Goal: Task Accomplishment & Management: Complete application form

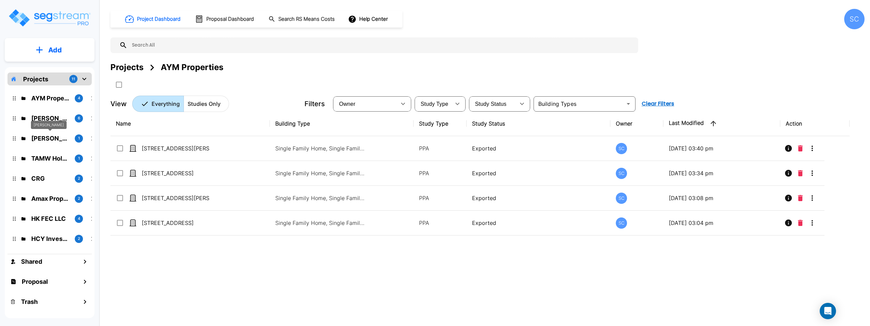
click at [33, 132] on div "[PERSON_NAME]" at bounding box center [49, 127] width 36 height 13
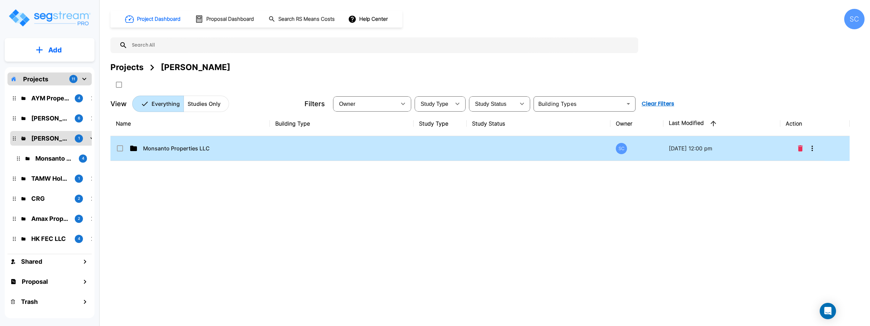
click at [166, 141] on td "Monsanto Properties LLC" at bounding box center [189, 148] width 159 height 25
checkbox input "true"
click at [166, 141] on td "Monsanto Properties LLC" at bounding box center [189, 148] width 159 height 25
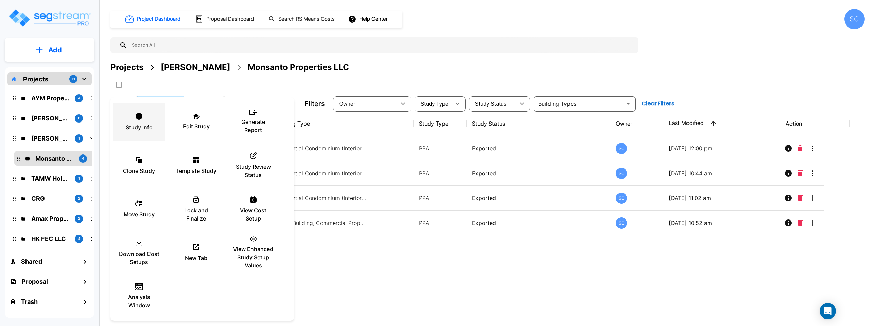
click at [137, 124] on p "Study Info" at bounding box center [139, 127] width 27 height 8
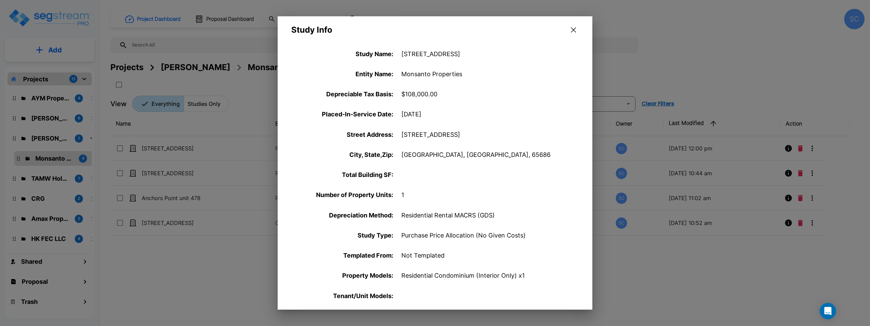
click at [573, 28] on icon "button" at bounding box center [573, 29] width 5 height 5
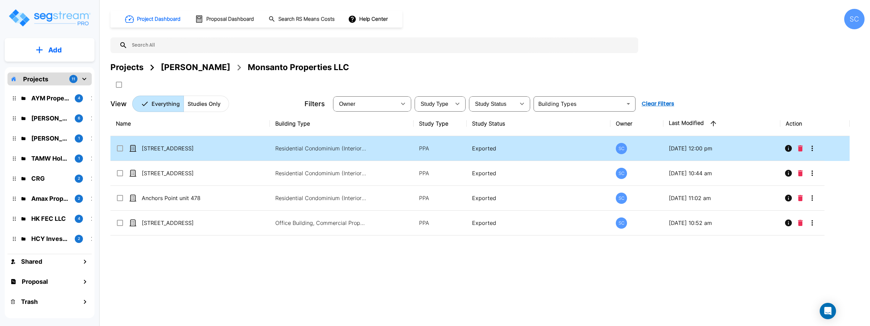
click at [505, 146] on p "Exported" at bounding box center [538, 148] width 133 height 8
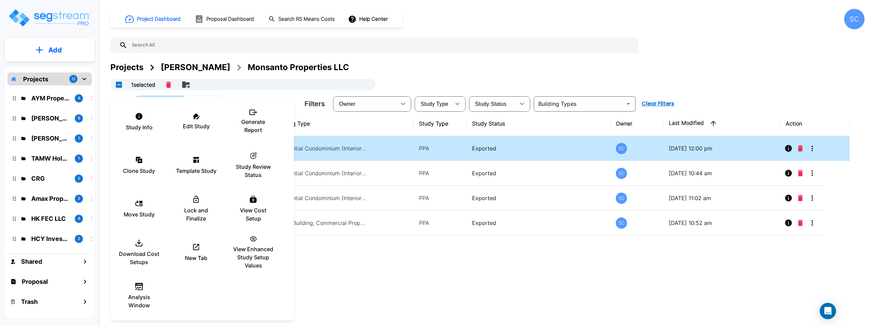
click at [378, 153] on div at bounding box center [435, 163] width 870 height 326
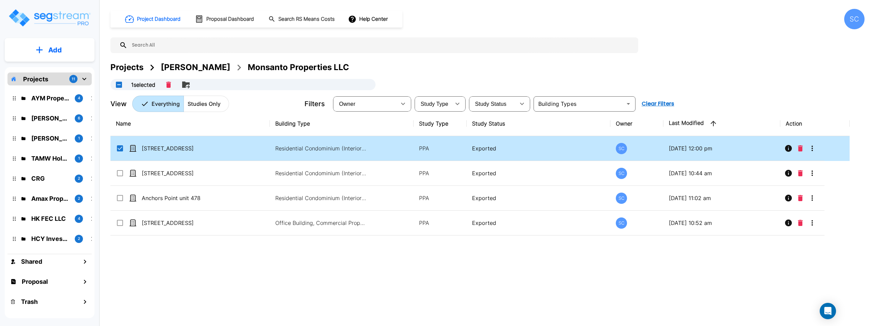
click at [378, 153] on div at bounding box center [435, 163] width 870 height 326
click at [319, 145] on p "Residential Condominium (Interior Only)" at bounding box center [321, 148] width 92 height 8
checkbox input "false"
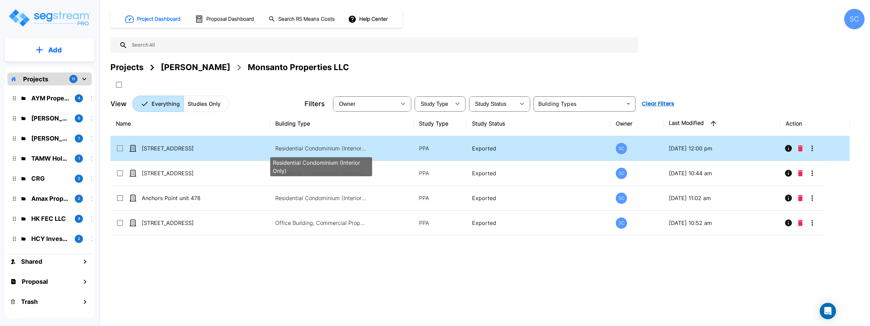
click at [319, 145] on p "Residential Condominium (Interior Only)" at bounding box center [321, 148] width 92 height 8
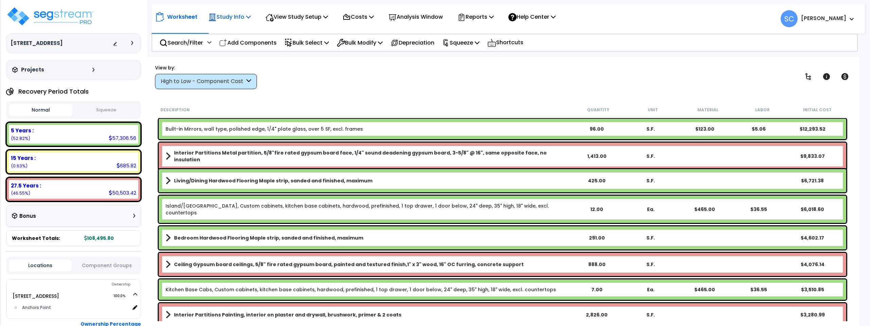
click at [244, 18] on p "Study Info" at bounding box center [229, 16] width 42 height 9
click at [239, 28] on link "Study Setup" at bounding box center [238, 32] width 67 height 14
click at [250, 41] on p "Add Components" at bounding box center [247, 42] width 57 height 9
select select
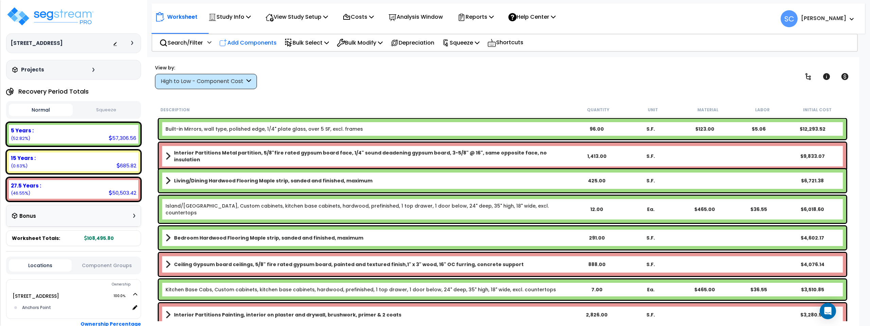
select select
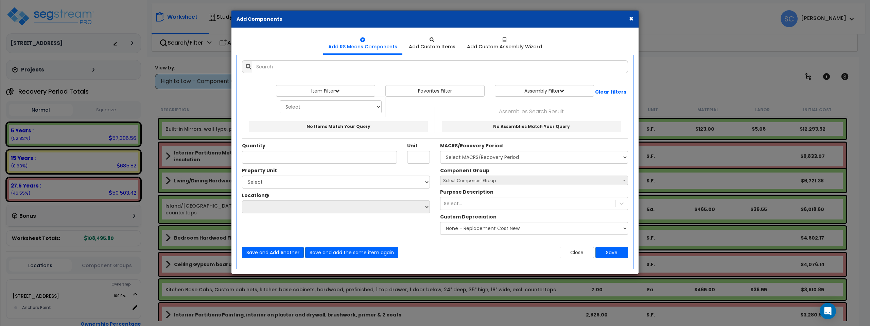
click at [633, 17] on div "× Add Components" at bounding box center [434, 19] width 407 height 17
click at [631, 18] on button "×" at bounding box center [631, 18] width 4 height 7
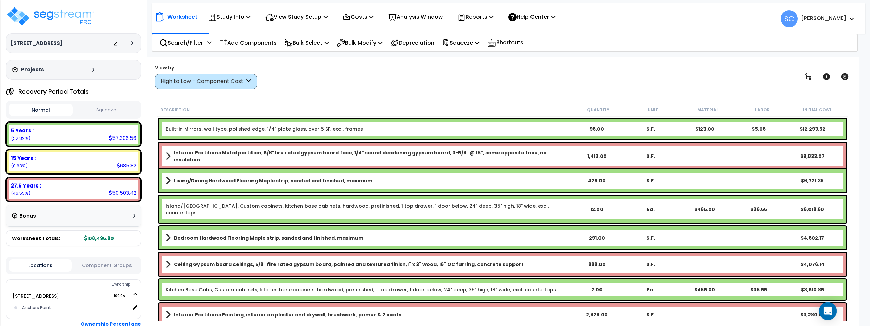
click at [827, 310] on icon "Open Intercom Messenger" at bounding box center [828, 310] width 8 height 9
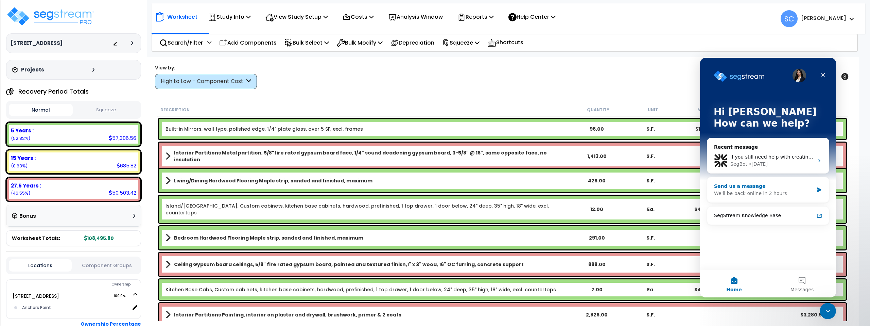
click at [749, 190] on div "We'll be back online in 2 hours" at bounding box center [764, 193] width 100 height 7
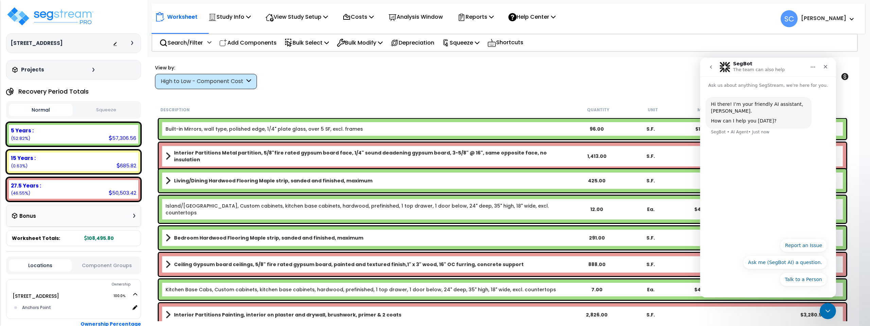
click at [778, 156] on div "Hi there! I’m your friendly AI assistant, SegBot. How can I help you today? Seg…" at bounding box center [768, 161] width 136 height 145
click at [770, 285] on div "Talk to a Person Report an Issue Ask me (SegBot AI) a question. Talk to a Person" at bounding box center [768, 263] width 118 height 51
click at [788, 263] on button "Ask me (SegBot AI) a question." at bounding box center [785, 262] width 84 height 14
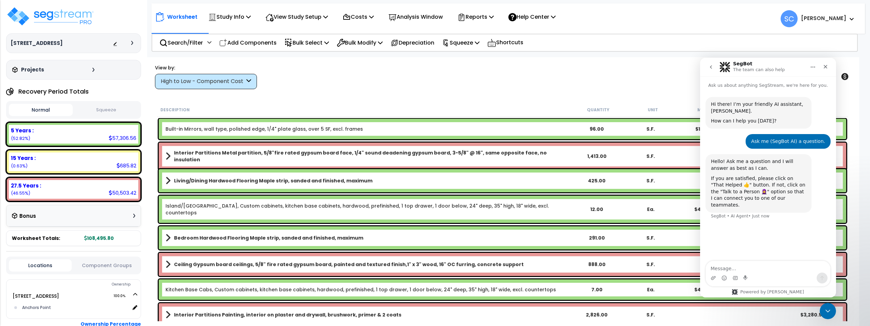
click at [752, 266] on textarea "Message…" at bounding box center [768, 267] width 124 height 12
type textarea "Do you guys prep the 3115 adjustment worksheets for completing the 3115"
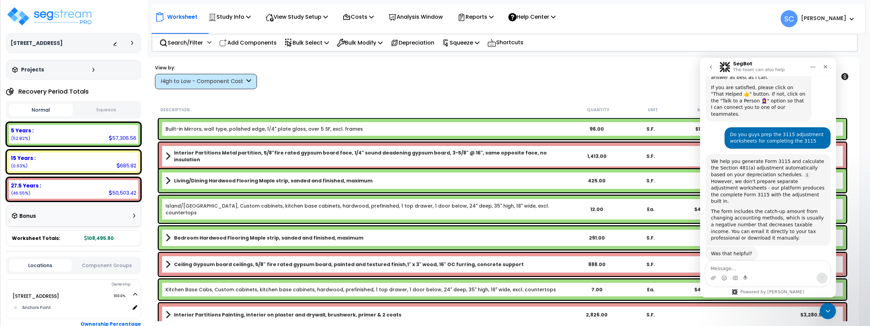
scroll to position [92, 0]
click at [787, 265] on textarea "Message…" at bounding box center [768, 267] width 124 height 12
type textarea "w"
type textarea "how do we have you do that?"
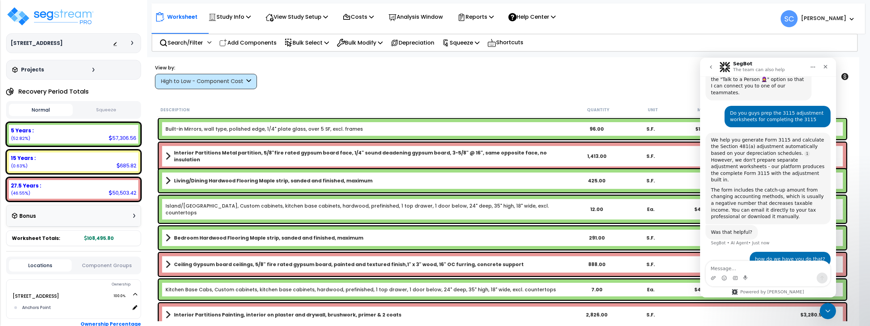
scroll to position [134, 0]
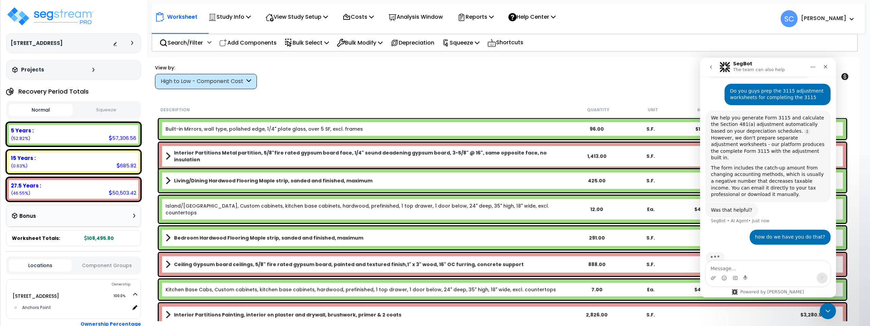
click at [768, 265] on textarea "Message…" at bounding box center [768, 267] width 124 height 12
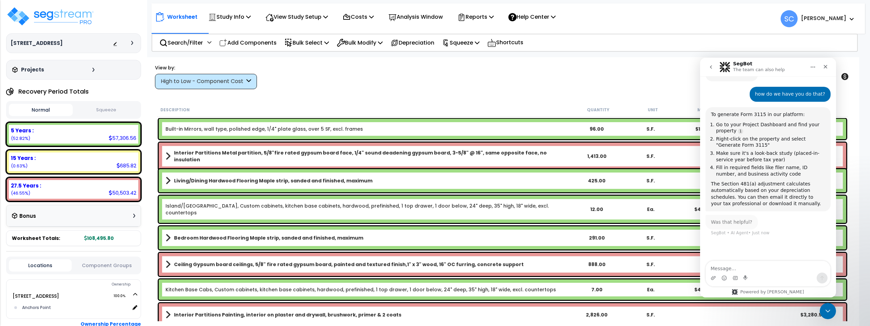
scroll to position [0, 0]
click at [58, 12] on img at bounding box center [50, 16] width 88 height 20
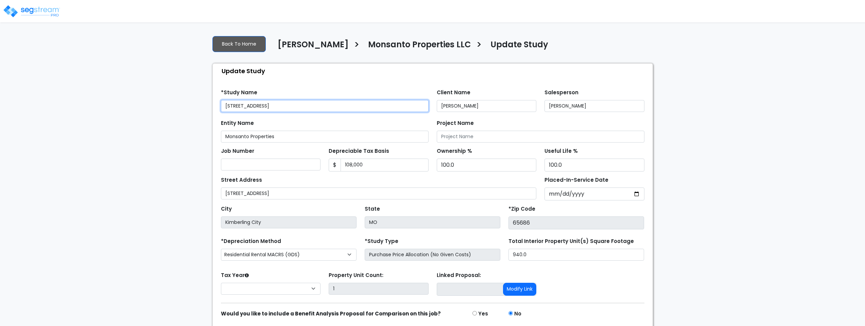
select select "2022"
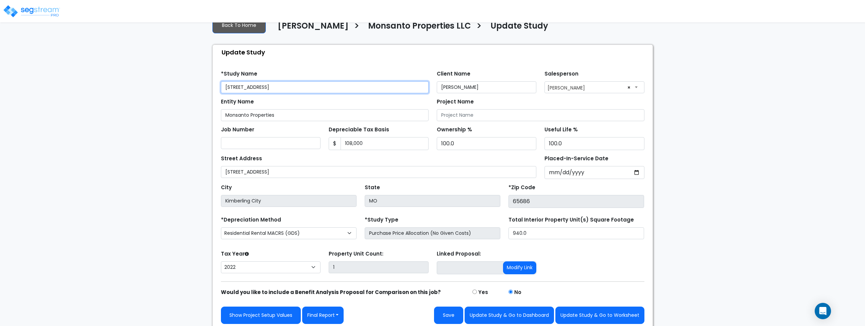
scroll to position [22, 0]
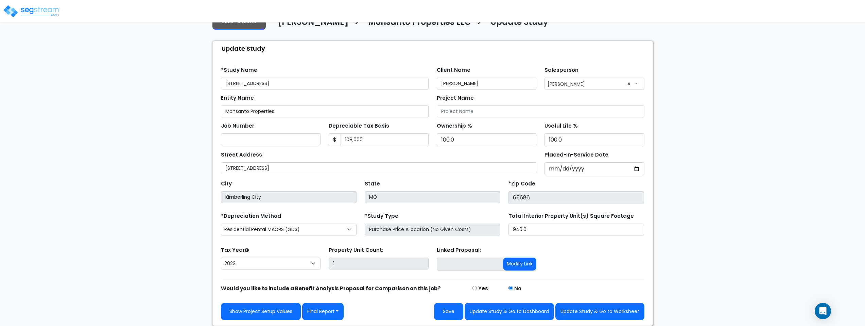
click at [34, 3] on link at bounding box center [32, 7] width 56 height 10
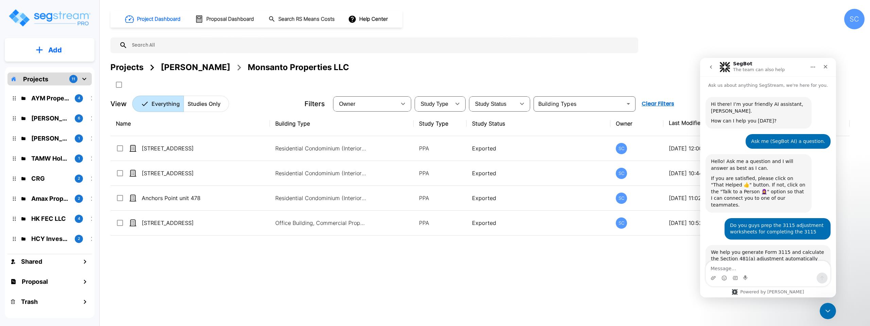
scroll to position [237, 0]
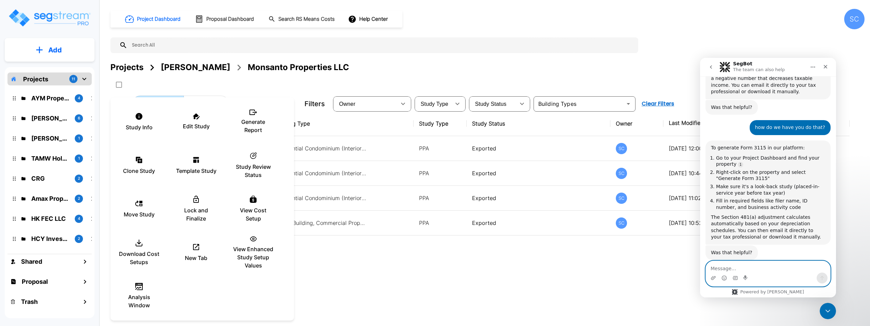
click at [735, 267] on textarea "Message…" at bounding box center [768, 267] width 124 height 12
type textarea "is a look back study a seperate option or add on?"
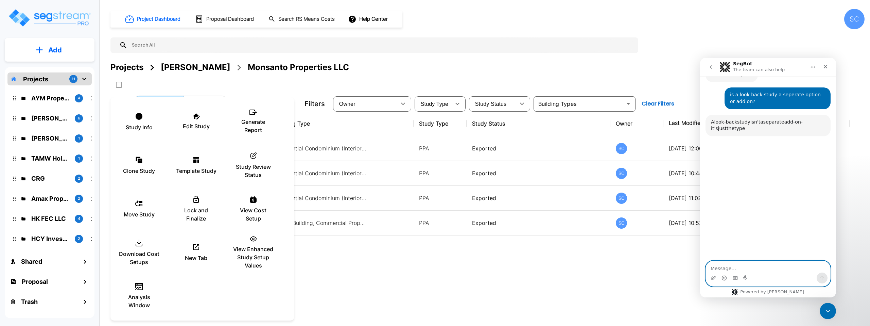
scroll to position [414, 0]
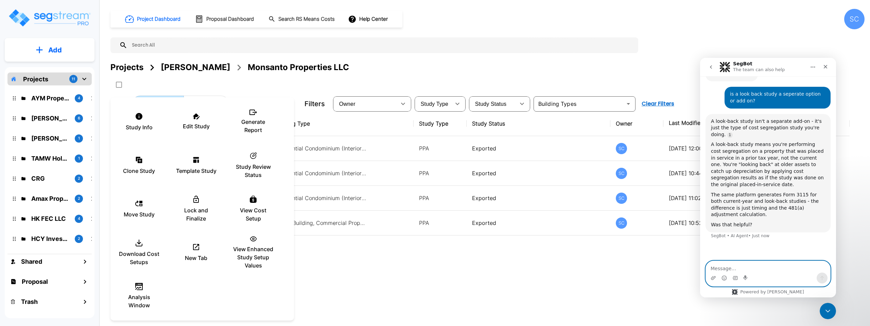
click at [759, 267] on textarea "Message…" at bounding box center [768, 267] width 124 height 12
type textarea "S"
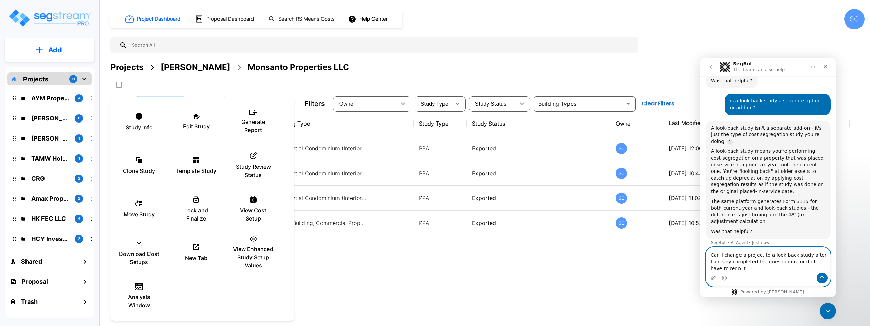
type textarea "Can I change a project to a look back study after I already completed the quest…"
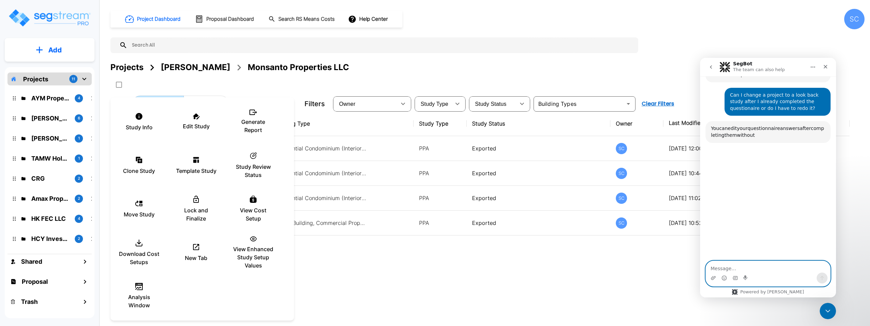
scroll to position [565, 0]
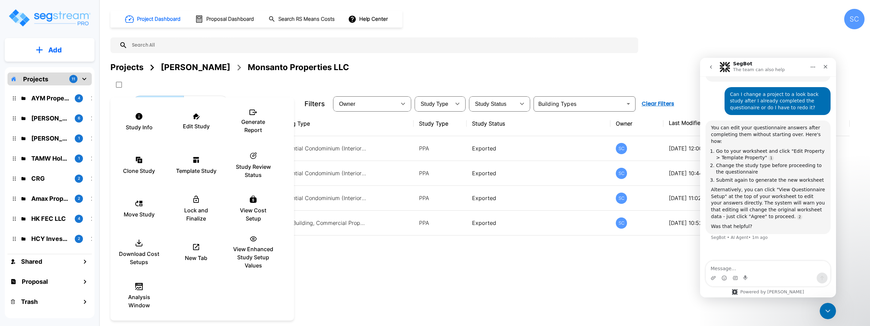
click at [371, 277] on div at bounding box center [435, 163] width 870 height 326
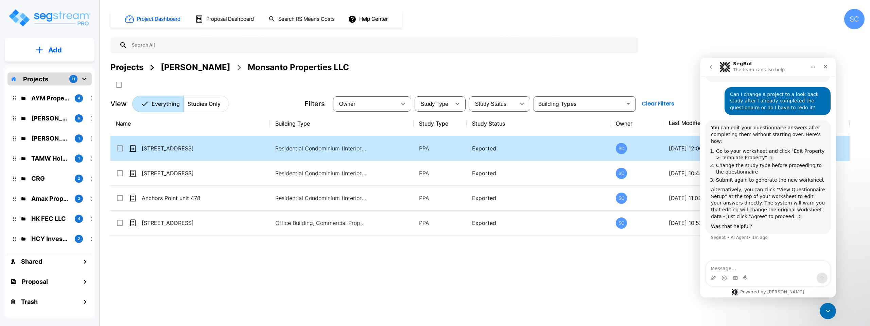
click at [236, 148] on td "[STREET_ADDRESS]" at bounding box center [189, 148] width 159 height 25
checkbox input "true"
click at [236, 148] on td "[STREET_ADDRESS]" at bounding box center [189, 148] width 159 height 25
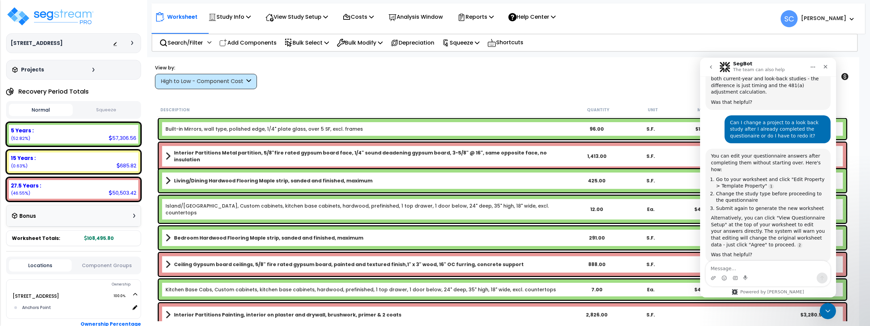
scroll to position [540, 0]
click at [247, 17] on p "Study Info" at bounding box center [229, 16] width 42 height 9
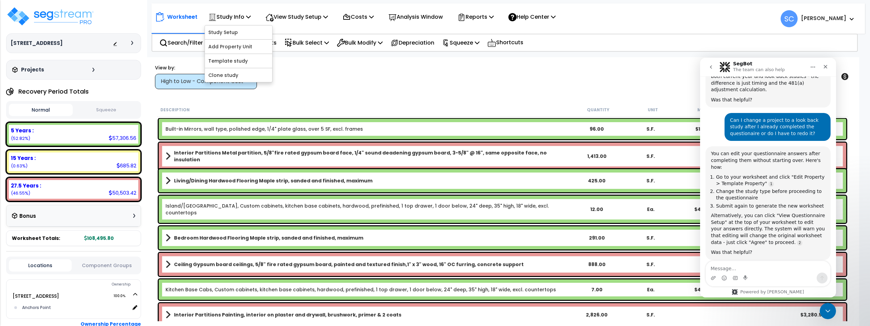
click at [134, 43] on div at bounding box center [133, 43] width 5 height 4
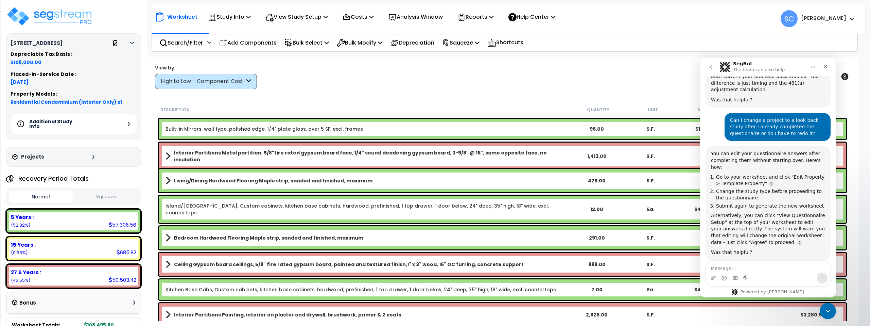
click at [116, 44] on icon at bounding box center [115, 43] width 5 height 5
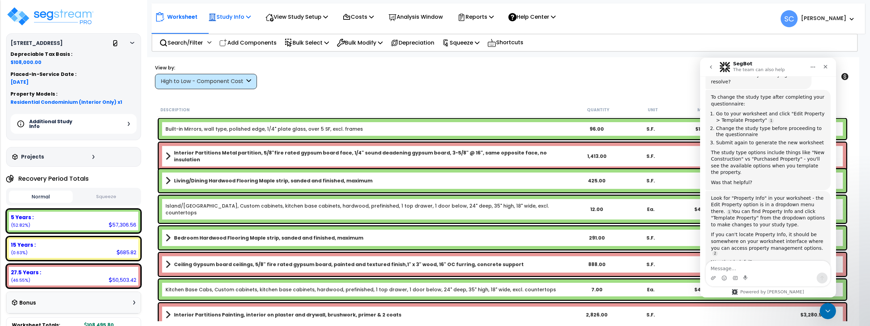
scroll to position [0, 0]
click at [246, 15] on p "Study Info" at bounding box center [229, 16] width 42 height 9
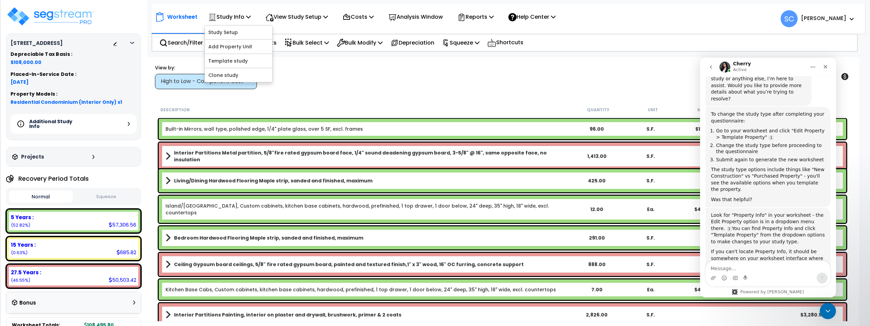
scroll to position [734, 0]
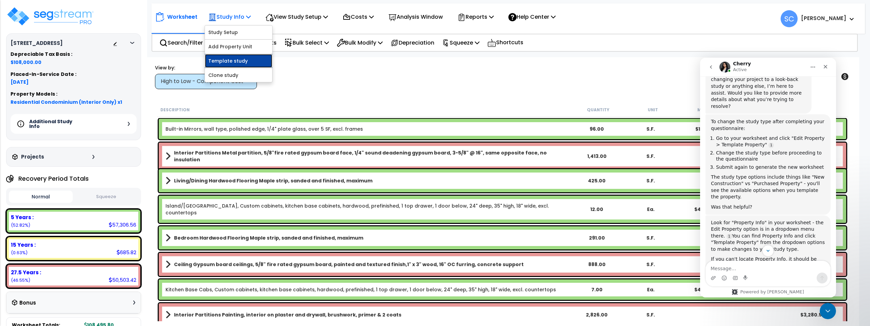
click at [234, 63] on link "Template study" at bounding box center [238, 61] width 67 height 14
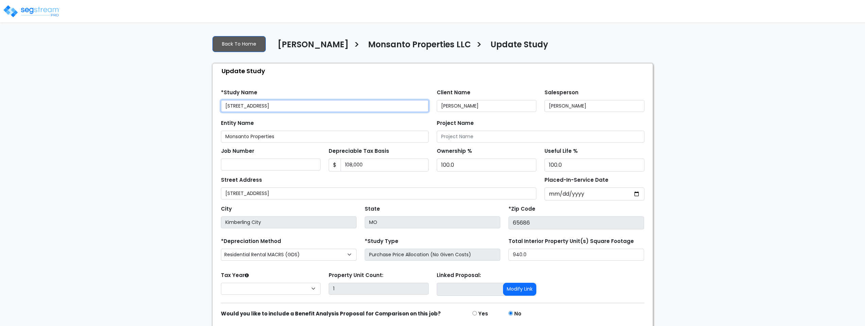
select select "2022"
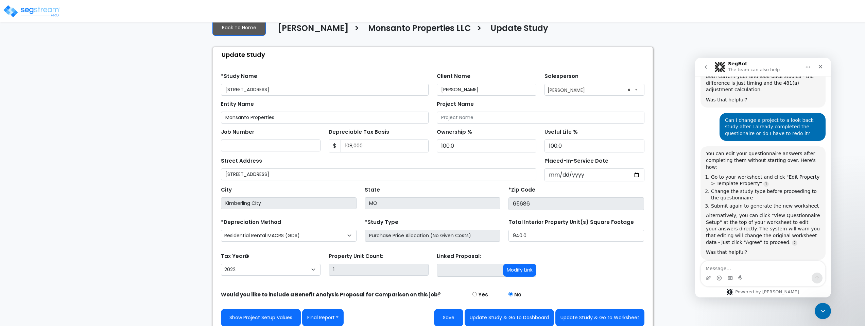
scroll to position [22, 0]
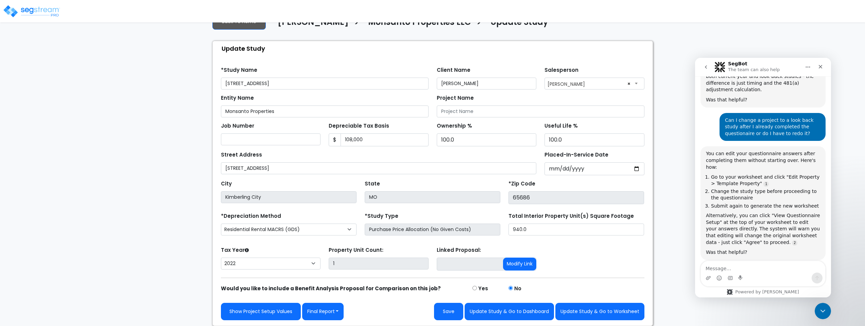
click at [49, 7] on img at bounding box center [32, 11] width 58 height 14
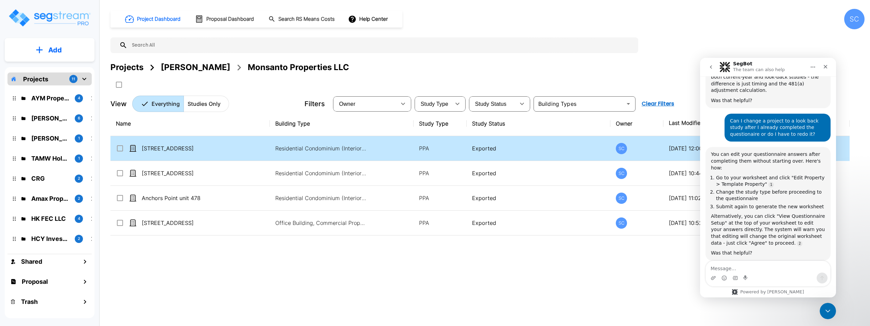
scroll to position [540, 0]
click at [268, 154] on td "[STREET_ADDRESS]" at bounding box center [189, 148] width 159 height 25
checkbox input "true"
click at [268, 154] on td "[STREET_ADDRESS]" at bounding box center [189, 148] width 159 height 25
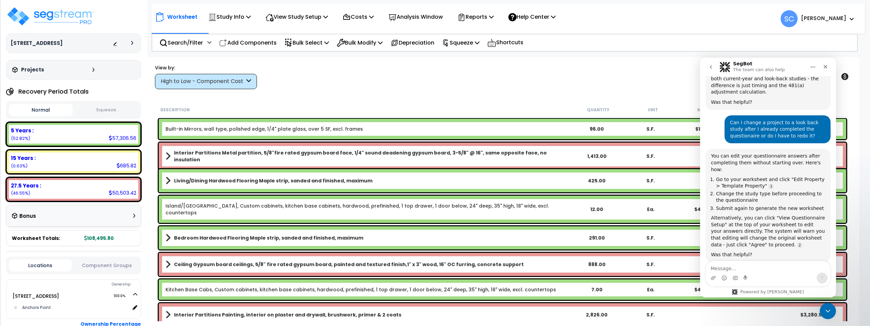
scroll to position [540, 0]
click at [811, 67] on icon "Home" at bounding box center [812, 66] width 5 height 5
click at [711, 69] on icon "go back" at bounding box center [710, 66] width 5 height 5
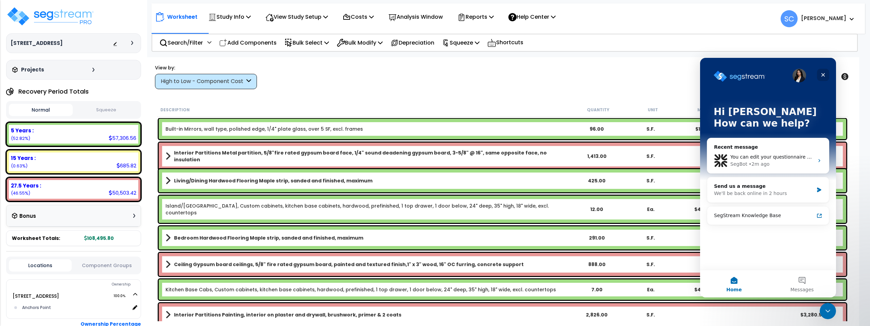
click at [827, 74] on div "Close" at bounding box center [823, 75] width 12 height 12
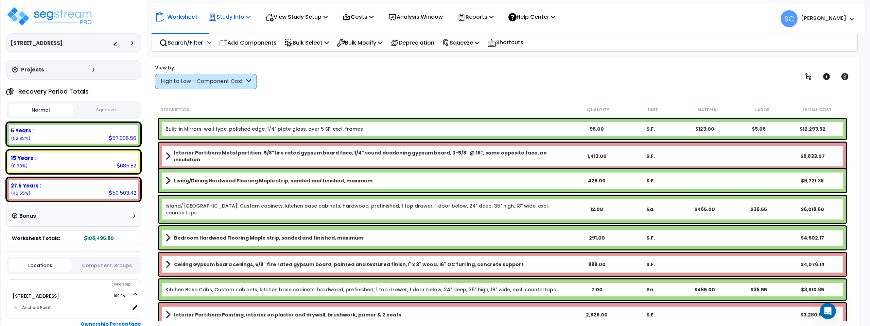
click at [249, 18] on icon at bounding box center [248, 16] width 5 height 5
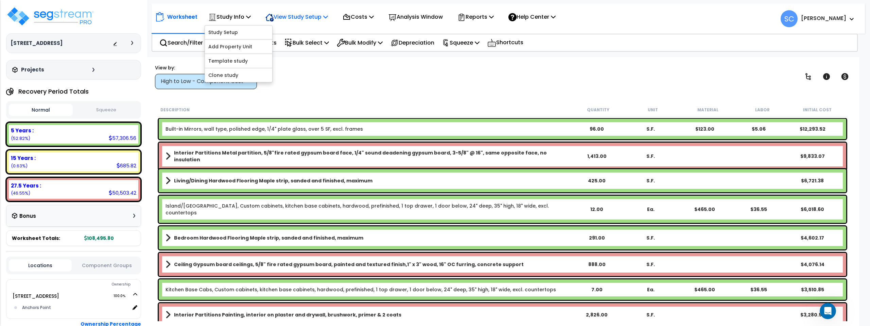
click at [327, 19] on p "View Study Setup" at bounding box center [296, 16] width 63 height 9
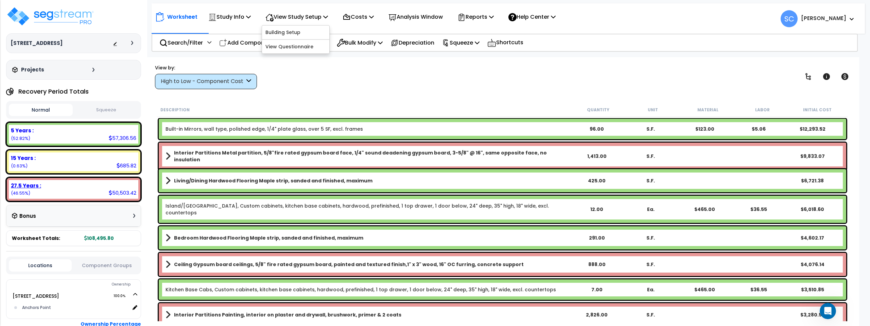
scroll to position [25, 0]
click at [112, 106] on button "Squeeze" at bounding box center [106, 110] width 64 height 12
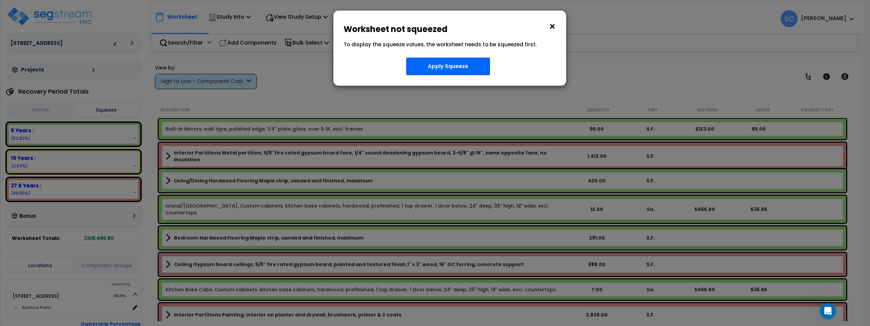
click at [550, 23] on button "×" at bounding box center [552, 26] width 7 height 11
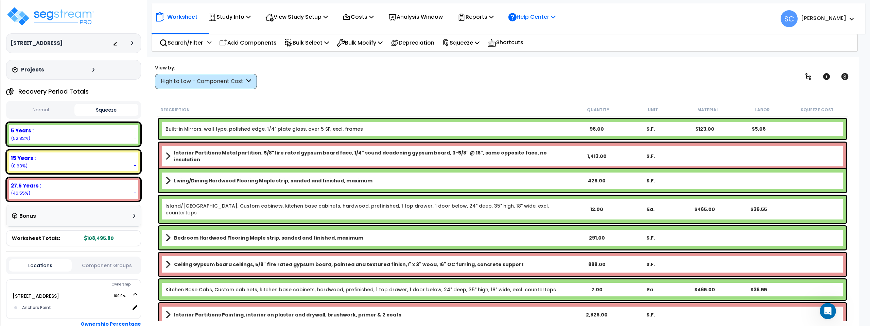
click at [556, 16] on p "Help Center" at bounding box center [531, 16] width 47 height 9
click at [498, 16] on div "Reports Get Report Manage Report Images Manage Report Custom Fields Download Re…" at bounding box center [476, 17] width 44 height 16
click at [494, 16] on icon at bounding box center [491, 16] width 5 height 5
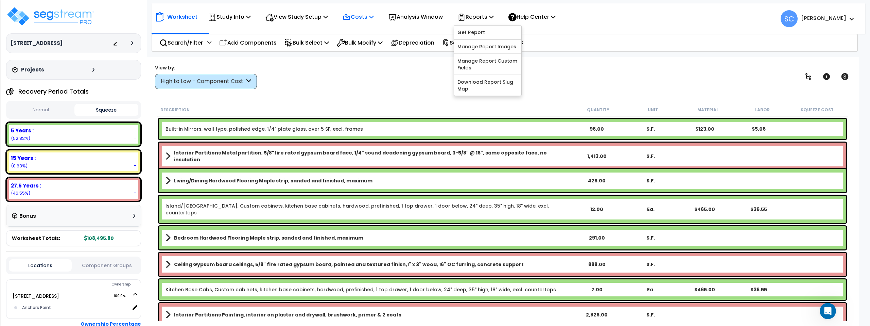
click at [369, 17] on p "Costs" at bounding box center [358, 16] width 31 height 9
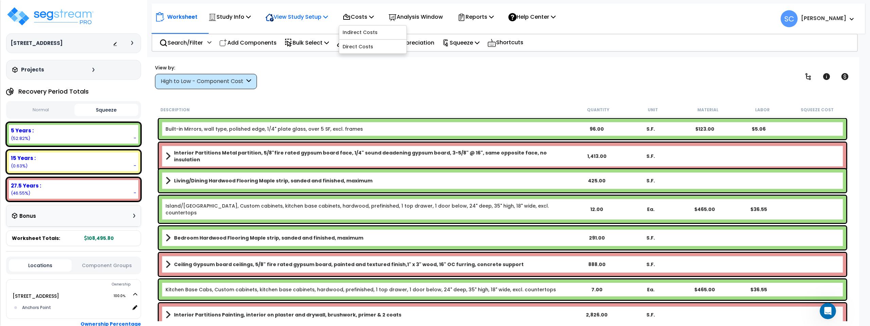
click at [309, 18] on p "View Study Setup" at bounding box center [296, 16] width 63 height 9
click at [248, 18] on icon at bounding box center [248, 16] width 5 height 5
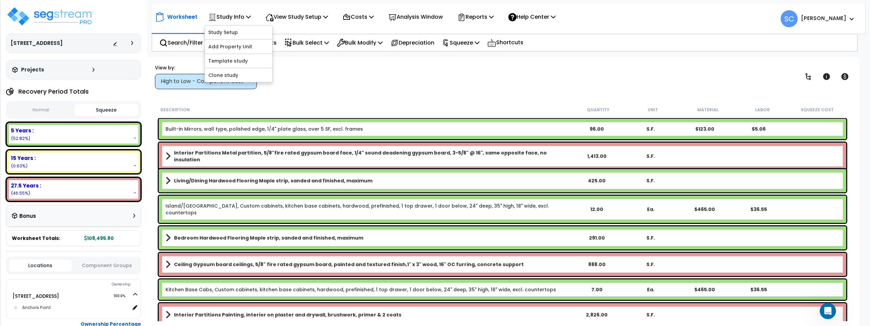
click at [321, 68] on div "View by: High to Low - Component Cost High to Low - Component Cost" at bounding box center [503, 76] width 700 height 25
click at [825, 311] on icon "Open Intercom Messenger" at bounding box center [826, 309] width 11 height 11
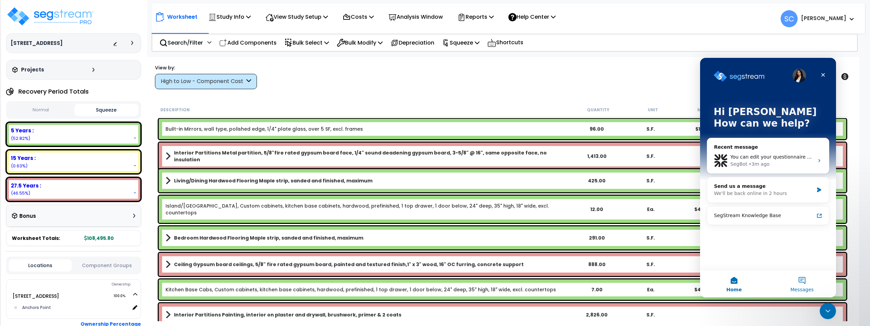
click at [805, 285] on button "Messages" at bounding box center [802, 283] width 68 height 27
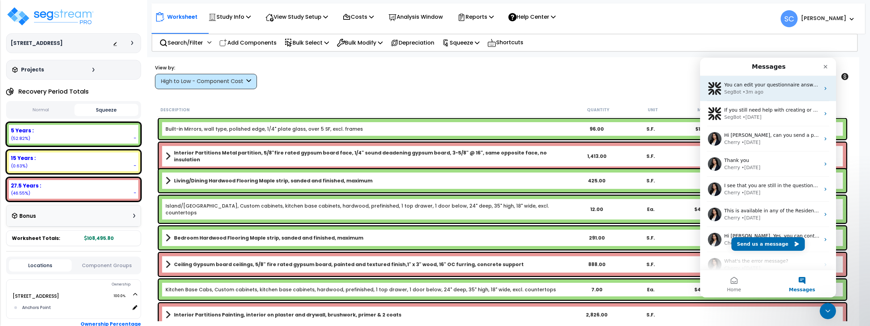
click at [762, 91] on div "SegBot • 3m ago" at bounding box center [772, 91] width 96 height 7
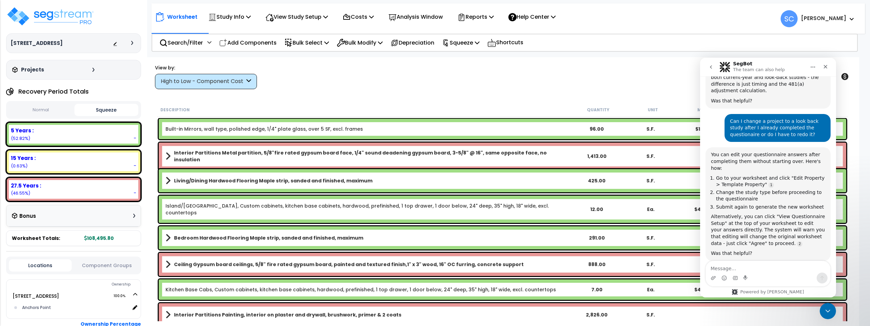
scroll to position [540, 0]
click at [759, 266] on textarea "Message…" at bounding box center [768, 267] width 124 height 12
click at [248, 12] on p "Study Info" at bounding box center [229, 16] width 42 height 9
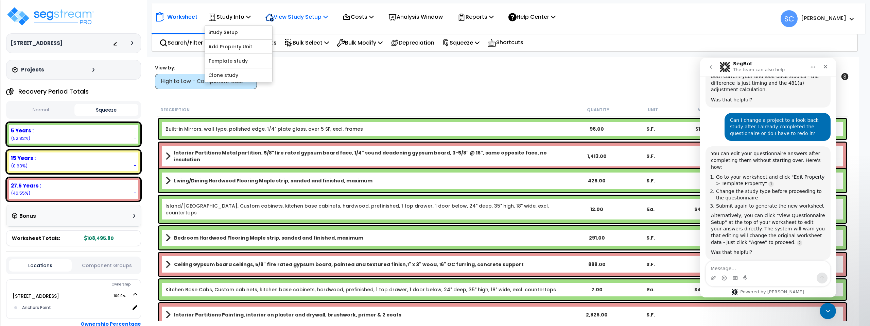
click at [298, 19] on p "View Study Setup" at bounding box center [296, 16] width 63 height 9
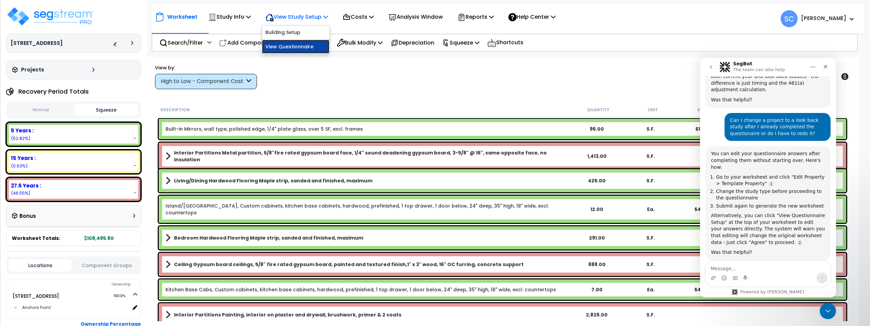
click at [310, 47] on link "View Questionnaire" at bounding box center [295, 47] width 67 height 14
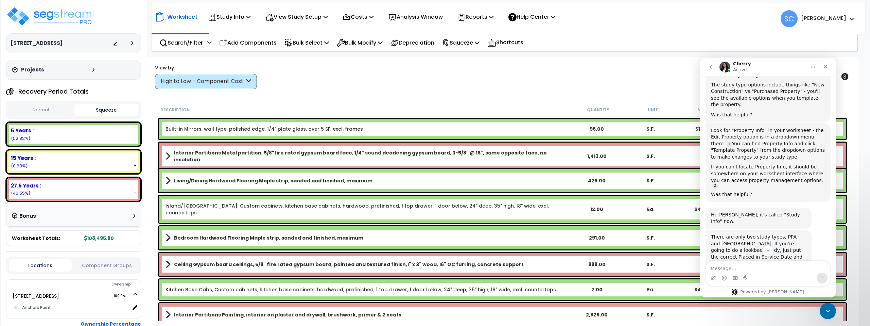
scroll to position [827, 0]
click at [743, 269] on textarea "Message…" at bounding box center [768, 267] width 124 height 12
type textarea "where do I find that"
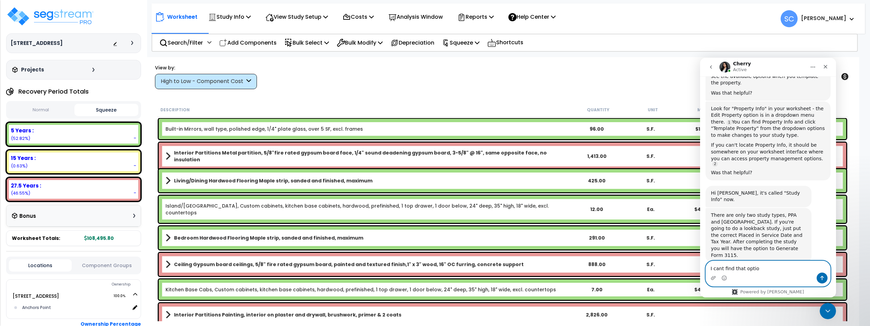
type textarea "I cant find that option"
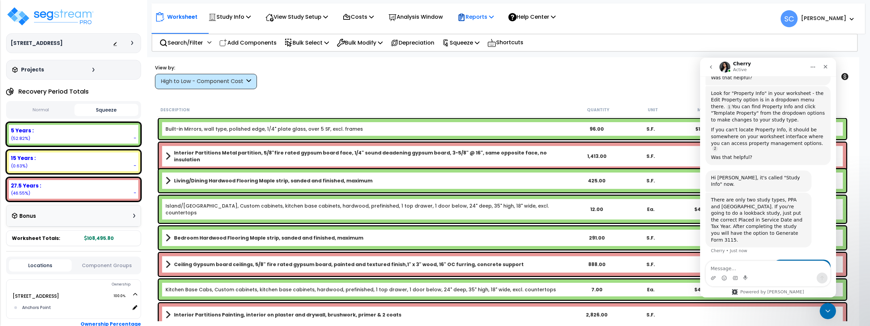
click at [494, 13] on p "Reports" at bounding box center [475, 16] width 36 height 9
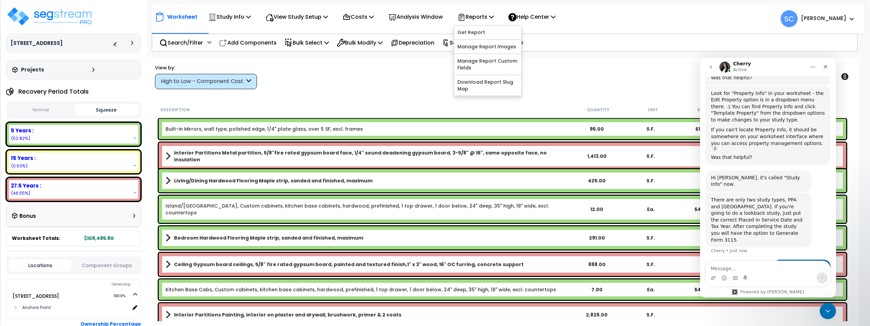
click at [652, 12] on div "Worksheet Study Info Study Setup Add Property Unit Template study Clone study SC" at bounding box center [508, 15] width 713 height 24
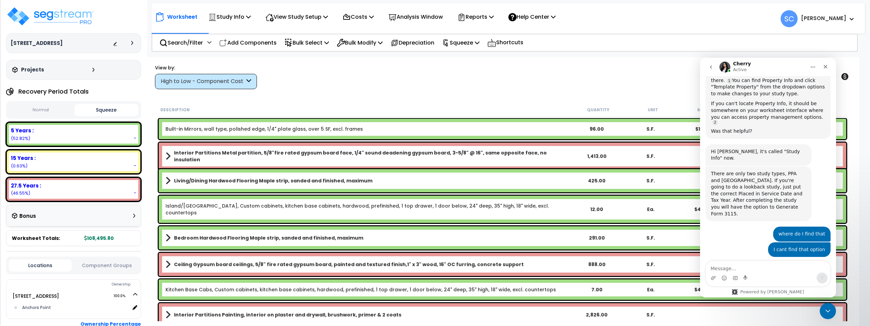
scroll to position [919, 0]
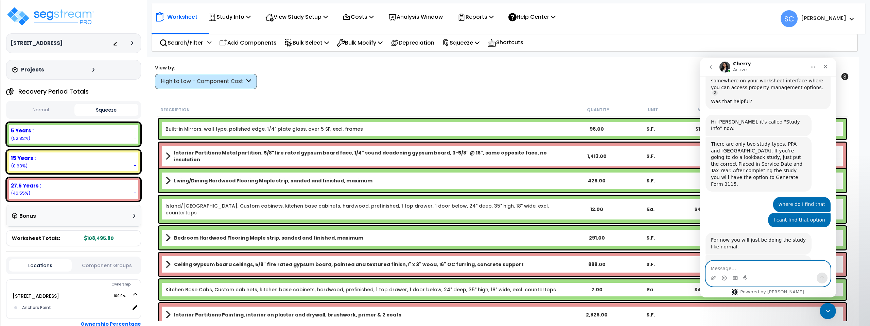
click at [750, 264] on textarea "Message…" at bounding box center [768, 267] width 124 height 12
type textarea "the study has already been completed"
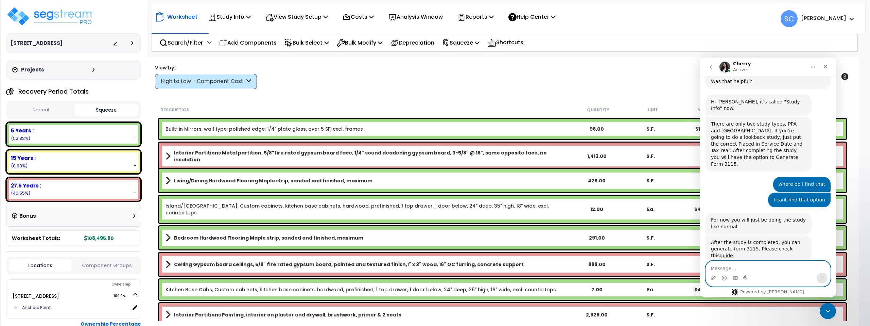
scroll to position [939, 0]
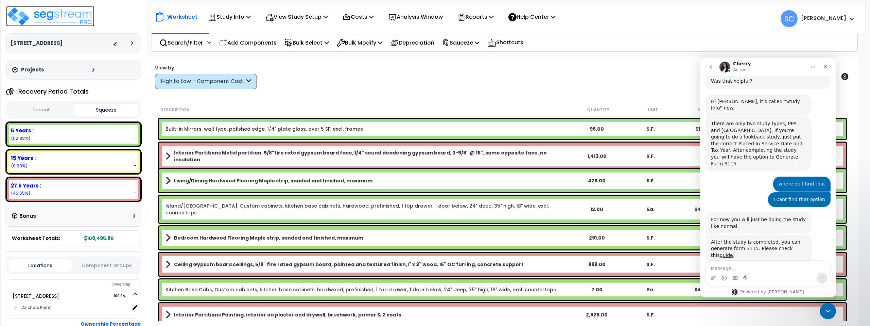
click at [76, 14] on img at bounding box center [50, 16] width 88 height 20
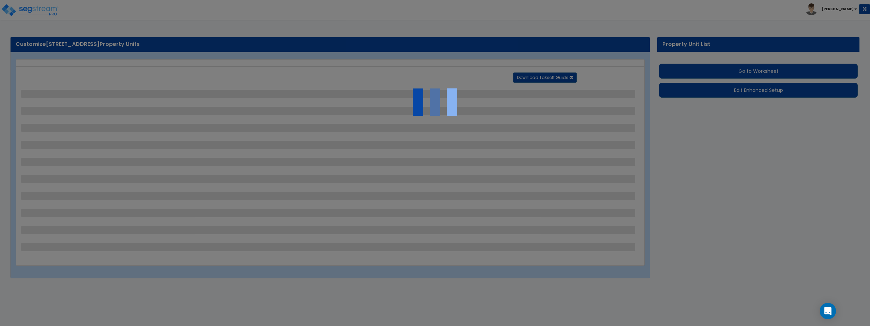
select select "2"
select select "1"
select select "2"
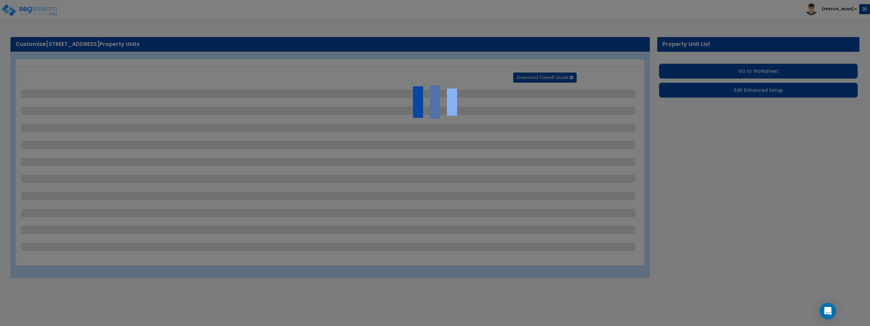
select select "1"
select select "2"
select select "3"
select select "5"
select select "1"
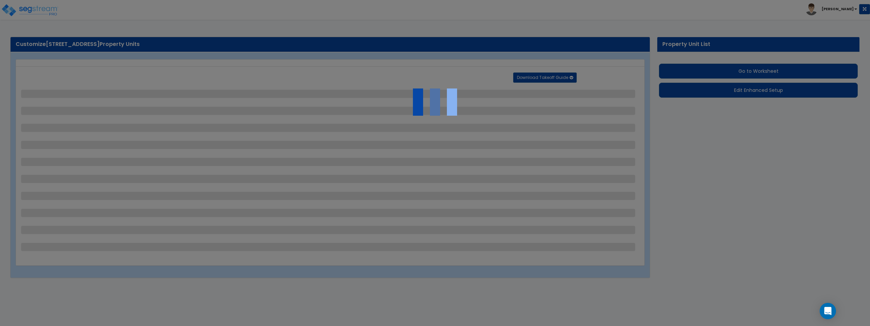
select select "1"
select select "2"
select select "3"
select select "5"
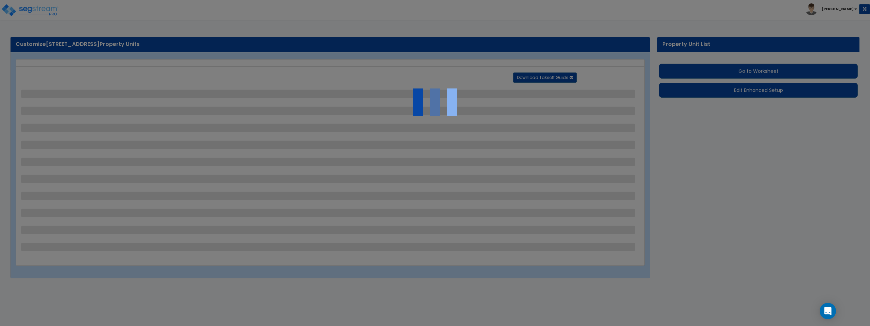
select select "1"
select select "2"
select select "1"
select select "5"
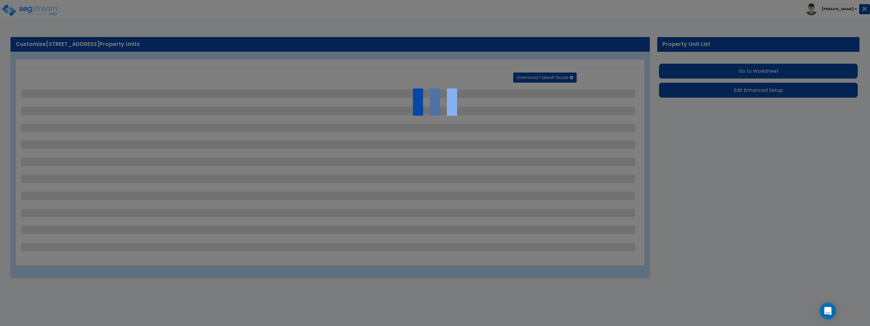
select select "3"
select select "4"
select select "6"
select select "4"
select select "1"
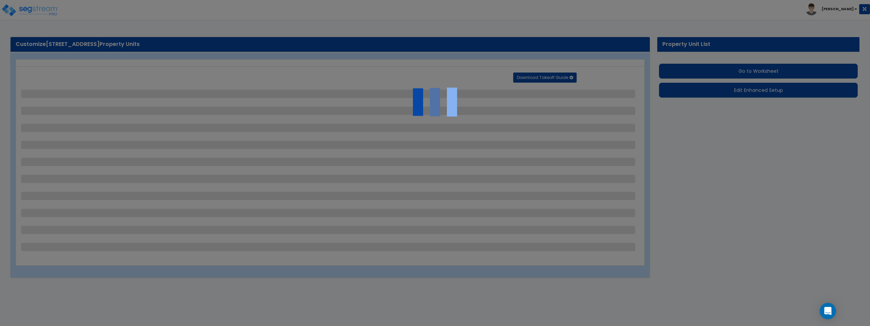
select select "2"
select select "5"
select select "1"
select select "5"
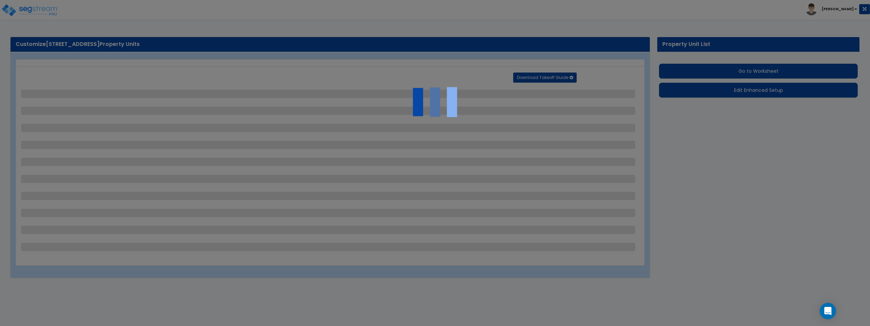
select select "2"
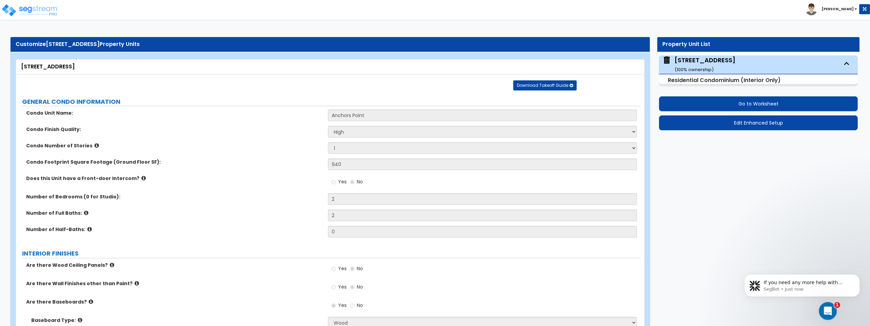
click at [830, 312] on icon "Open Intercom Messenger" at bounding box center [826, 309] width 11 height 11
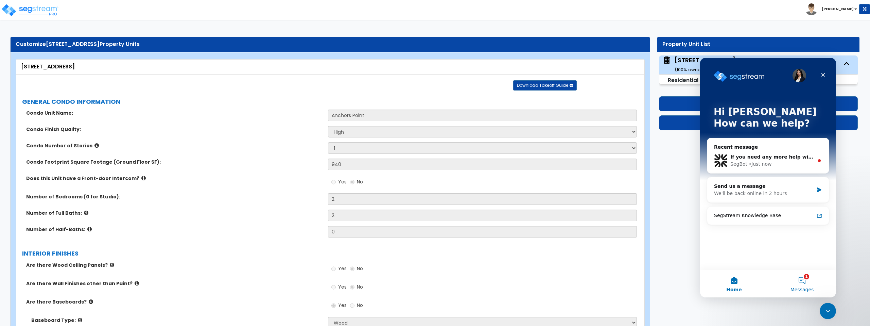
click at [800, 281] on button "1 Messages" at bounding box center [802, 283] width 68 height 27
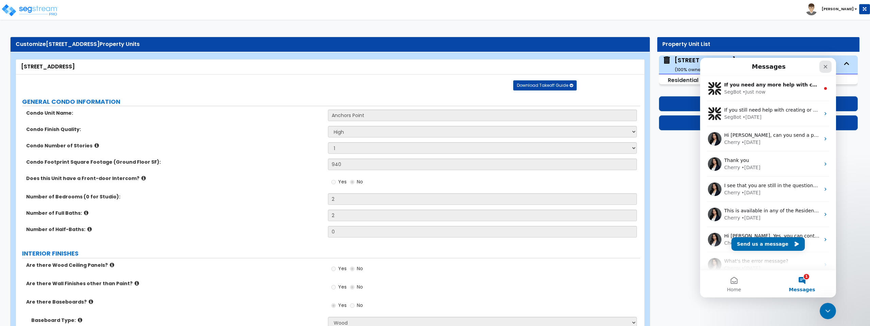
click at [828, 66] on icon "Close" at bounding box center [825, 66] width 5 height 5
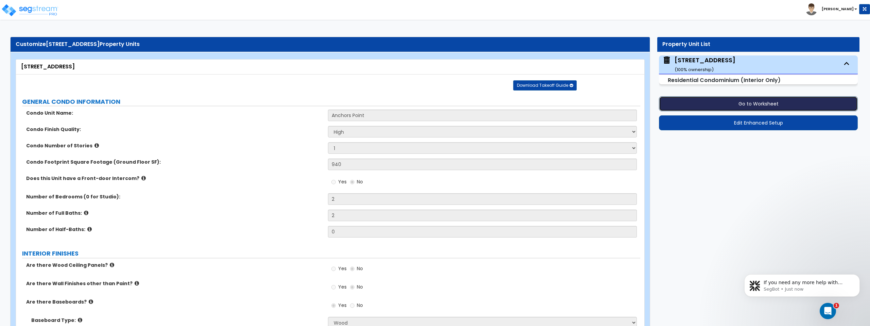
click at [790, 102] on button "Go to Worksheet" at bounding box center [758, 103] width 199 height 15
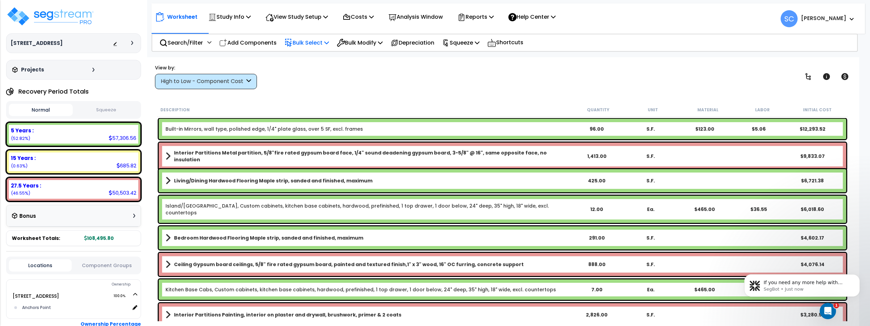
click at [313, 41] on p "Bulk Select" at bounding box center [306, 42] width 45 height 9
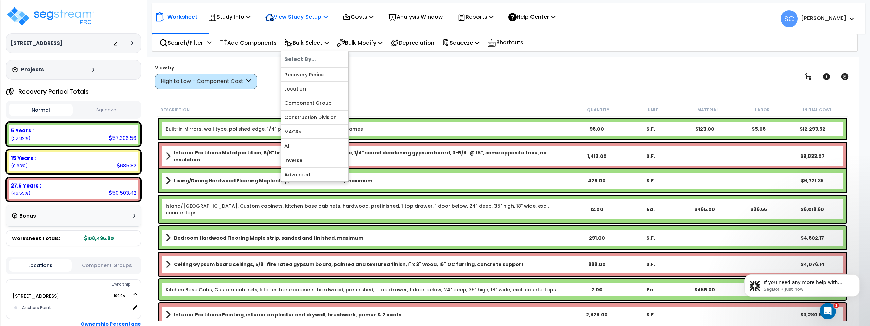
click at [306, 18] on p "View Study Setup" at bounding box center [296, 16] width 63 height 9
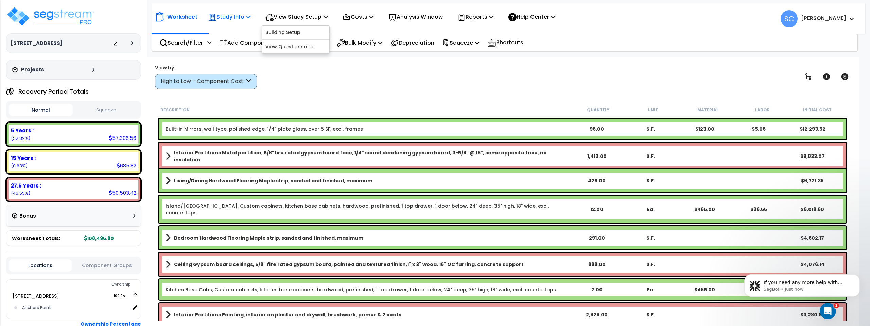
click at [227, 15] on p "Study Info" at bounding box center [229, 16] width 42 height 9
copy p "Study"
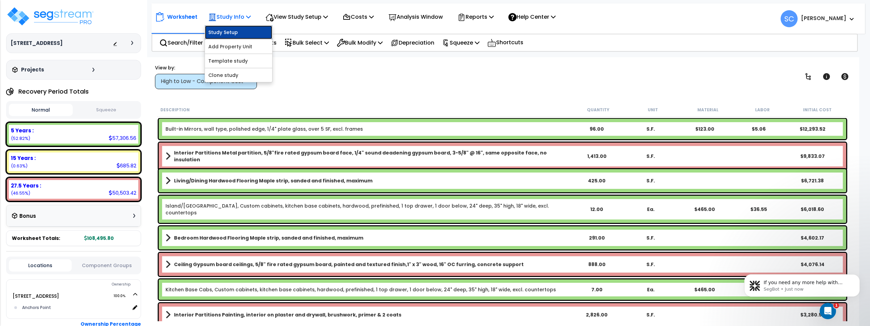
click at [228, 30] on link "Study Setup" at bounding box center [238, 32] width 67 height 14
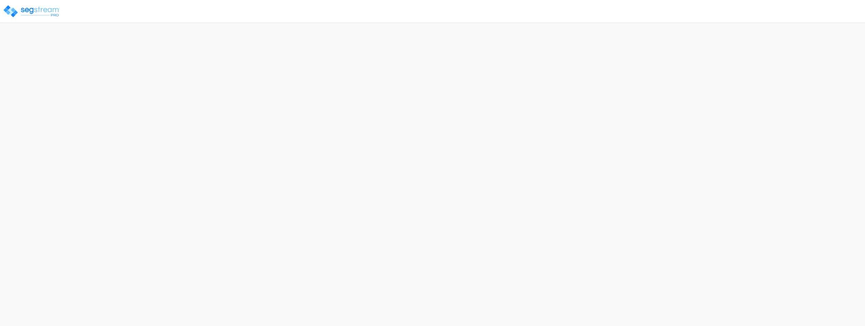
select select "2022"
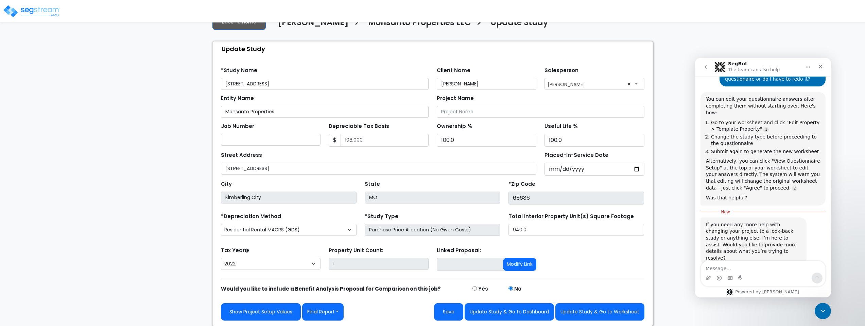
scroll to position [22, 0]
click at [437, 234] on input "Purchase Price Allocation (No Given Costs)" at bounding box center [433, 229] width 136 height 12
click at [454, 229] on input "Purchase Price Allocation (No Given Costs)" at bounding box center [433, 229] width 136 height 12
click at [370, 215] on label "*Study Type" at bounding box center [382, 216] width 34 height 8
click at [368, 213] on label "*Study Type" at bounding box center [382, 216] width 34 height 8
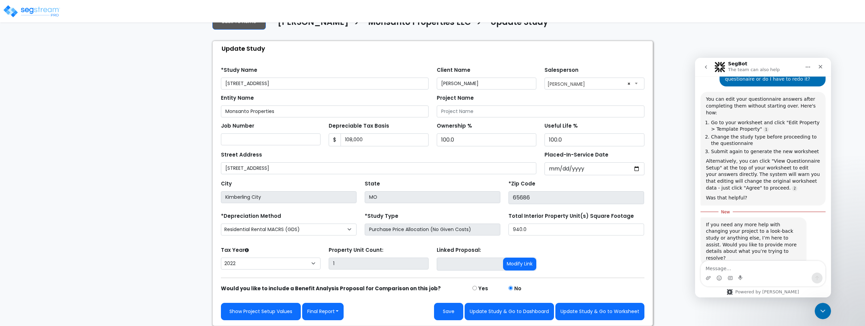
click at [379, 216] on label "*Study Type" at bounding box center [382, 216] width 34 height 8
click at [440, 236] on div "*Study Type Purchase Price Allocation (No Given Costs)" at bounding box center [433, 224] width 144 height 27
click at [450, 231] on input "Purchase Price Allocation (No Given Costs)" at bounding box center [433, 229] width 136 height 12
click at [732, 267] on textarea "Message…" at bounding box center [763, 267] width 124 height 12
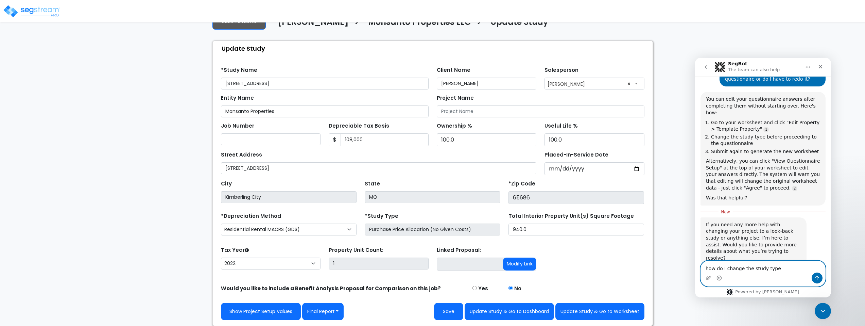
type textarea "how do I change the study type?"
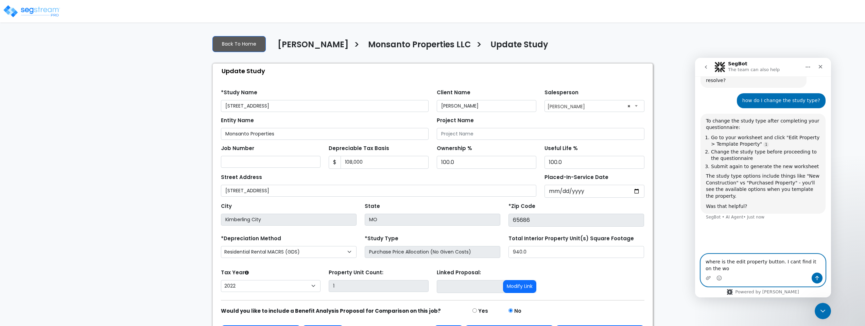
scroll to position [753, 0]
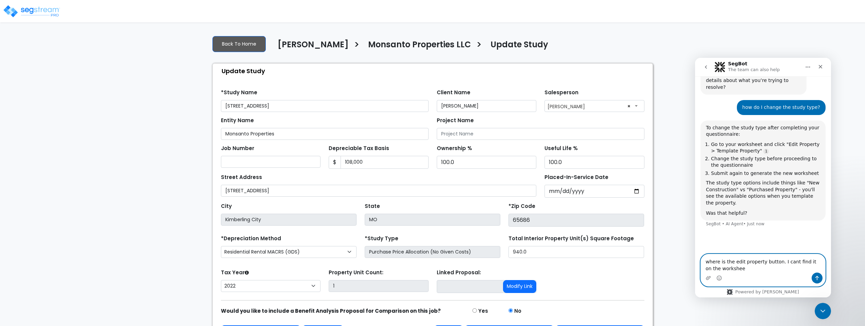
type textarea "where is the edit property button. I cant find it on the worksheet"
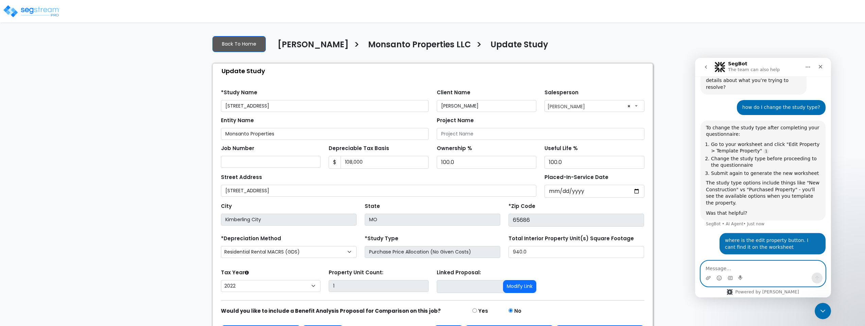
scroll to position [757, 0]
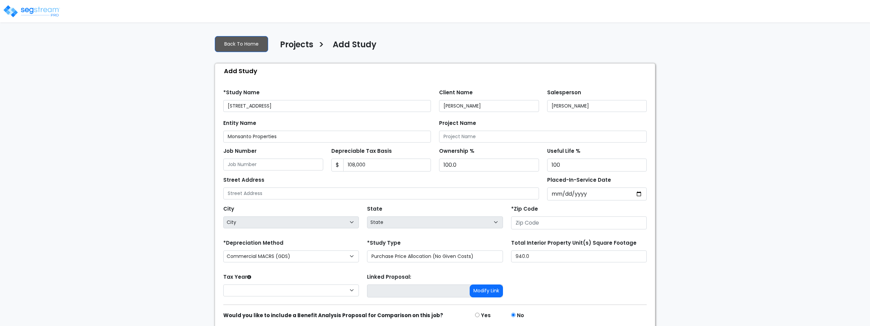
type input "[STREET_ADDRESS]"
type input "65686"
select select "RRM(_49"
select select "MO"
select select "2022"
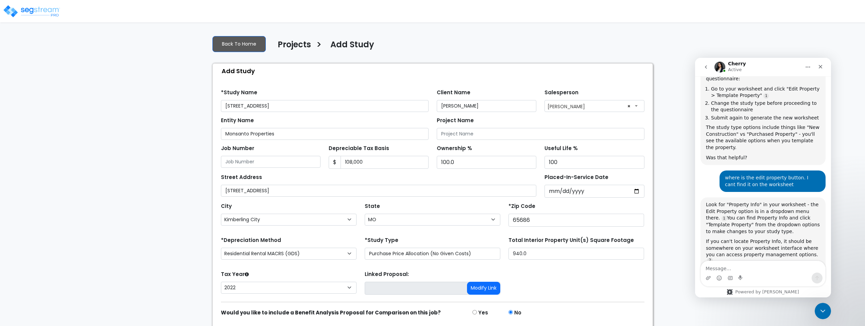
scroll to position [851, 0]
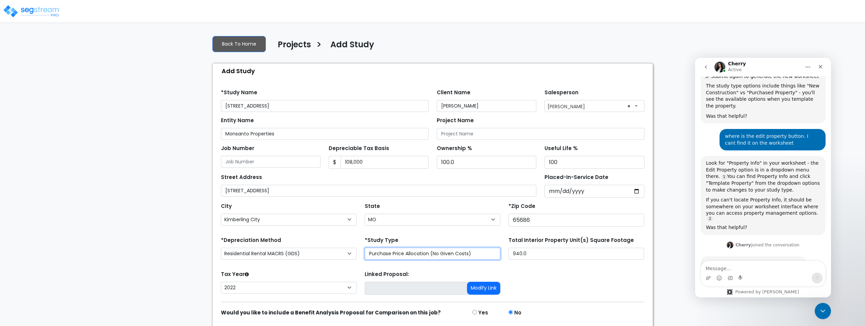
click at [457, 252] on select "Purchase Price Allocation (No Given Costs) New Construction / Reno / TI's (Give…" at bounding box center [433, 253] width 136 height 12
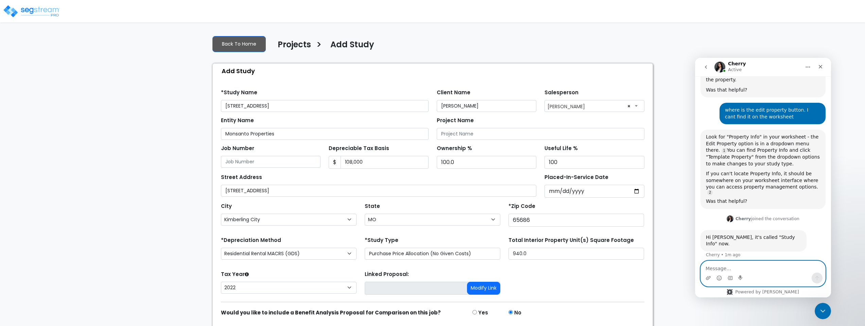
click at [751, 267] on textarea "Message…" at bounding box center [763, 267] width 124 height 12
type textarea "It only shows two study types"
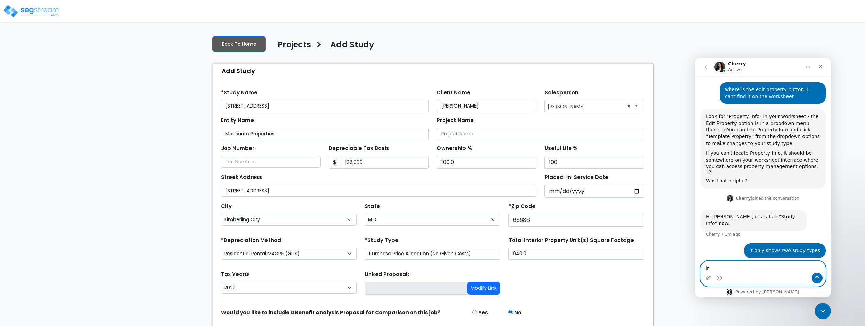
type textarea "i"
type textarea "I dont see look back study"
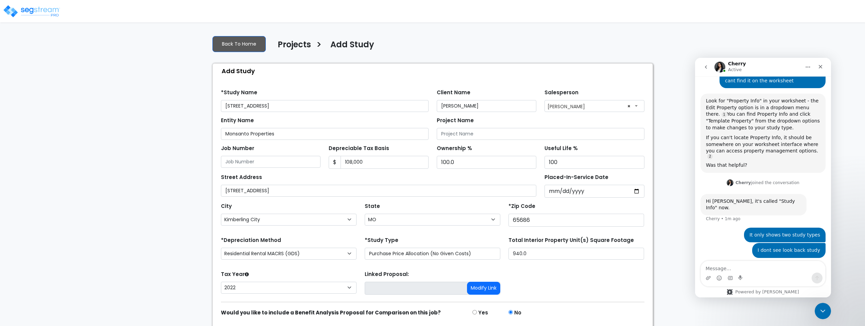
click at [445, 254] on select "Purchase Price Allocation (No Given Costs) New Construction / Reno / TI's (Give…" at bounding box center [433, 253] width 136 height 12
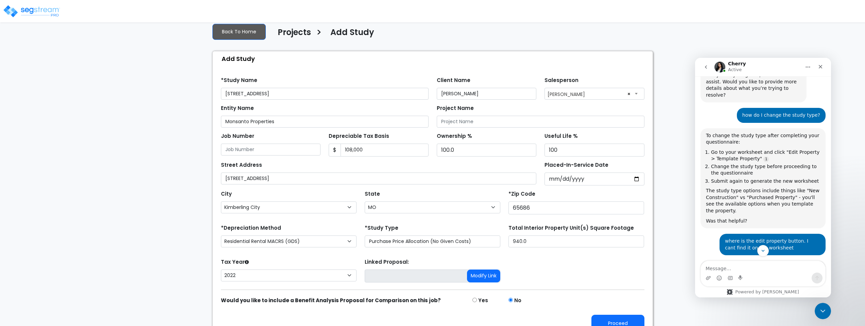
scroll to position [24, 0]
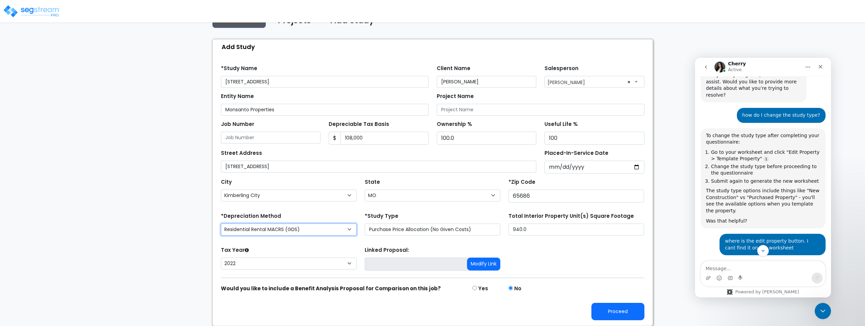
click at [340, 233] on select "Commercial MACRS (GDS) Residential Rental MACRS (GDS) Commercial MACRS (GDS) QIP" at bounding box center [289, 229] width 136 height 12
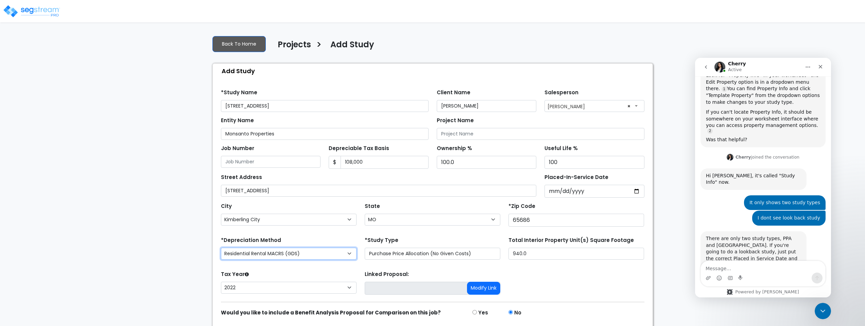
scroll to position [940, 0]
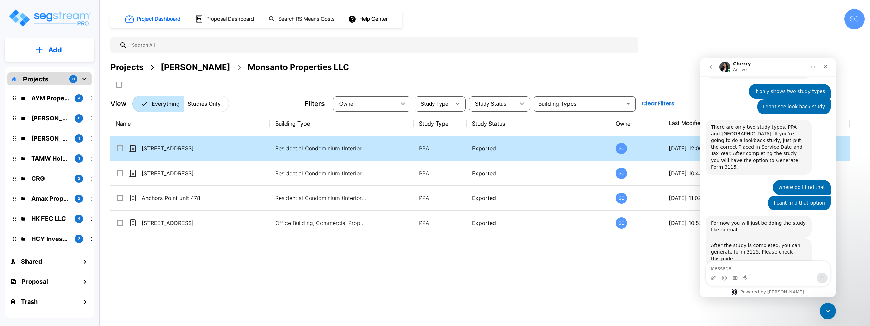
scroll to position [1052, 0]
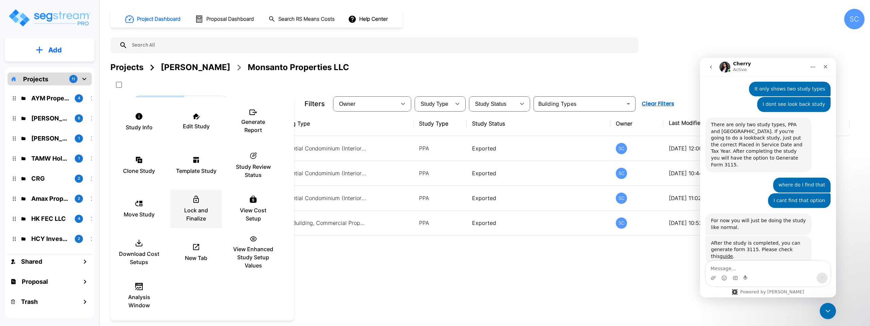
click at [190, 209] on p "Lock and Finalize" at bounding box center [196, 214] width 41 height 16
click at [197, 209] on p "Lock and Finalize" at bounding box center [196, 214] width 41 height 16
click at [192, 209] on p "Lock and Finalize" at bounding box center [196, 214] width 41 height 16
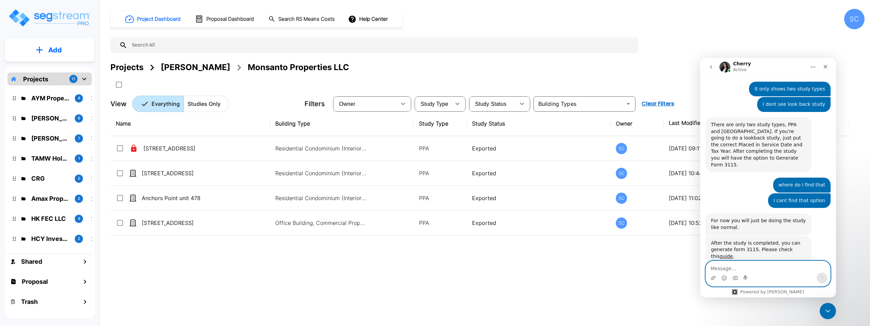
click at [772, 264] on textarea "Message…" at bounding box center [768, 267] width 124 height 12
click at [720, 253] on link "guide" at bounding box center [726, 255] width 13 height 5
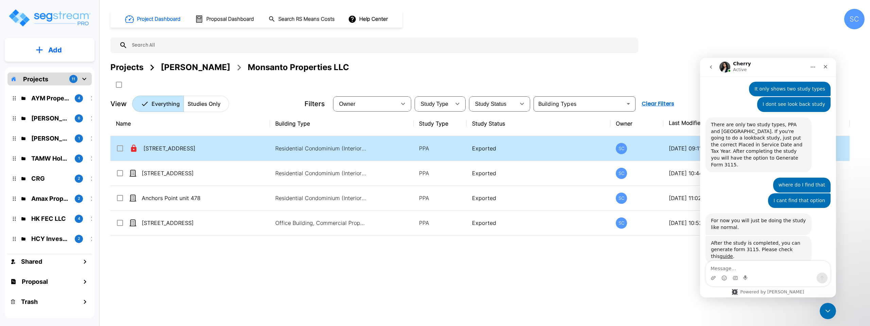
click at [378, 142] on td "Residential Condominium (Interior Only)" at bounding box center [341, 148] width 143 height 25
checkbox input "true"
click at [378, 142] on td "Residential Condominium (Interior Only)" at bounding box center [341, 148] width 143 height 25
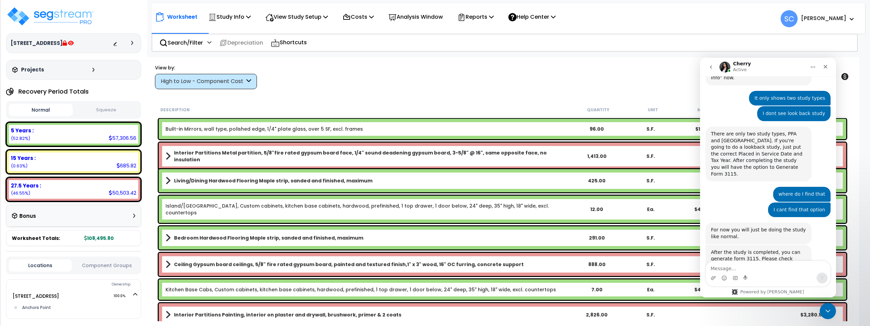
scroll to position [1052, 0]
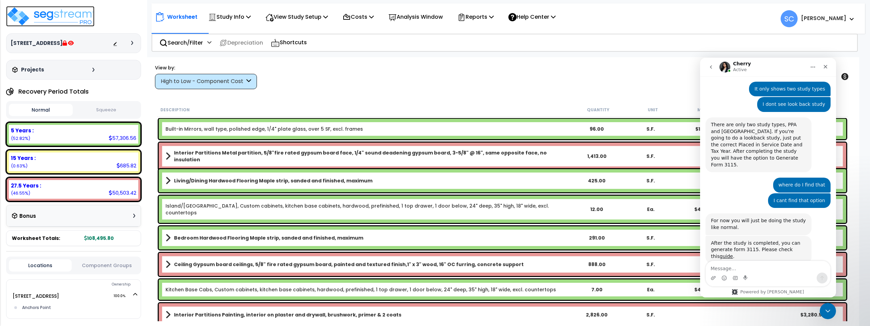
click at [60, 16] on img at bounding box center [50, 16] width 88 height 20
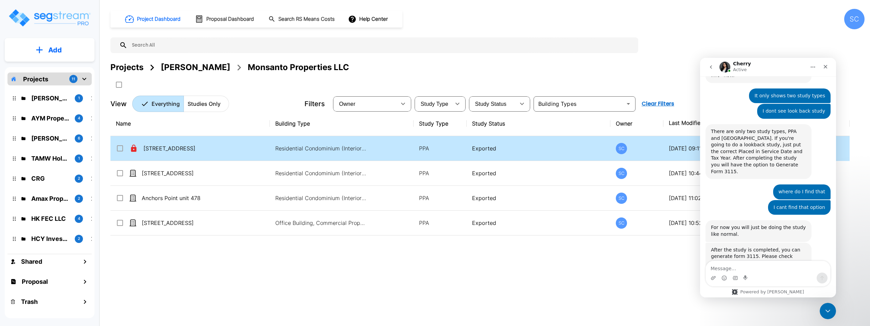
scroll to position [1052, 0]
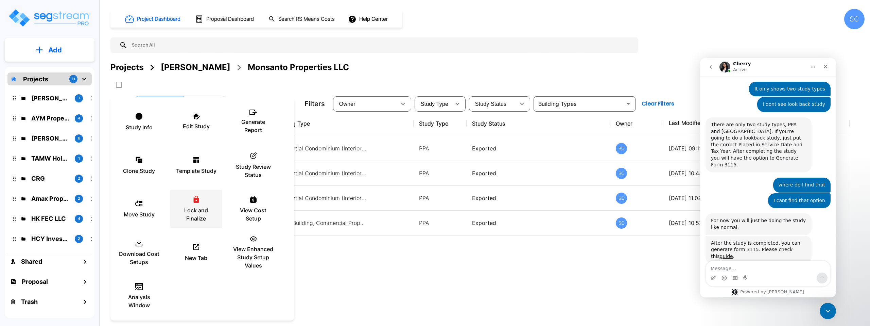
click at [209, 200] on div "Lock and Finalize" at bounding box center [196, 209] width 41 height 34
click at [197, 212] on p "Lock and Finalize" at bounding box center [196, 214] width 41 height 16
click at [258, 164] on p "Study Review Status" at bounding box center [253, 170] width 41 height 16
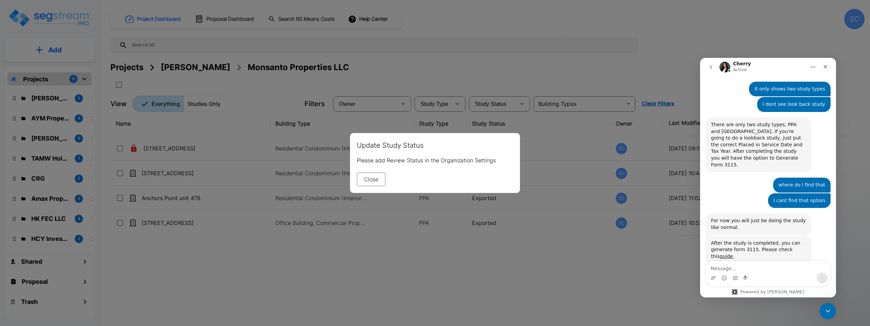
click at [367, 182] on button "Close" at bounding box center [371, 179] width 29 height 14
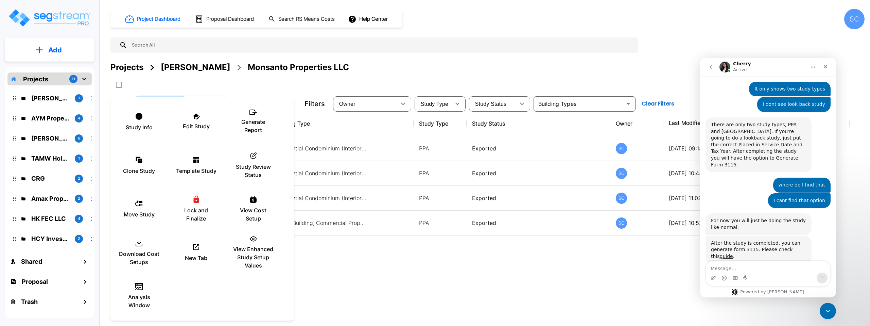
click at [852, 21] on div at bounding box center [435, 163] width 870 height 326
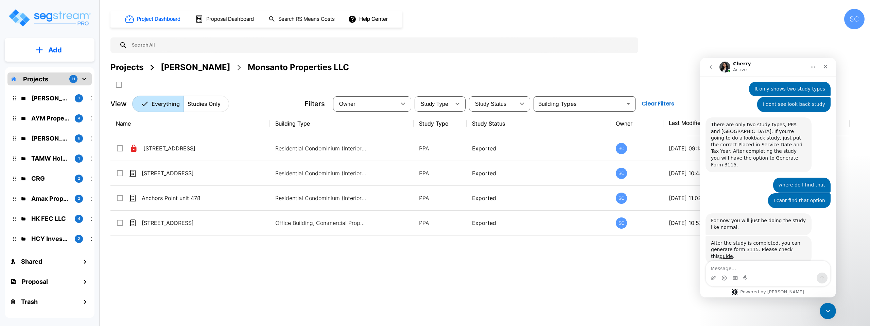
click at [856, 19] on div "Study Info Edit Study Generate Report Clone Study Template Study ic_fluent_stat…" at bounding box center [435, 163] width 870 height 326
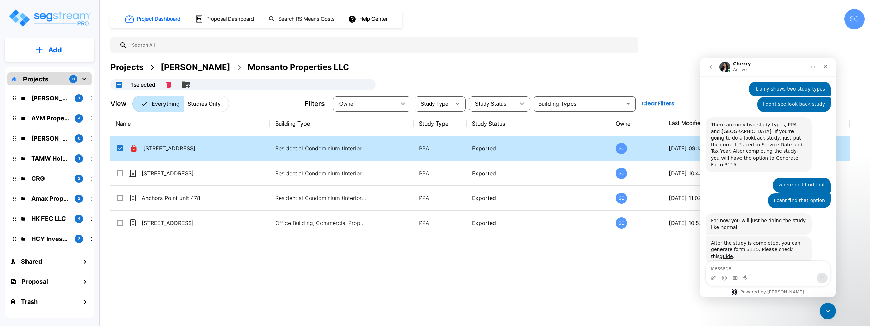
checkbox input "true"
click at [855, 22] on div "SC" at bounding box center [854, 19] width 20 height 20
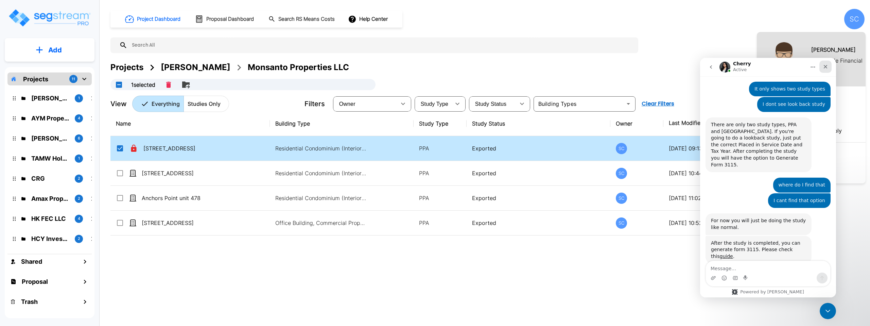
click at [826, 67] on icon "Close" at bounding box center [826, 67] width 4 height 4
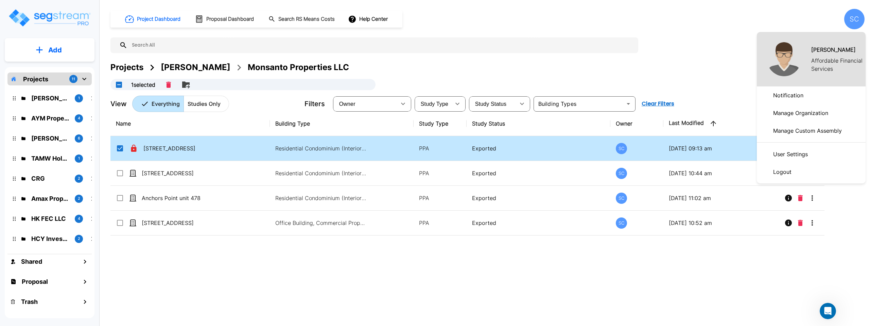
click at [810, 114] on p "Manage Organization" at bounding box center [800, 113] width 60 height 14
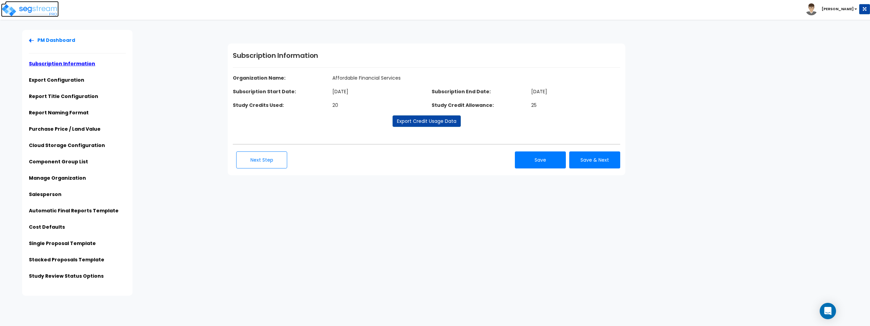
click at [40, 11] on img at bounding box center [30, 10] width 58 height 14
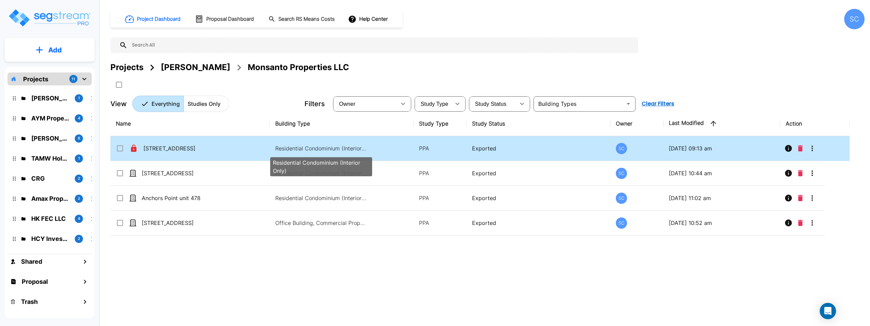
click at [341, 151] on p "Residential Condominium (Interior Only)" at bounding box center [321, 148] width 92 height 8
checkbox input "true"
click at [341, 151] on p "Residential Condominium (Interior Only)" at bounding box center [321, 148] width 92 height 8
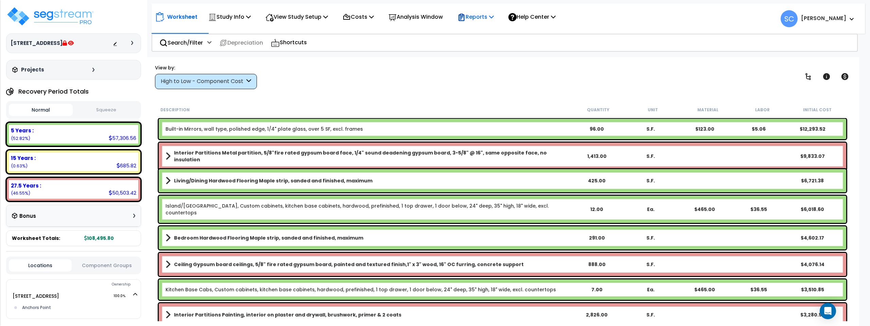
click at [494, 16] on p "Reports" at bounding box center [475, 16] width 36 height 9
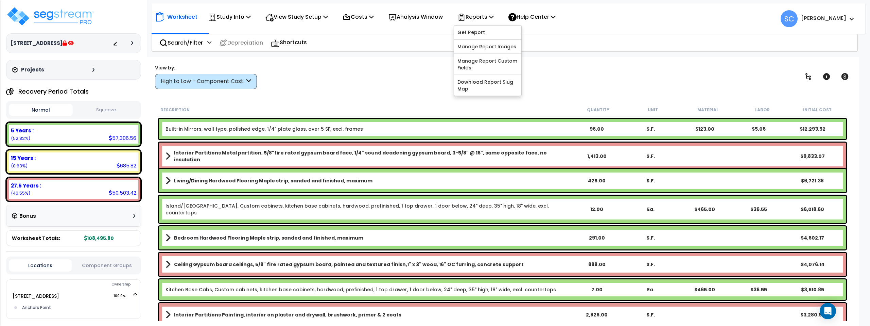
click at [686, 79] on div "View by: High to Low - Component Cost High to Low - Component Cost" at bounding box center [503, 76] width 700 height 25
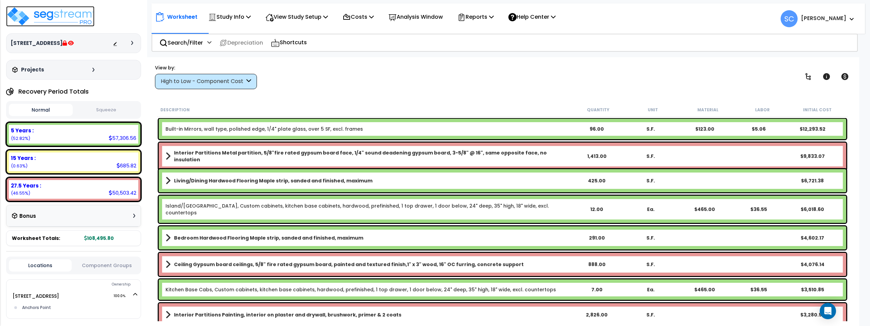
click at [66, 15] on img at bounding box center [50, 16] width 88 height 20
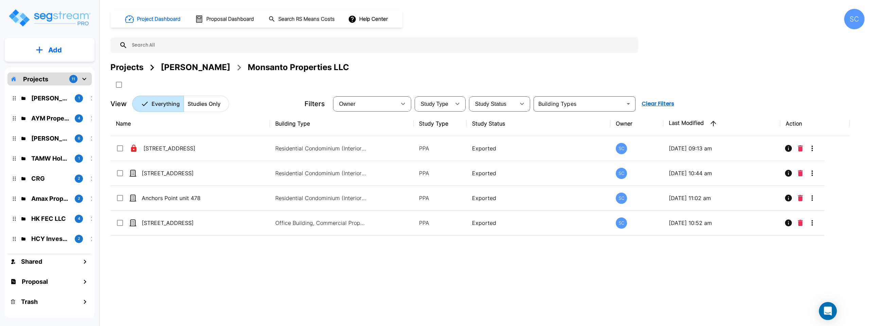
click at [829, 313] on icon "Open Intercom Messenger" at bounding box center [827, 310] width 9 height 9
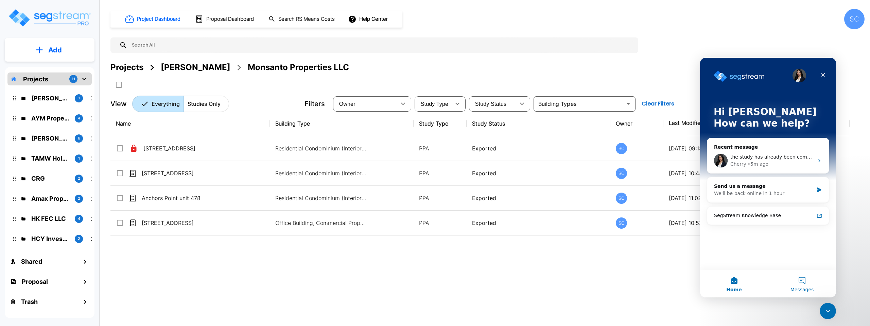
click at [802, 283] on button "Messages" at bounding box center [802, 283] width 68 height 27
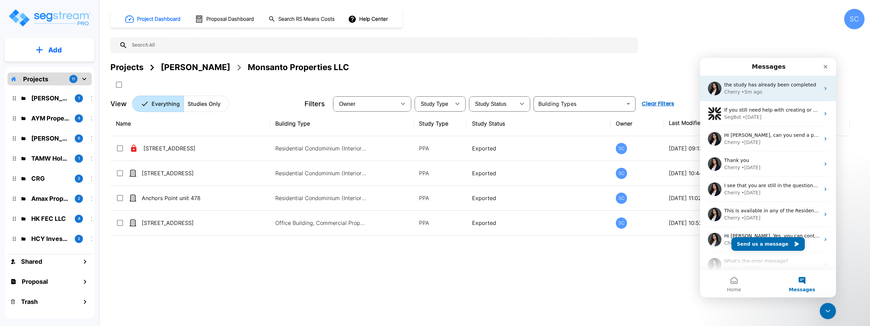
click at [764, 94] on div "Cherry • 5m ago" at bounding box center [772, 91] width 96 height 7
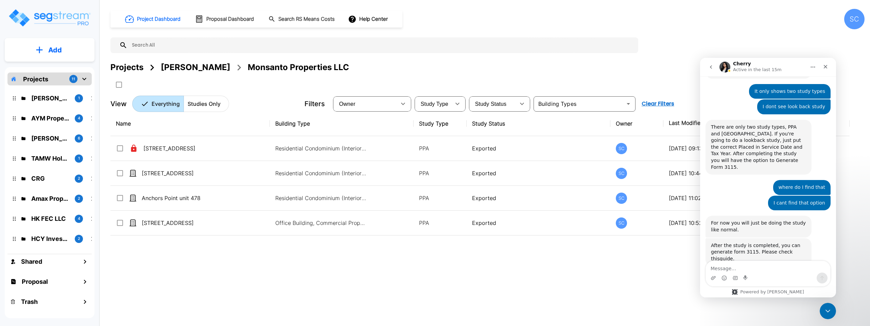
scroll to position [1052, 0]
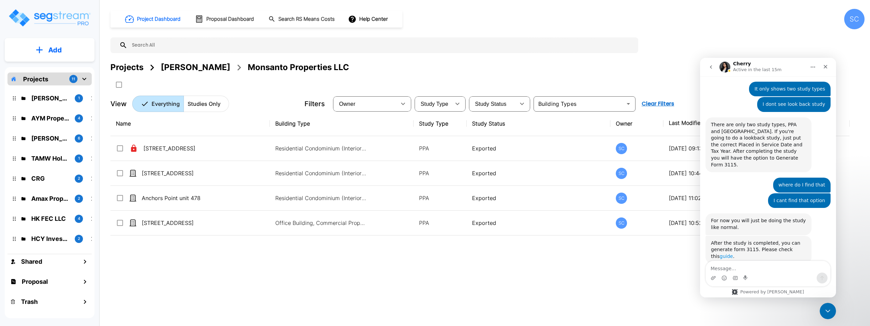
click at [720, 253] on link "guide" at bounding box center [726, 255] width 13 height 5
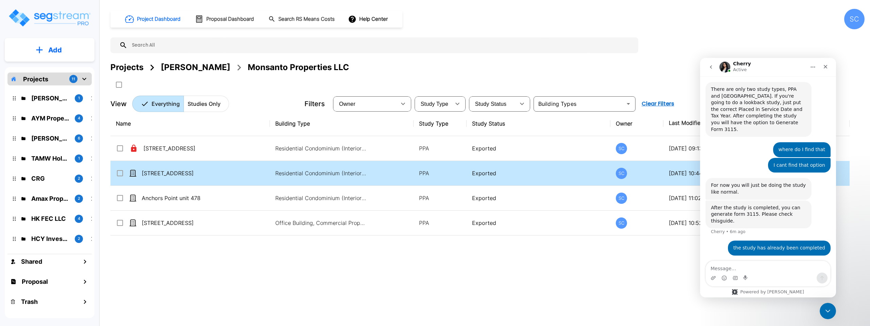
scroll to position [1092, 0]
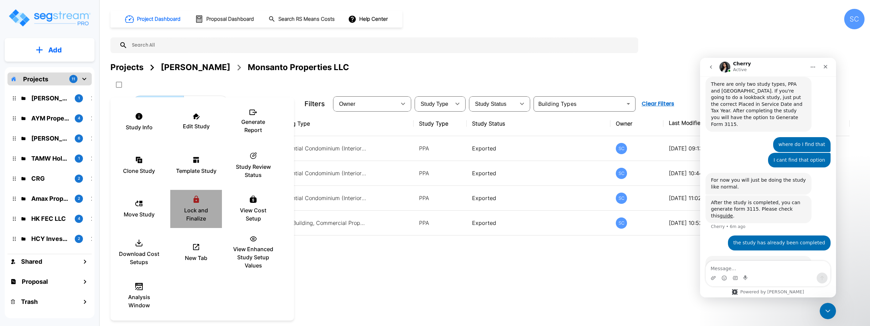
click at [191, 209] on p "Lock and Finalize" at bounding box center [196, 214] width 41 height 16
click at [715, 280] on div "Intercom messenger" at bounding box center [713, 277] width 5 height 11
click at [710, 278] on div "Intercom messenger" at bounding box center [768, 277] width 124 height 11
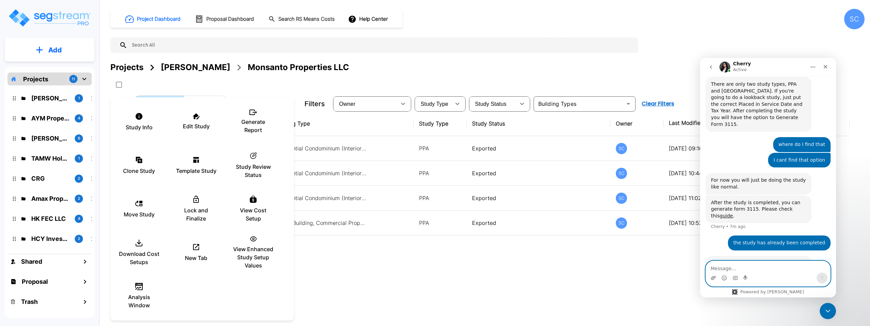
click at [712, 277] on icon "Upload attachment" at bounding box center [713, 277] width 5 height 5
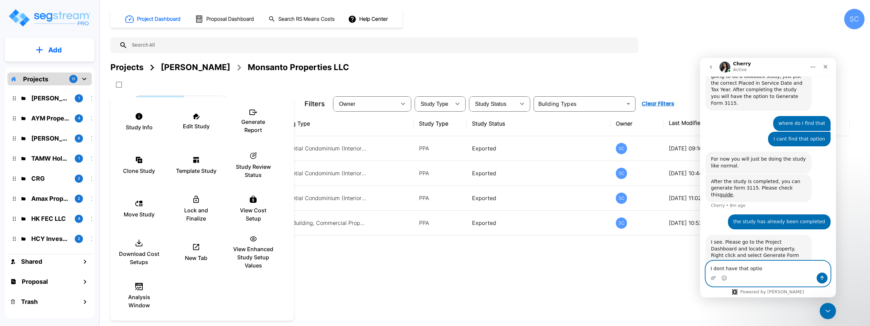
type textarea "I dont have that option"
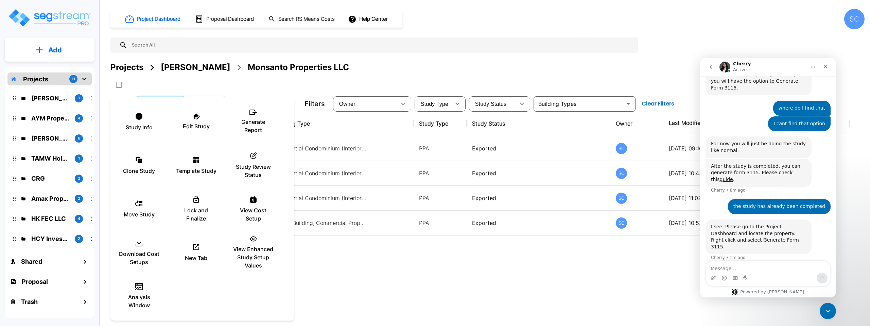
click at [52, 115] on div at bounding box center [435, 163] width 870 height 326
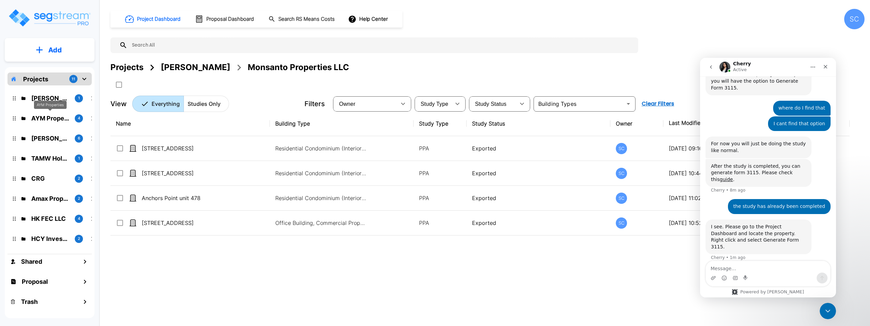
click at [49, 120] on p "AYM Properties" at bounding box center [50, 118] width 38 height 9
click at [48, 138] on p "Jordan Johnson" at bounding box center [50, 138] width 38 height 9
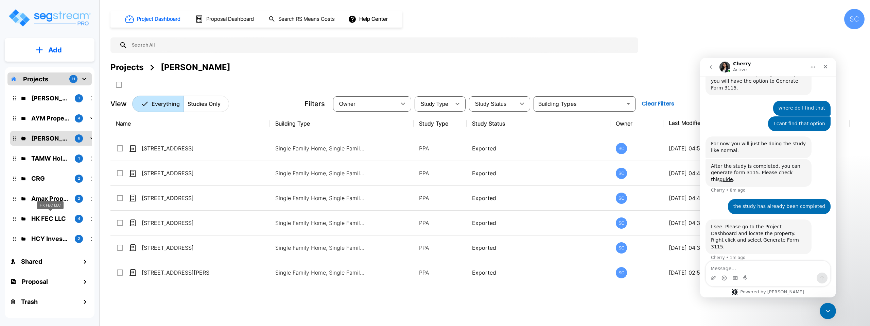
click at [46, 203] on div "HK FEC LLC" at bounding box center [50, 205] width 27 height 8
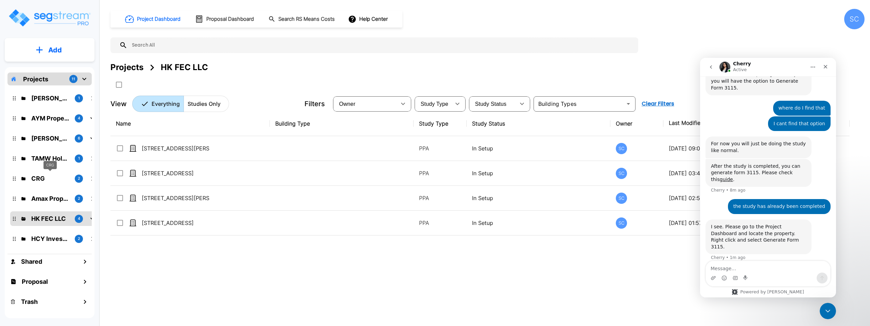
click at [47, 178] on p "CRG" at bounding box center [50, 178] width 38 height 9
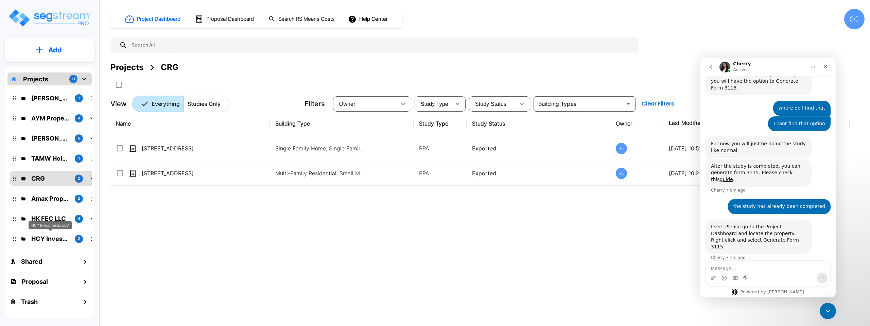
click at [63, 238] on p "HCY Investments LLC" at bounding box center [50, 238] width 38 height 9
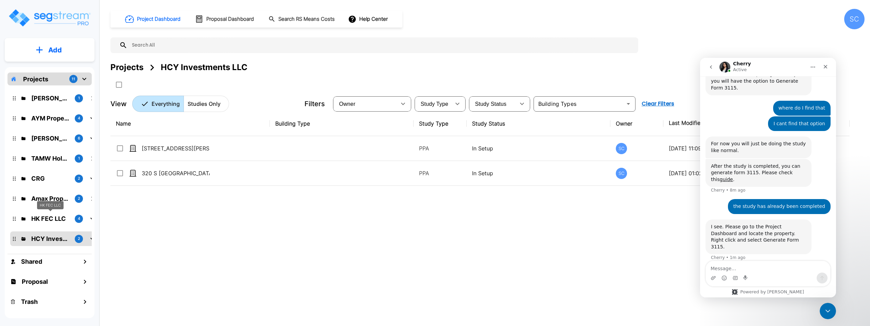
click at [64, 216] on p "HK FEC LLC" at bounding box center [50, 218] width 38 height 9
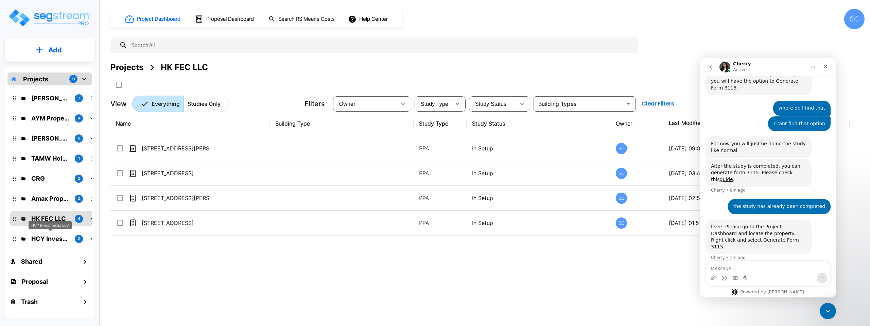
click at [48, 238] on p "HCY Investments LLC" at bounding box center [50, 238] width 38 height 9
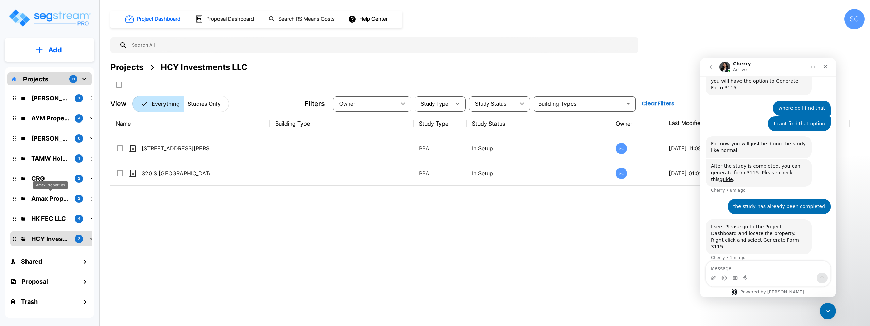
click at [50, 187] on div "Amax Properties" at bounding box center [50, 185] width 34 height 8
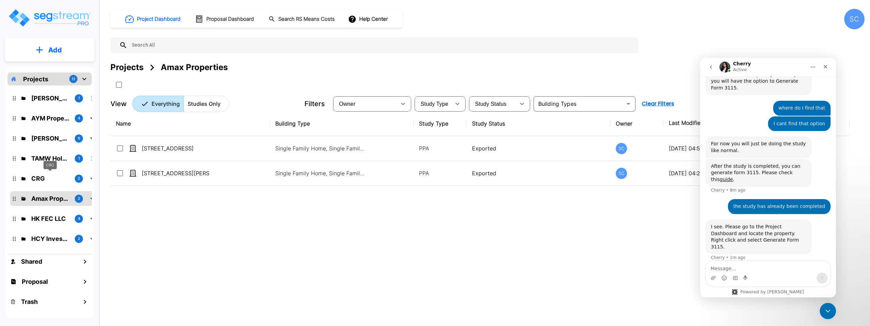
click at [54, 176] on p "CRG" at bounding box center [50, 178] width 38 height 9
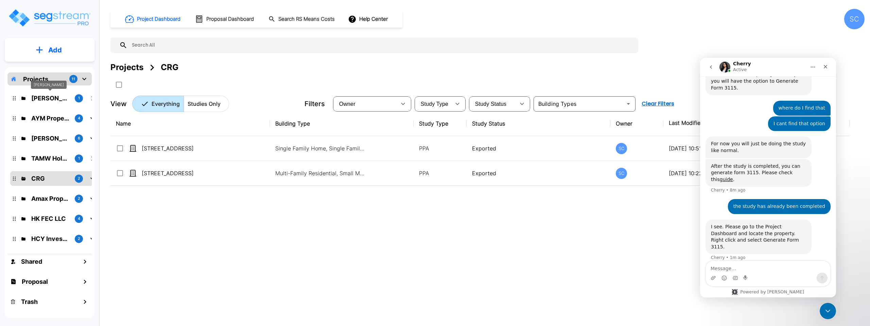
click at [62, 99] on p "[PERSON_NAME]" at bounding box center [50, 97] width 38 height 9
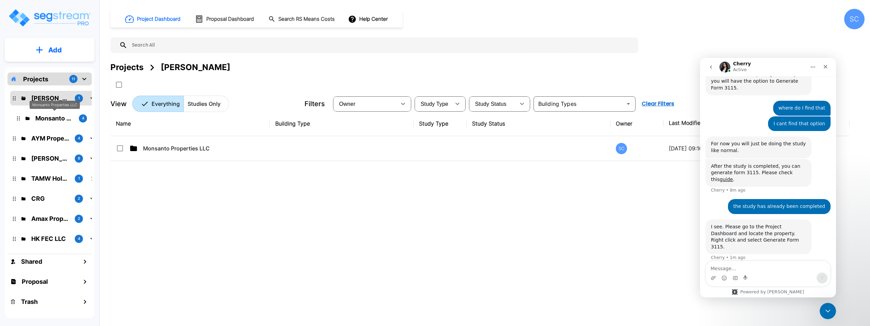
click at [58, 119] on p "Monsanto Properties LLC" at bounding box center [54, 118] width 38 height 9
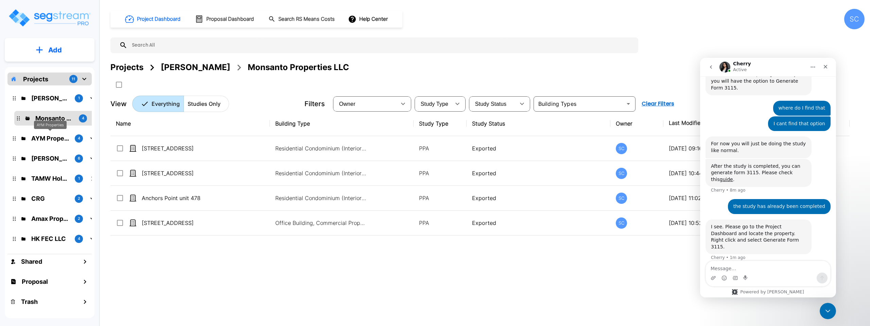
click at [53, 137] on p "AYM Properties" at bounding box center [50, 138] width 38 height 9
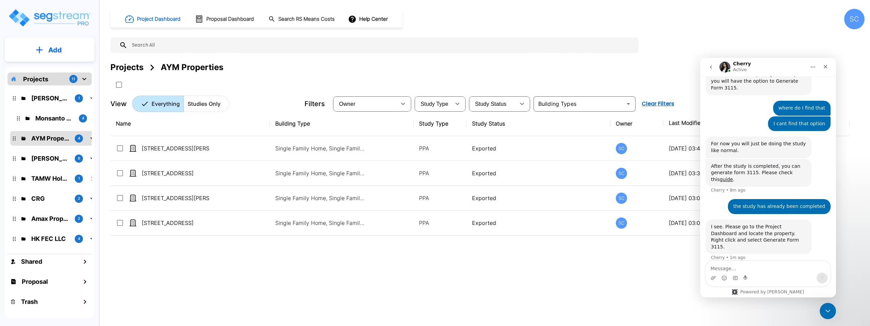
click at [51, 156] on p "Jordan Johnson" at bounding box center [50, 158] width 38 height 9
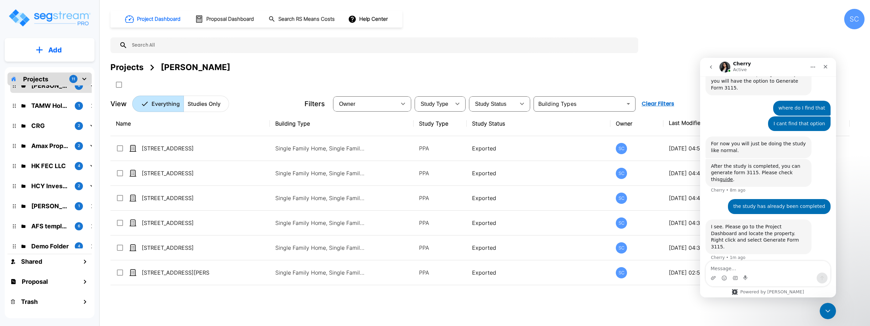
scroll to position [78, 0]
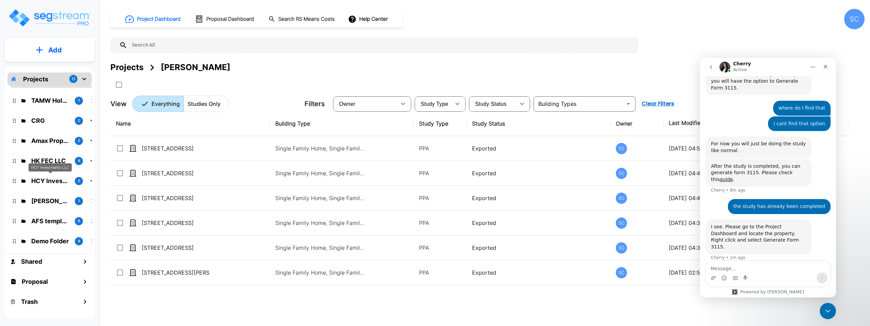
click at [44, 180] on p "HCY Investments LLC" at bounding box center [50, 180] width 38 height 9
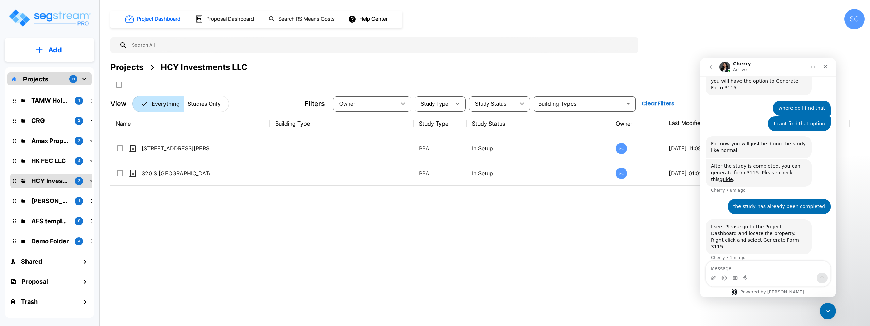
click at [57, 226] on div "AFS templates 6" at bounding box center [54, 220] width 89 height 15
click at [46, 222] on p "AFS templates" at bounding box center [50, 220] width 38 height 9
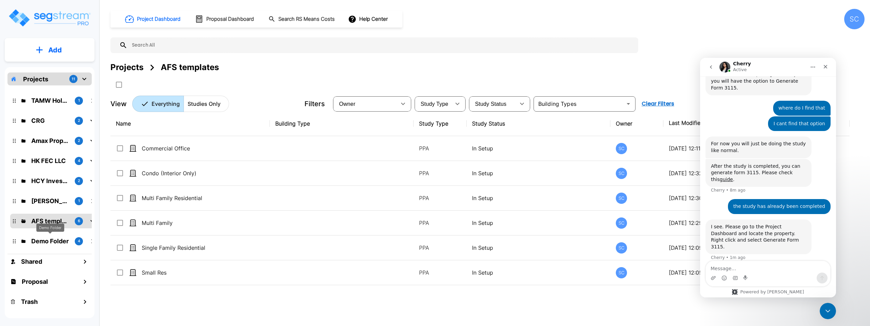
click at [48, 243] on p "Demo Folder" at bounding box center [50, 240] width 38 height 9
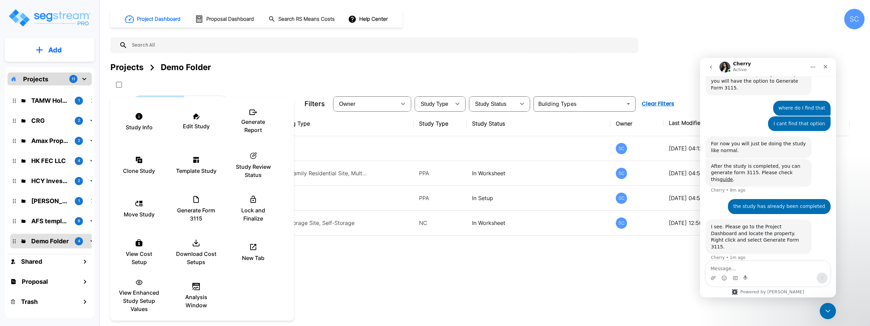
click at [469, 281] on div at bounding box center [435, 163] width 870 height 326
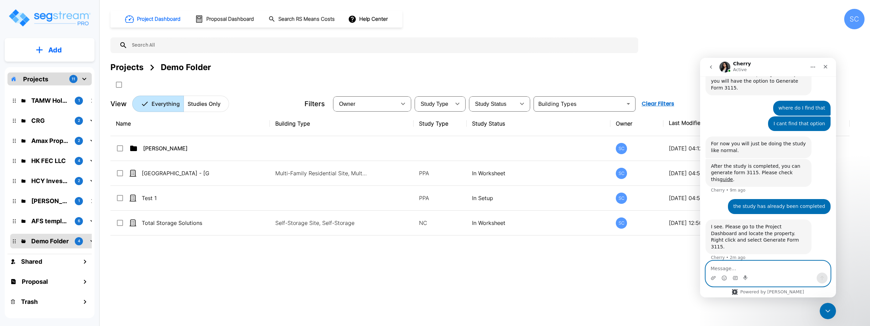
click at [764, 264] on textarea "Message…" at bounding box center [768, 267] width 124 height 12
type textarea "D"
type textarea "If I already Exported it does that matter?"
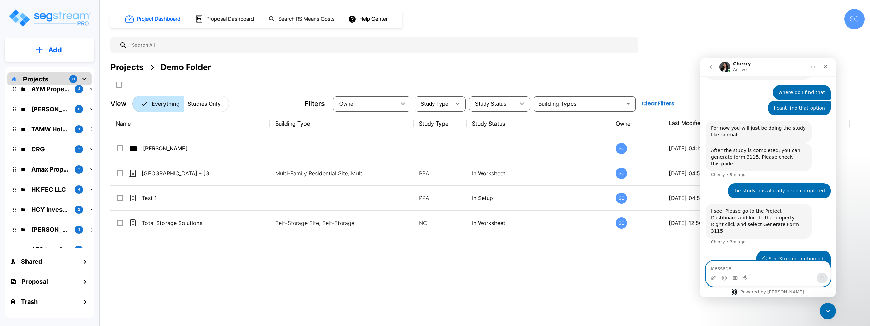
scroll to position [0, 0]
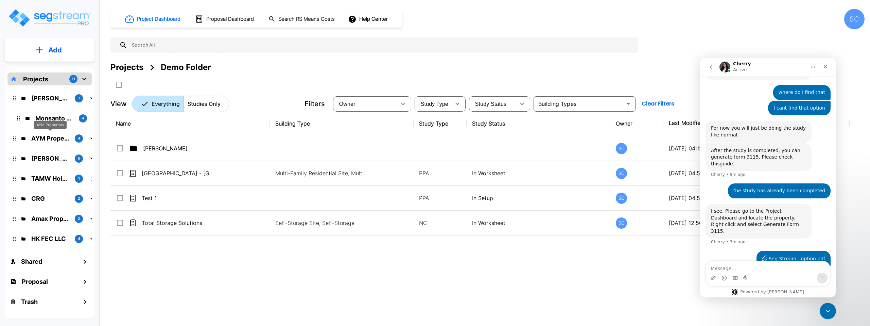
click at [50, 139] on p "AYM Properties" at bounding box center [50, 138] width 38 height 9
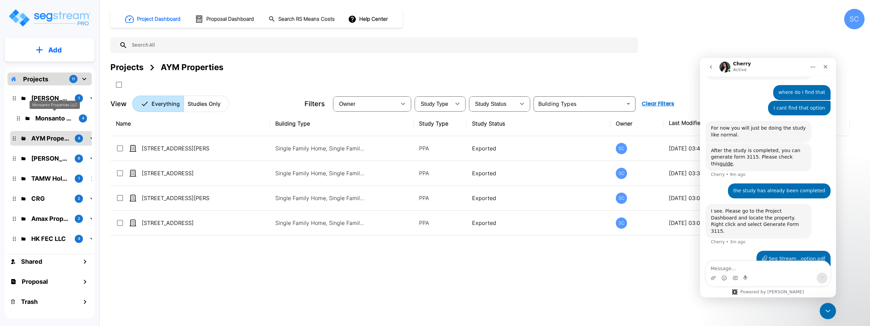
click at [60, 118] on p "Monsanto Properties LLC" at bounding box center [54, 118] width 38 height 9
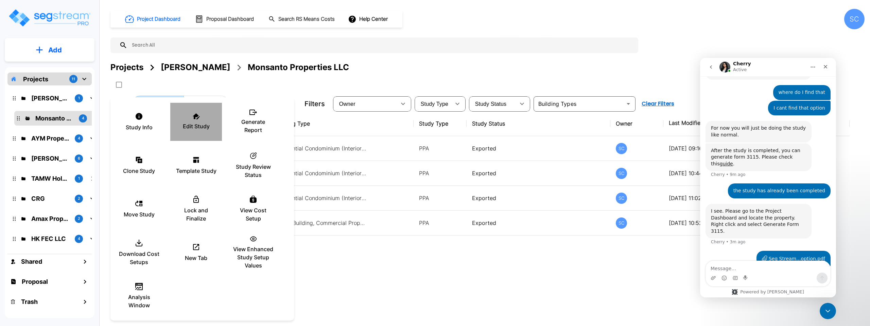
click at [195, 126] on p "Edit Study" at bounding box center [196, 126] width 27 height 8
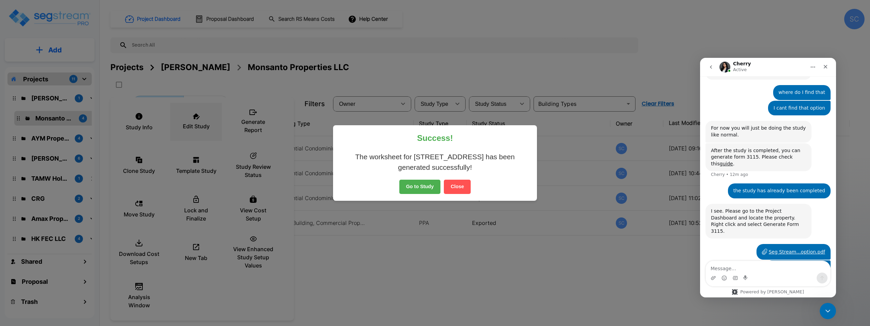
scroll to position [1171, 0]
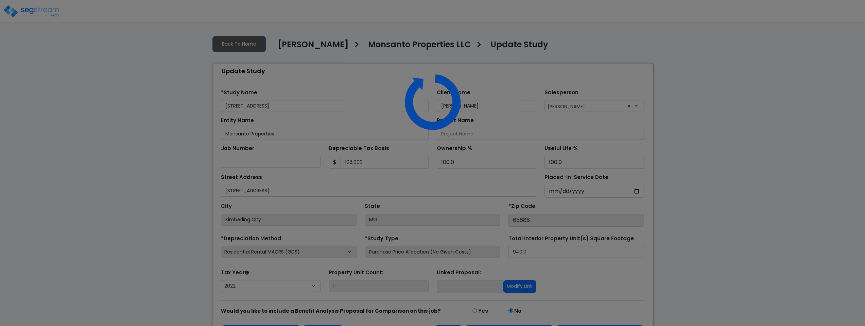
select select "2022"
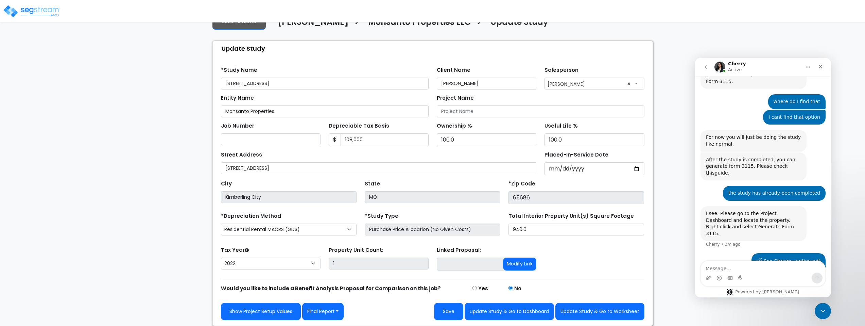
scroll to position [1137, 0]
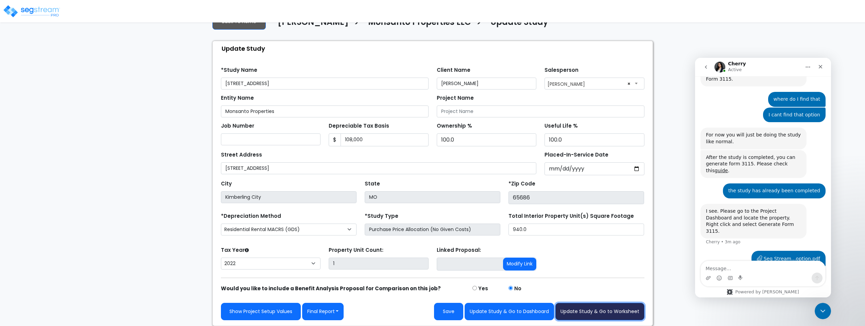
click at [594, 307] on button "Update Study & Go to Worksheet" at bounding box center [599, 310] width 89 height 17
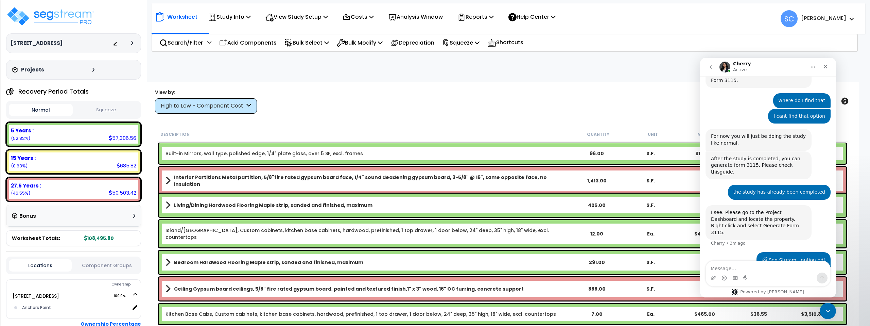
scroll to position [1137, 0]
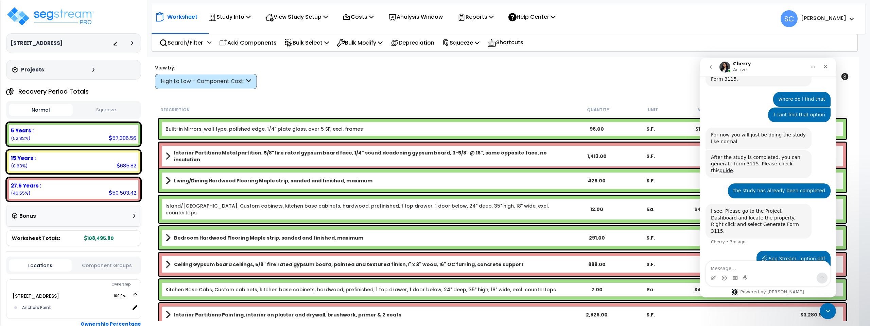
click at [133, 42] on div at bounding box center [133, 43] width 5 height 4
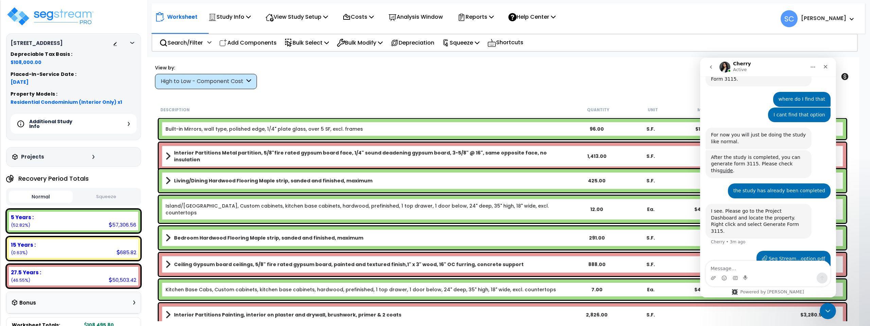
click at [126, 123] on div "Additional Study Info" at bounding box center [74, 124] width 126 height 20
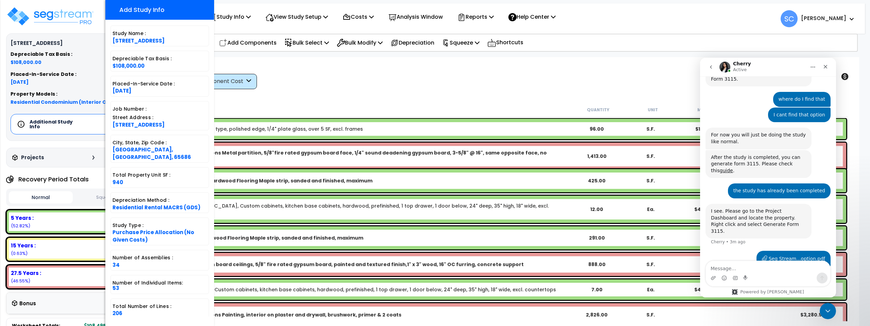
scroll to position [57, 0]
click at [344, 81] on div "View by: High to Low - Component Cost High to Low - Component Cost" at bounding box center [503, 76] width 700 height 25
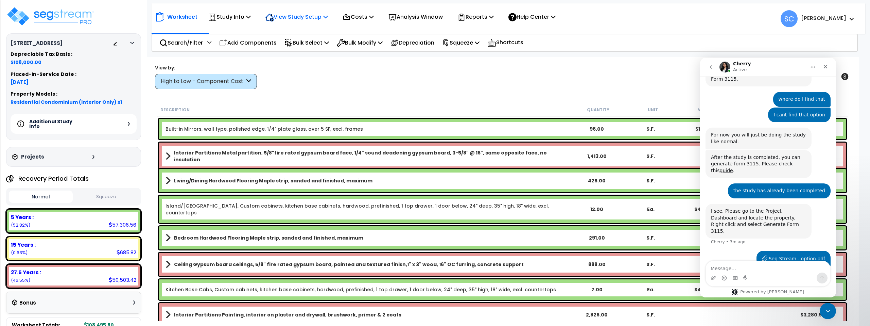
click at [307, 14] on p "View Study Setup" at bounding box center [296, 16] width 63 height 9
click at [243, 15] on p "Study Info" at bounding box center [229, 16] width 42 height 9
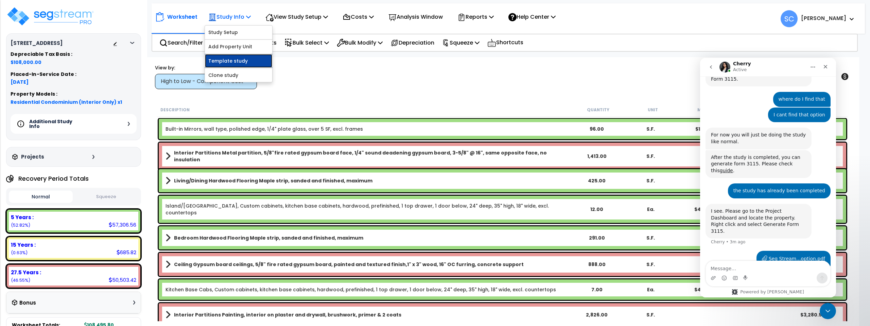
click at [237, 62] on link "Template study" at bounding box center [238, 61] width 67 height 14
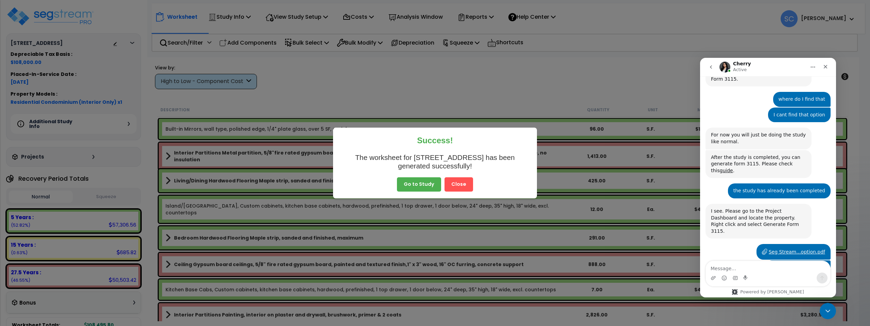
scroll to position [1164, 0]
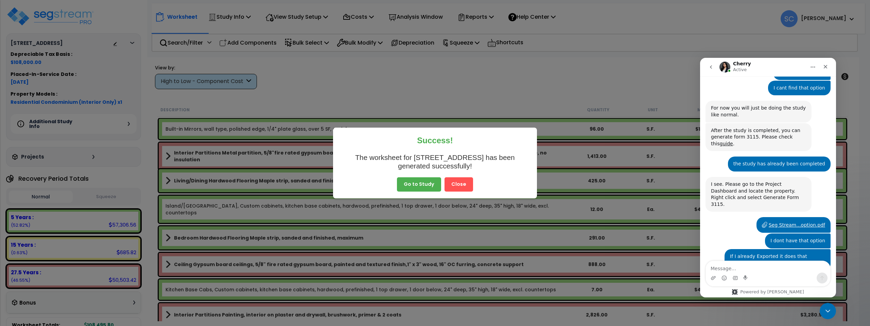
click at [462, 182] on button "Close" at bounding box center [459, 184] width 29 height 14
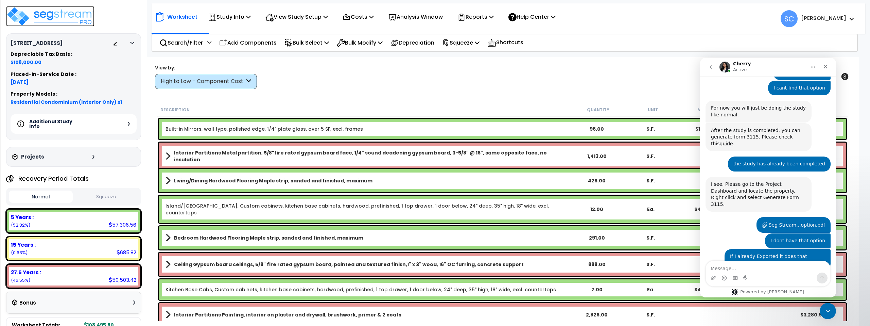
click at [35, 17] on img at bounding box center [50, 16] width 88 height 20
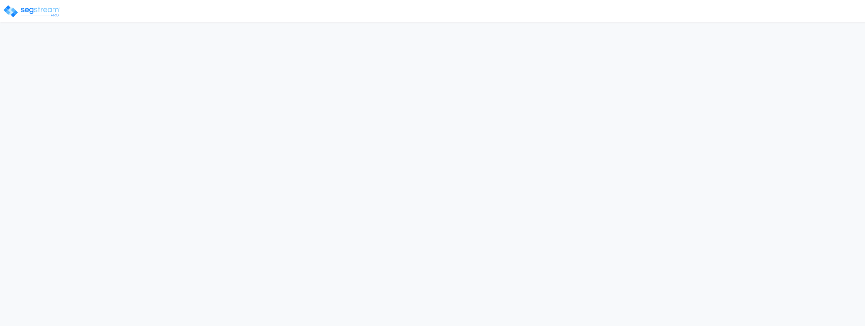
select select "Kimberling City"
select select "MO"
select select "RRM(_49"
select select "2022"
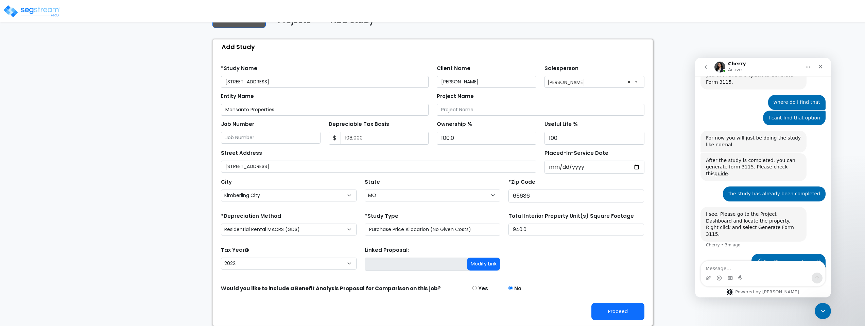
scroll to position [1137, 0]
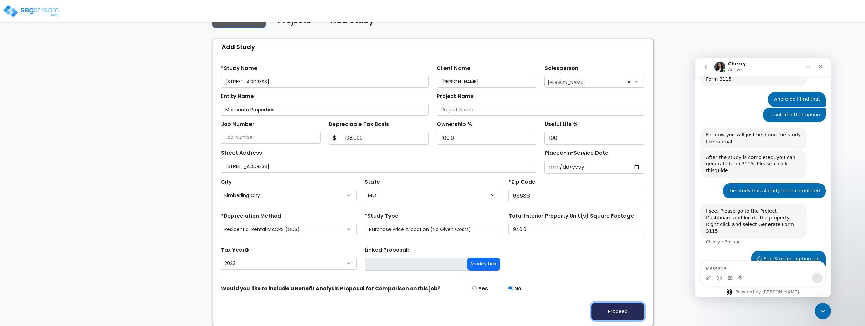
click at [626, 311] on button "Proceed" at bounding box center [617, 310] width 53 height 17
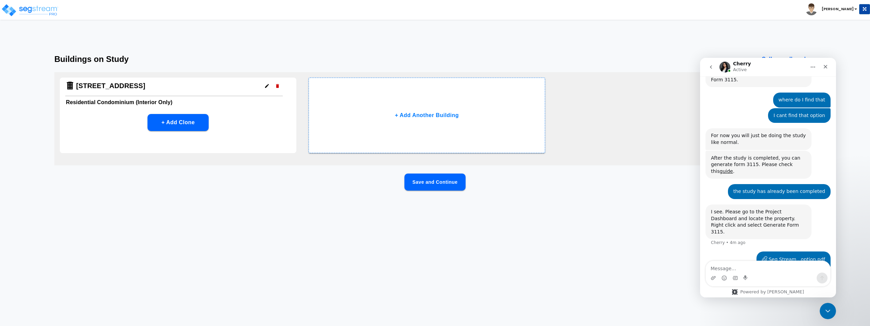
scroll to position [1137, 0]
click at [445, 181] on button "Save and Continue" at bounding box center [434, 181] width 61 height 17
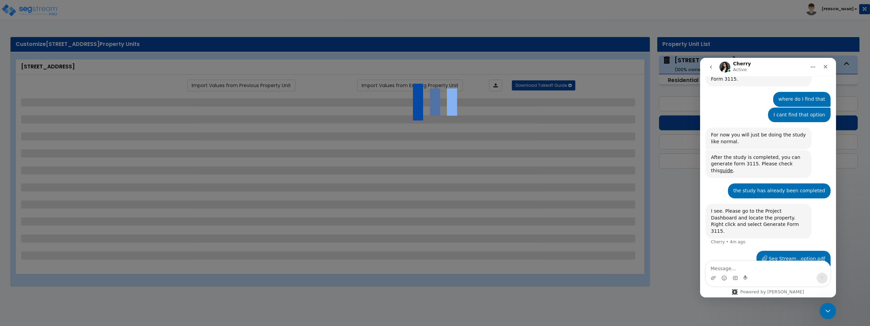
select select "2"
select select "1"
select select "2"
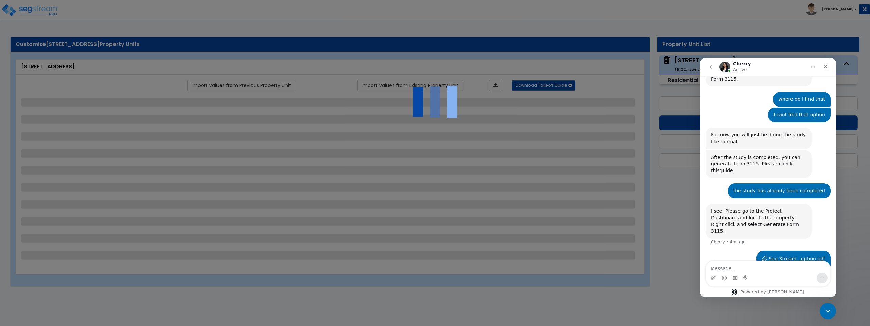
select select "1"
select select "2"
select select "3"
select select "5"
select select "1"
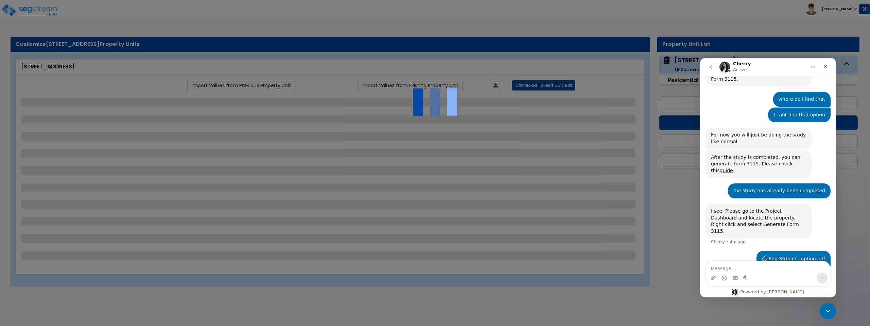
select select "1"
select select "2"
select select "3"
select select "5"
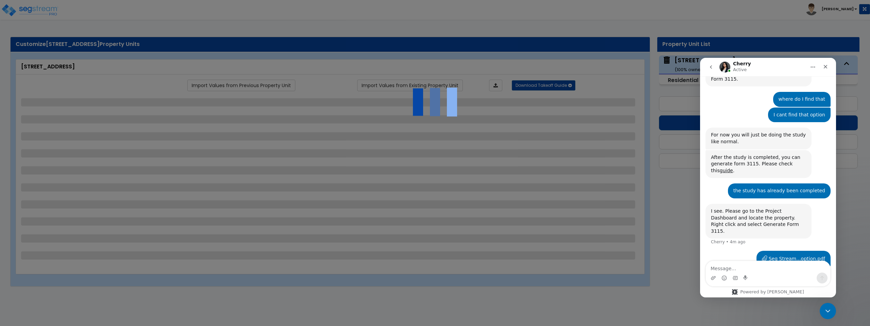
select select "1"
select select "2"
select select "1"
select select "5"
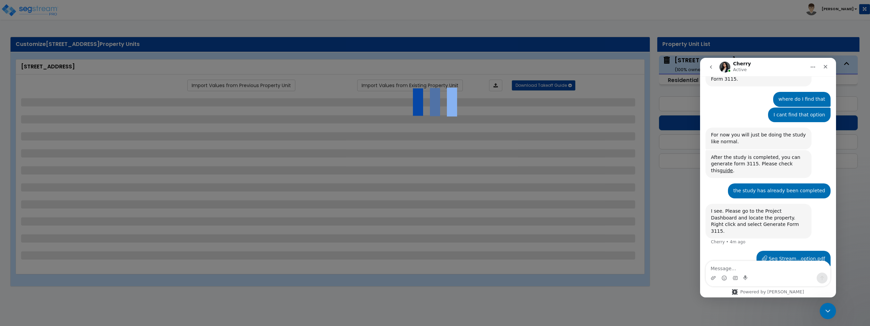
select select "3"
select select "4"
select select "6"
select select "4"
select select "1"
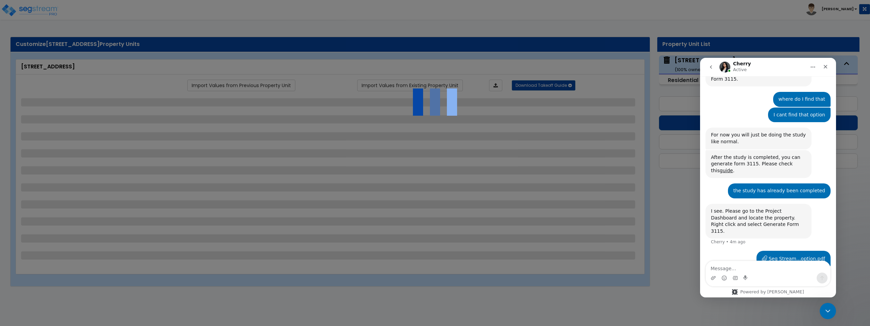
select select "2"
select select "5"
select select "1"
select select "5"
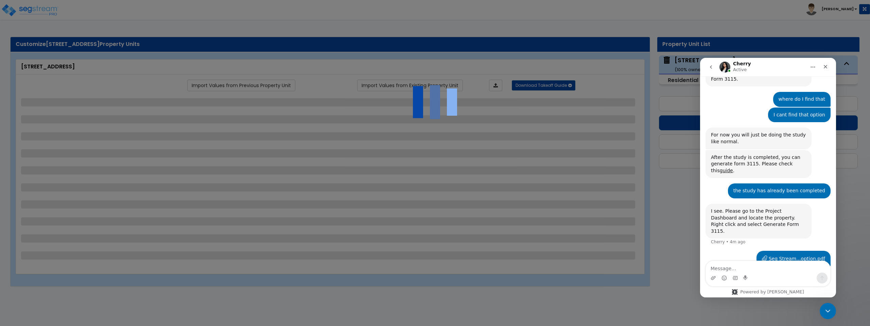
select select "2"
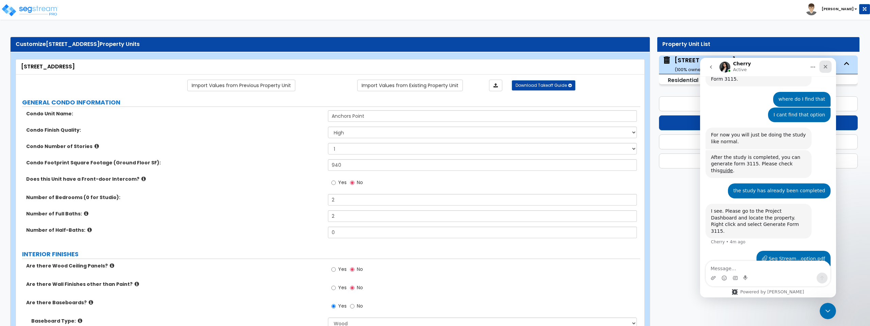
click at [824, 68] on icon "Close" at bounding box center [826, 67] width 4 height 4
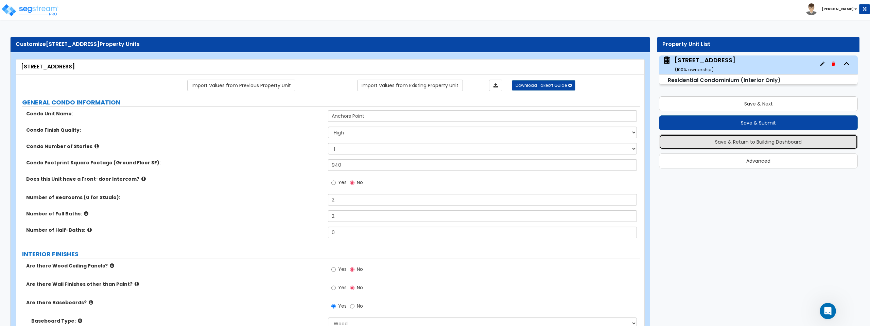
click at [767, 145] on button "Save & Return to Building Dashboard" at bounding box center [758, 141] width 199 height 15
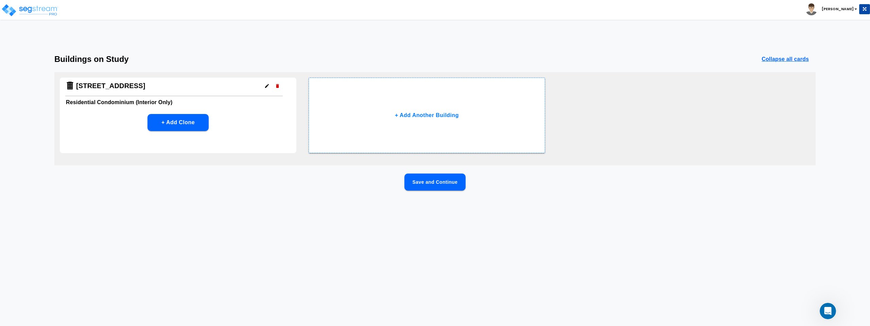
click at [435, 186] on button "Save and Continue" at bounding box center [434, 181] width 61 height 17
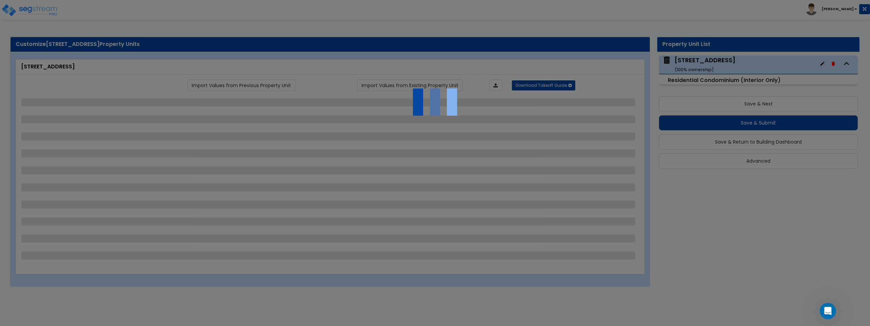
select select "2"
select select "1"
select select "2"
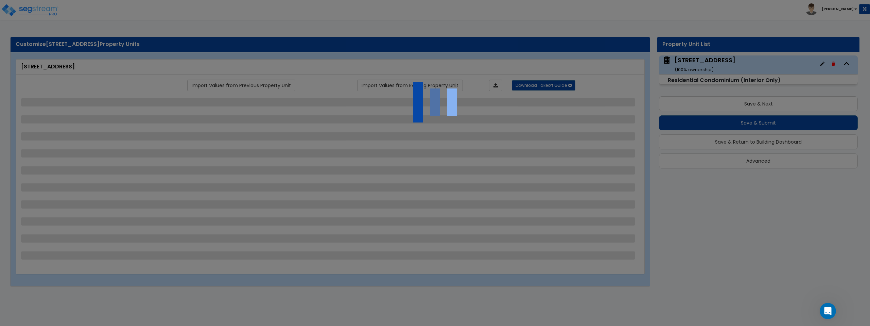
select select "1"
select select "2"
select select "3"
select select "5"
select select "1"
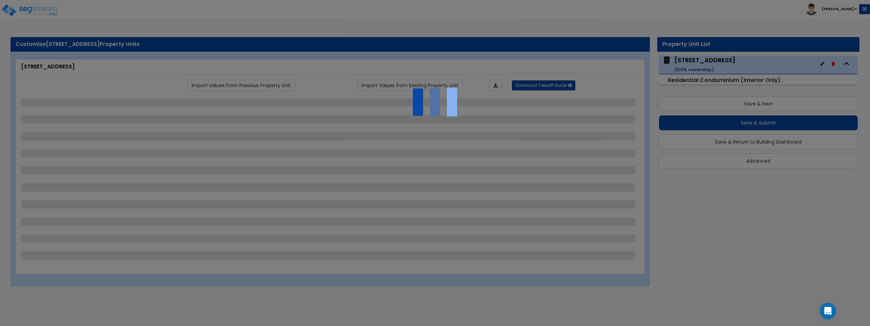
select select "1"
select select "2"
select select "3"
select select "5"
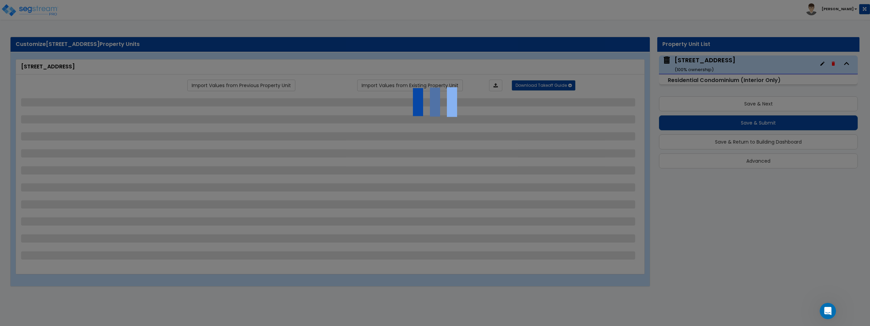
select select "1"
select select "2"
select select "1"
select select "5"
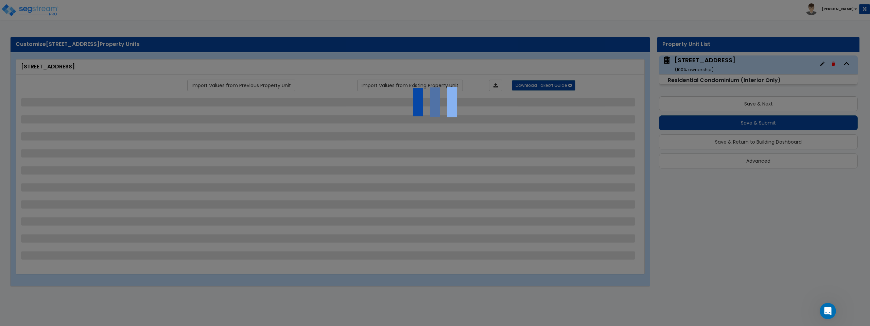
select select "3"
select select "4"
select select "6"
select select "4"
select select "1"
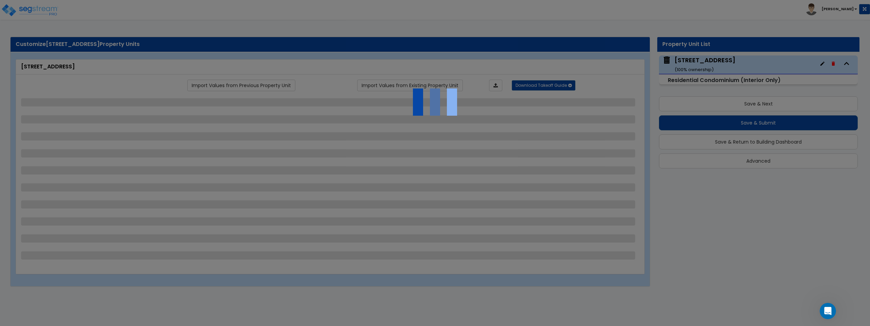
select select "2"
select select "5"
select select "1"
select select "5"
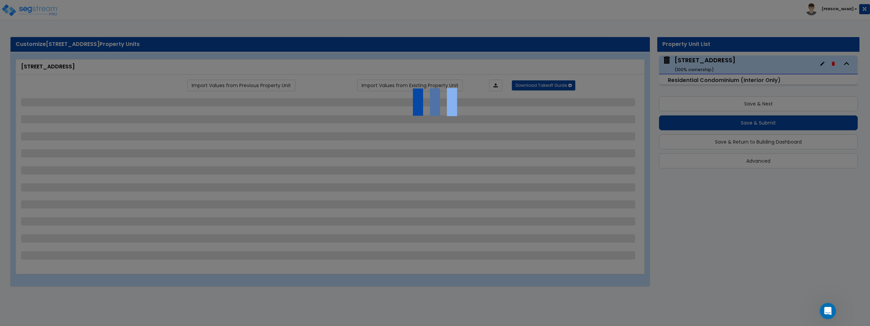
select select "2"
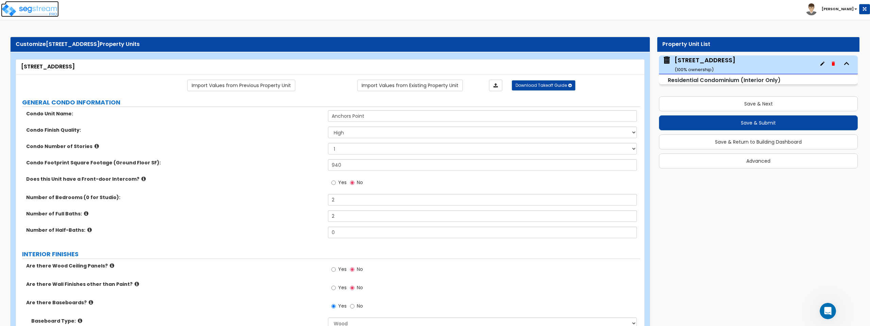
click at [39, 10] on img at bounding box center [30, 10] width 58 height 14
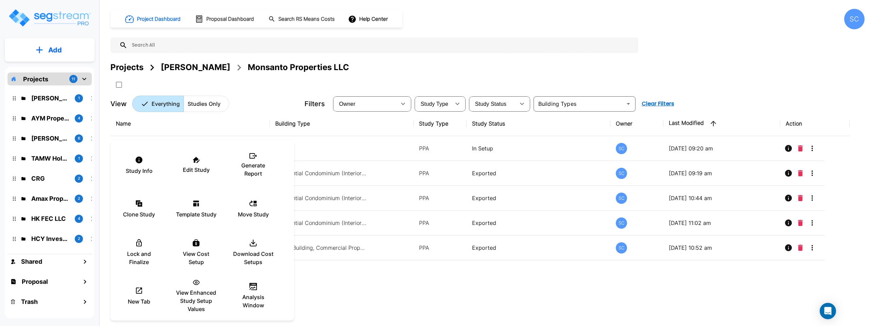
click at [479, 147] on div at bounding box center [435, 163] width 870 height 326
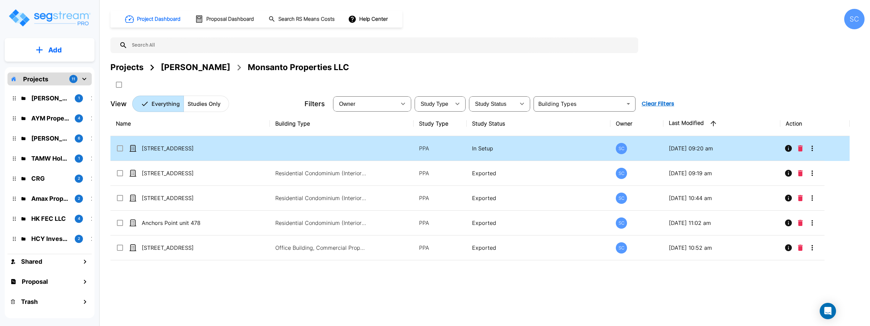
click at [362, 155] on td at bounding box center [341, 148] width 143 height 25
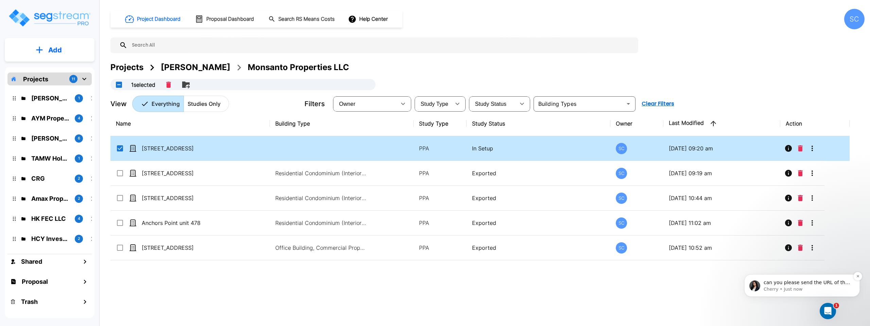
click at [829, 289] on p "Cherry • Just now" at bounding box center [808, 289] width 88 height 6
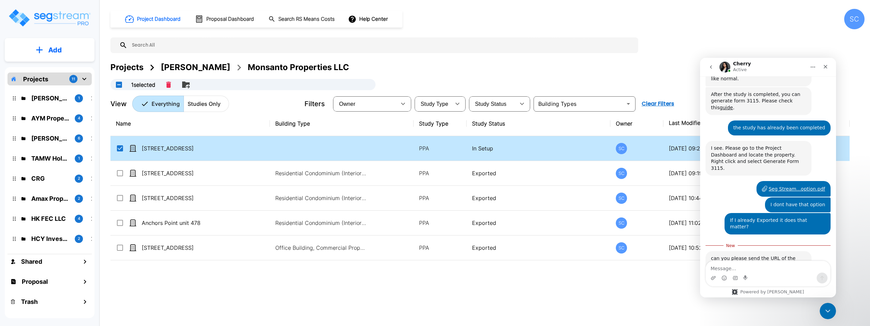
scroll to position [1202, 0]
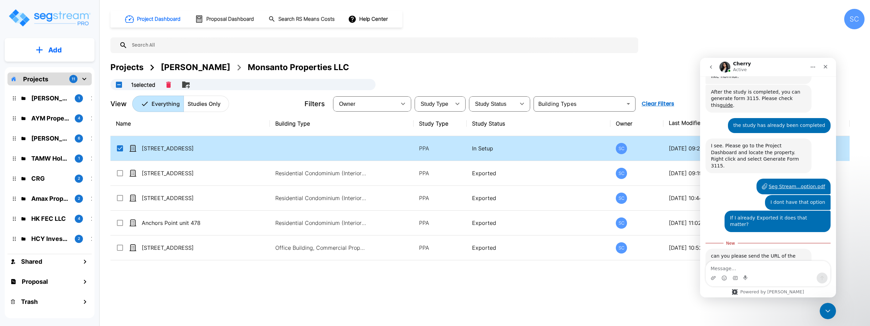
click at [484, 150] on p "In Setup" at bounding box center [538, 148] width 133 height 8
checkbox input "false"
click at [484, 150] on p "In Setup" at bounding box center [538, 148] width 133 height 8
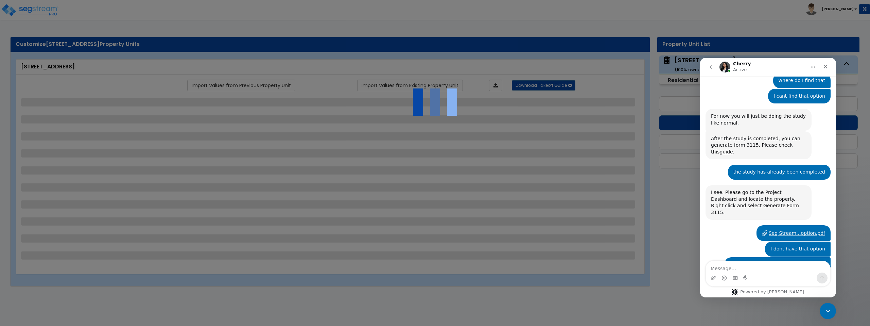
scroll to position [1164, 0]
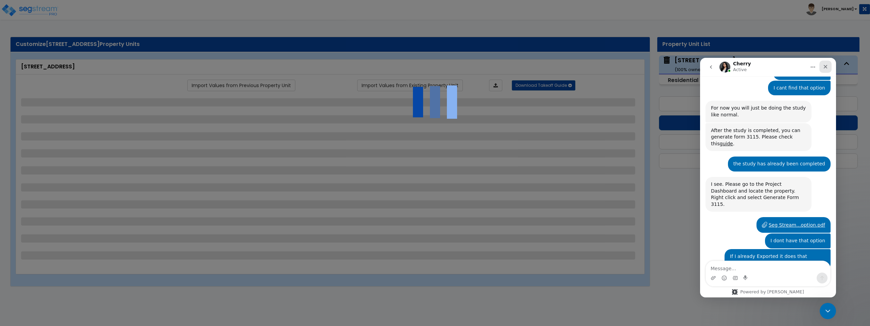
select select "2"
select select "1"
select select "2"
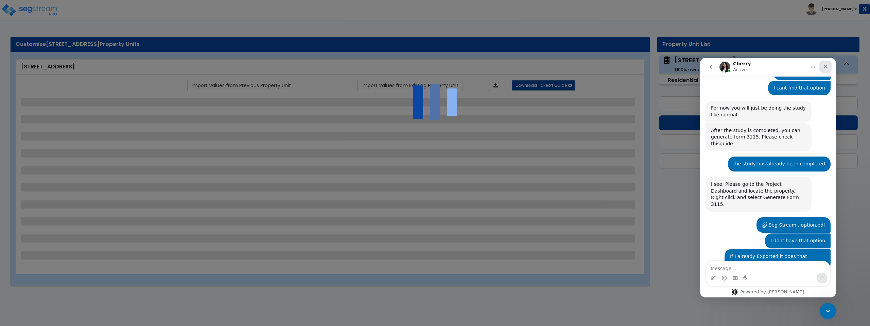
select select "1"
select select "2"
select select "3"
select select "5"
select select "1"
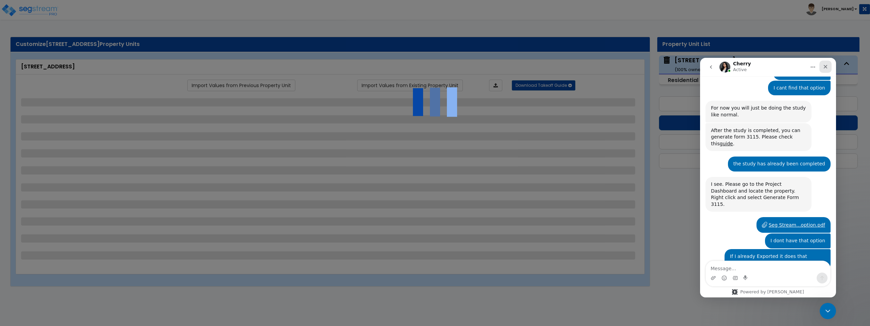
select select "1"
select select "2"
select select "3"
select select "5"
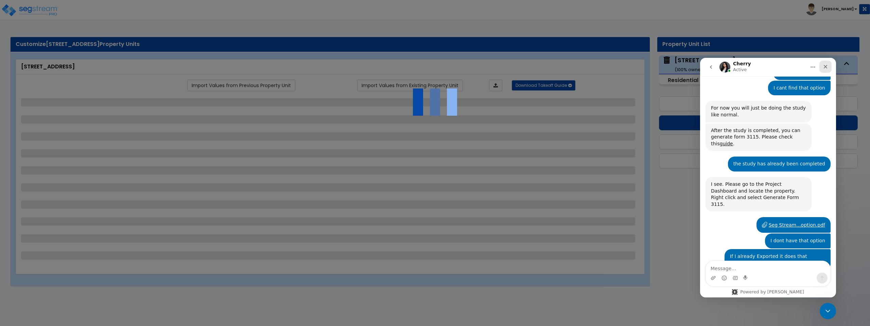
select select "1"
select select "2"
select select "1"
select select "5"
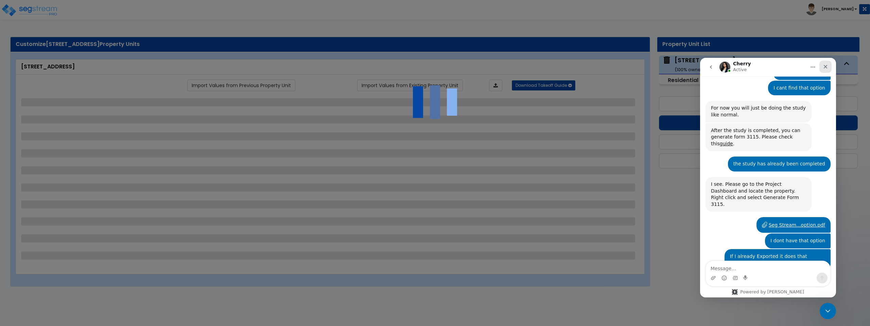
select select "3"
select select "4"
select select "6"
select select "4"
select select "1"
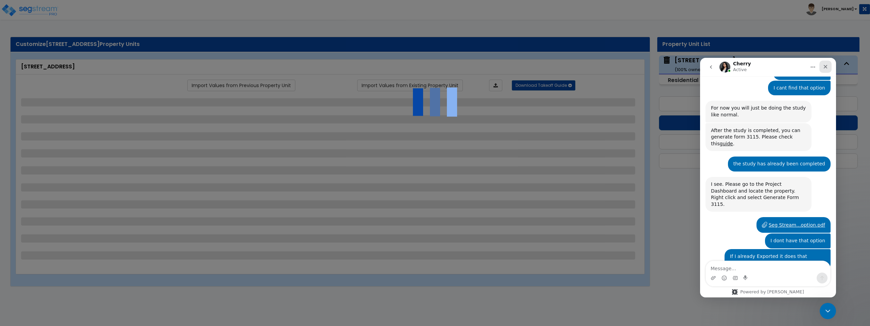
select select "2"
select select "5"
select select "1"
select select "5"
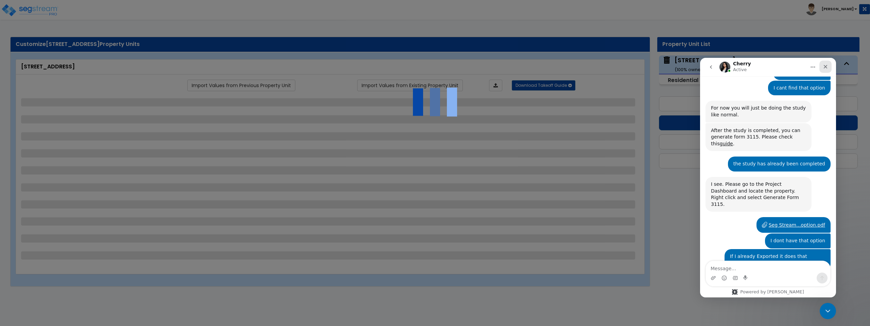
select select "2"
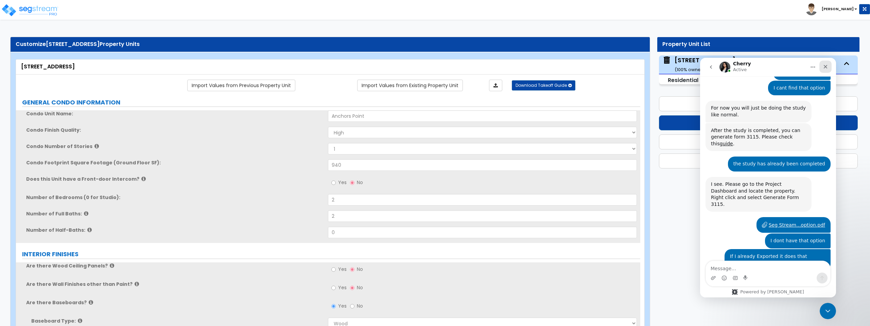
click at [827, 67] on icon "Close" at bounding box center [826, 67] width 4 height 4
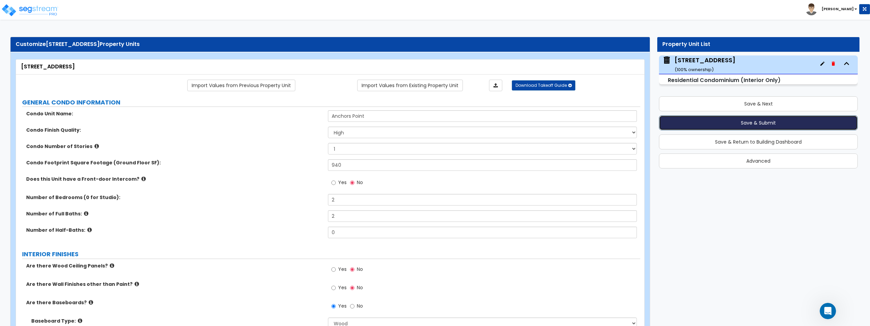
click at [767, 122] on button "Save & Submit" at bounding box center [758, 122] width 199 height 15
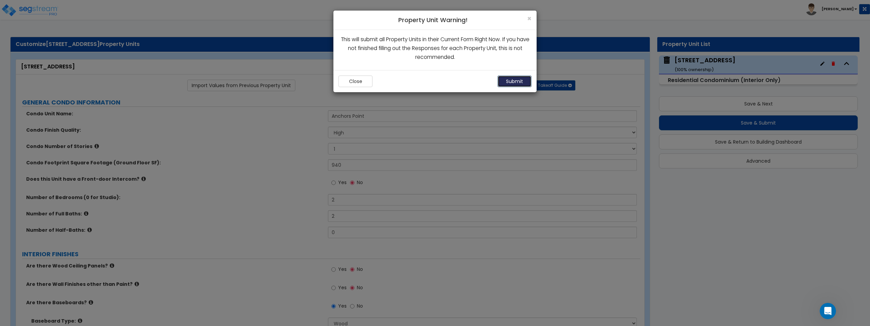
click at [516, 81] on button "Submit" at bounding box center [515, 81] width 34 height 12
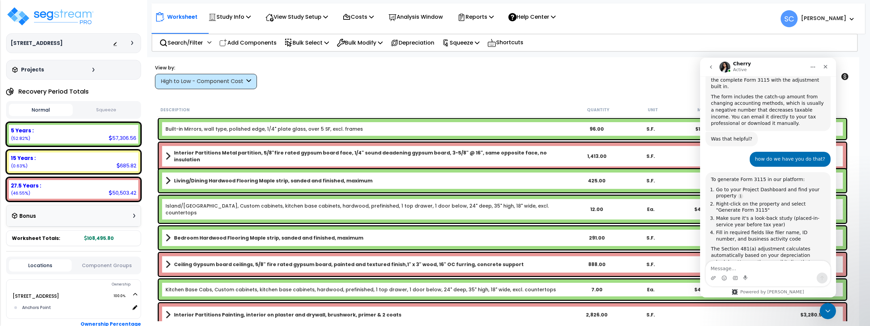
scroll to position [858, 0]
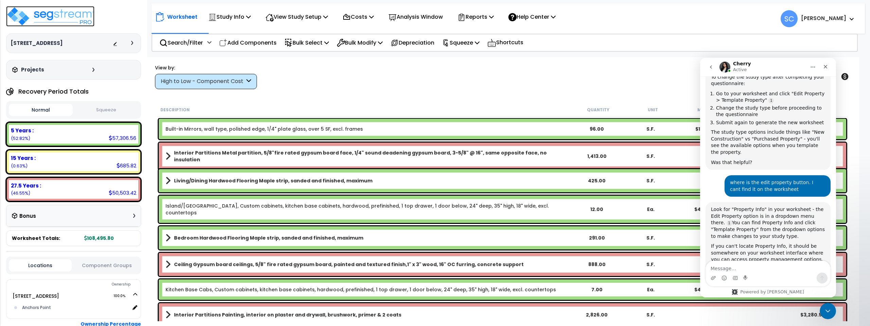
click at [45, 13] on img at bounding box center [50, 16] width 88 height 20
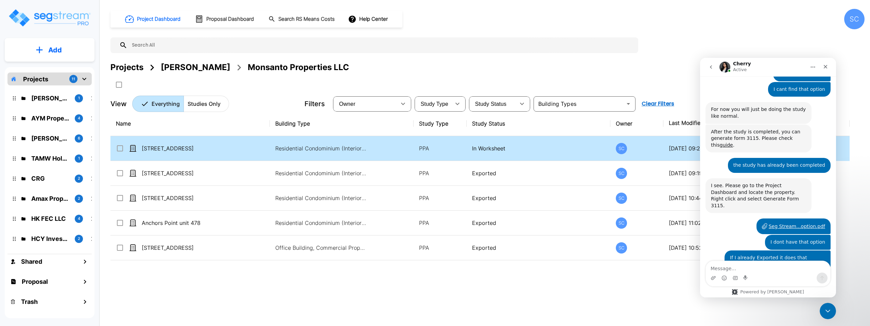
scroll to position [1164, 0]
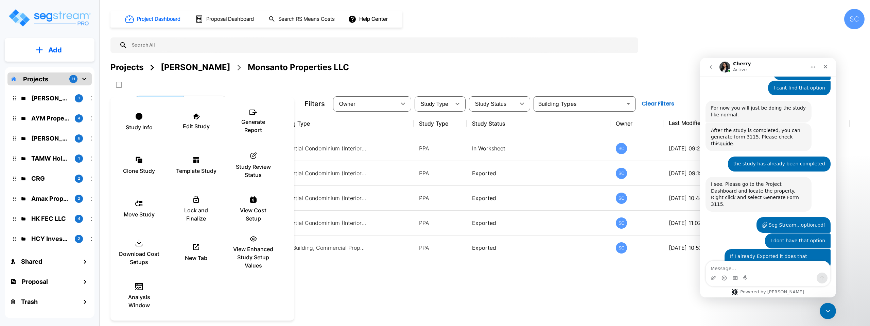
click at [485, 67] on div at bounding box center [435, 163] width 870 height 326
click at [579, 61] on div at bounding box center [435, 163] width 870 height 326
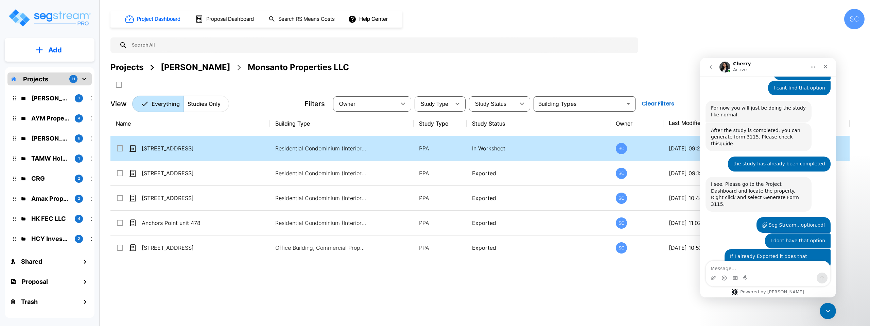
click at [370, 156] on td "Residential Condominium (Interior Only)" at bounding box center [341, 148] width 143 height 25
checkbox input "true"
click at [370, 156] on td "Residential Condominium (Interior Only)" at bounding box center [341, 148] width 143 height 25
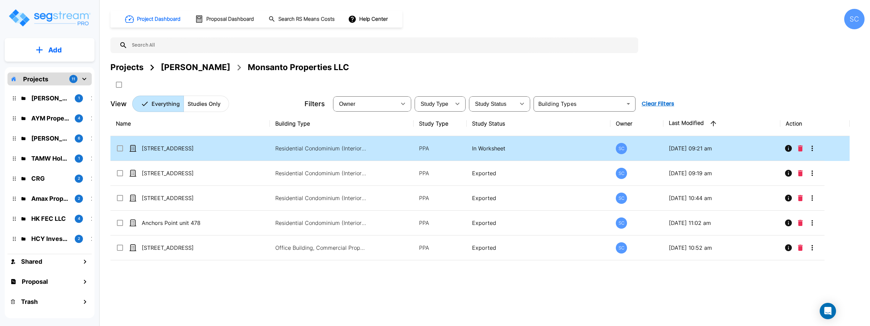
click at [252, 150] on td "[STREET_ADDRESS]" at bounding box center [189, 148] width 159 height 25
checkbox input "true"
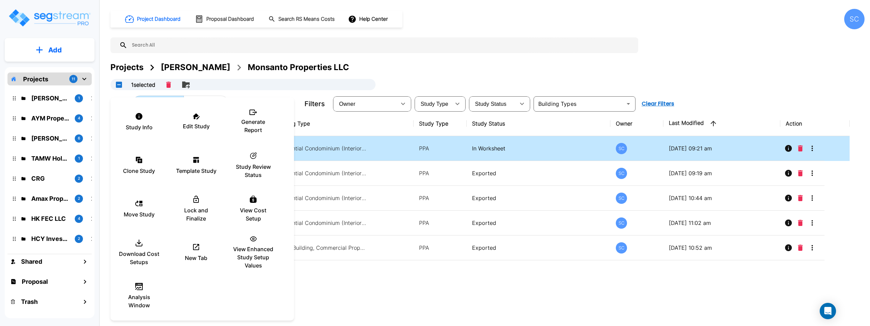
click at [364, 126] on div at bounding box center [435, 163] width 870 height 326
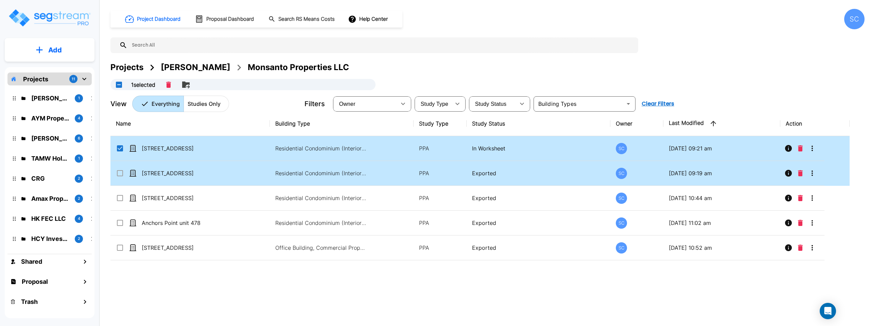
click at [398, 172] on td "Residential Condominium (Interior Only)" at bounding box center [341, 173] width 143 height 25
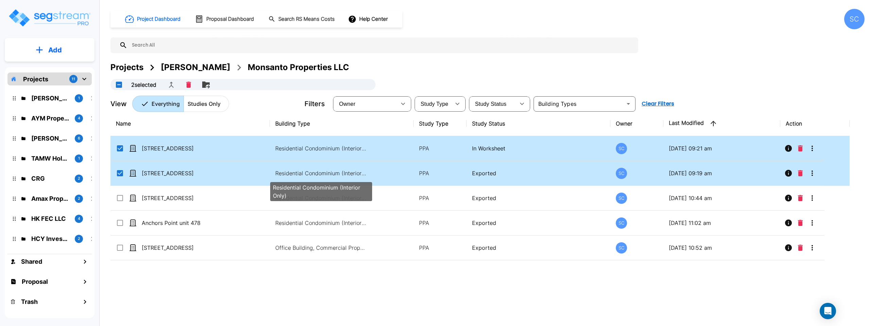
click at [365, 174] on p "Residential Condominium (Interior Only)" at bounding box center [321, 173] width 92 height 8
checkbox input "false"
click at [365, 174] on p "Residential Condominium (Interior Only)" at bounding box center [321, 173] width 92 height 8
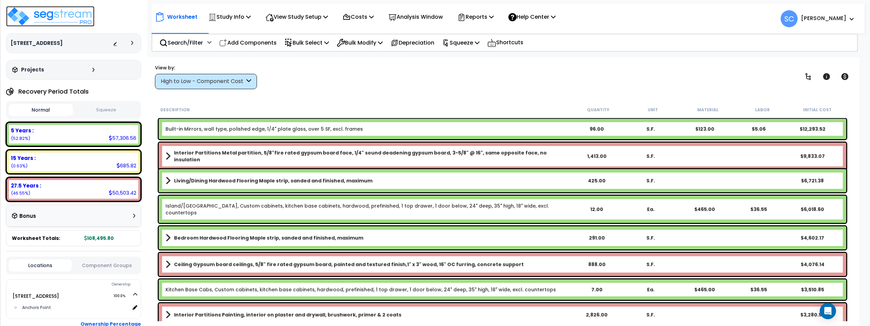
click at [64, 14] on img at bounding box center [50, 16] width 88 height 20
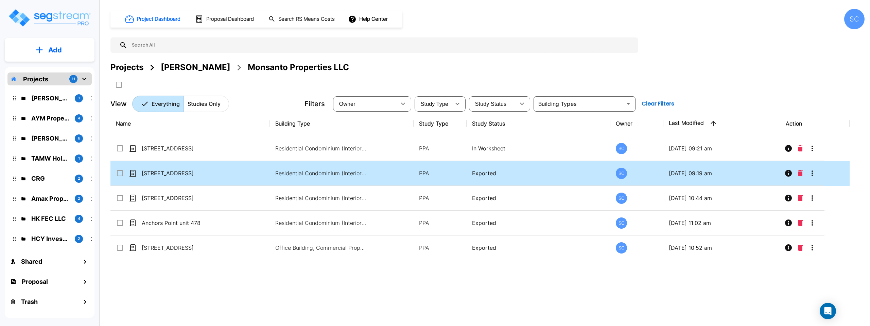
click at [403, 173] on td "Residential Condominium (Interior Only)" at bounding box center [341, 173] width 143 height 25
checkbox input "true"
click at [403, 173] on td "Residential Condominium (Interior Only)" at bounding box center [341, 173] width 143 height 25
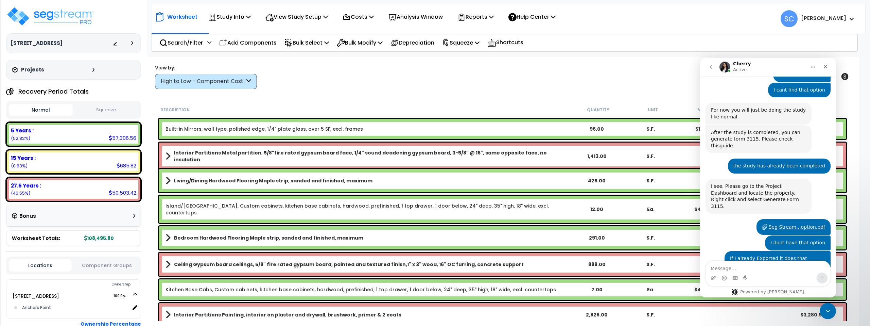
scroll to position [1164, 0]
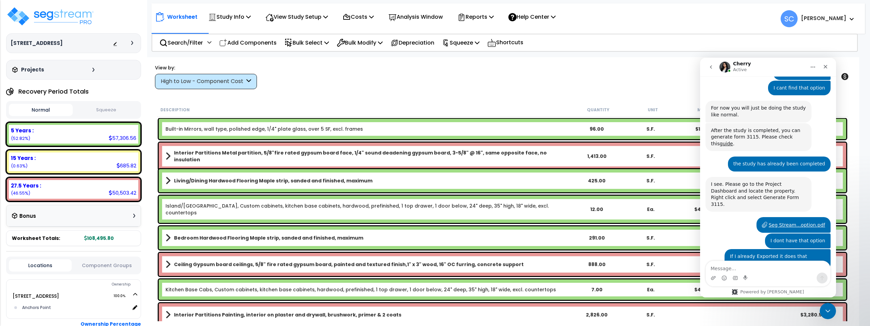
click at [765, 273] on div "Intercom messenger" at bounding box center [768, 277] width 124 height 11
click at [768, 267] on textarea "Message…" at bounding box center [768, 267] width 124 height 12
paste textarea "[URL][DOMAIN_NAME]"
type textarea "[URL][DOMAIN_NAME]"
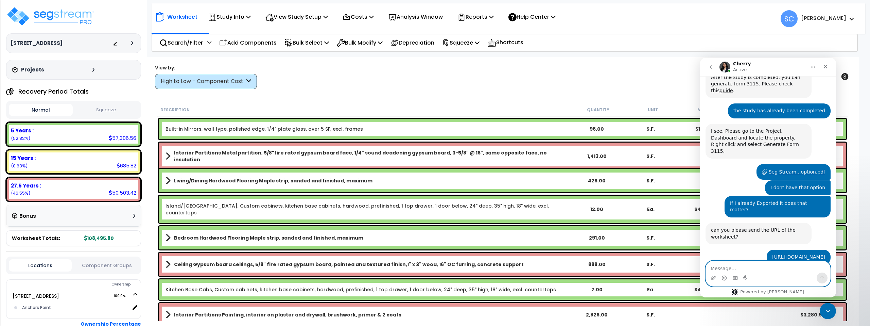
scroll to position [1238, 0]
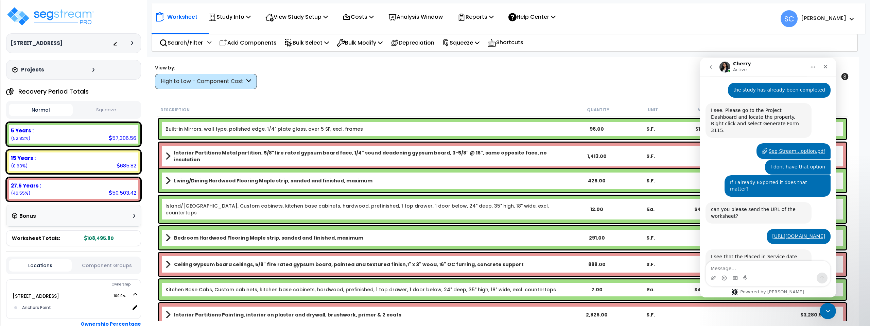
click at [814, 249] on div "I see that the Placed in Service date and Tax Year are both in the same year. G…" at bounding box center [768, 277] width 125 height 56
click at [243, 17] on p "Study Info" at bounding box center [229, 16] width 42 height 9
click at [238, 32] on link "Study Setup" at bounding box center [238, 32] width 67 height 14
click at [173, 18] on p "Worksheet" at bounding box center [182, 16] width 30 height 9
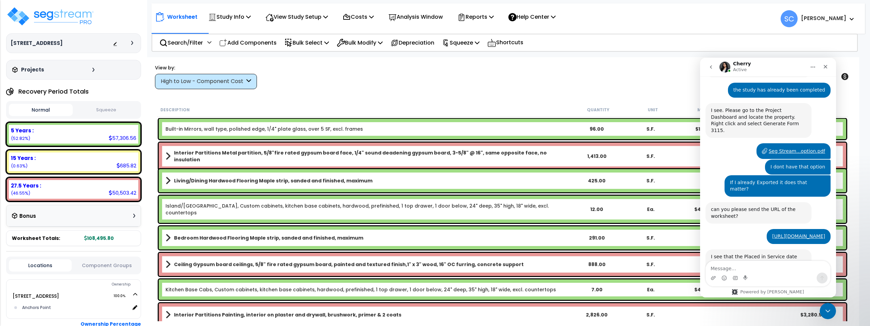
click at [810, 67] on button "Home" at bounding box center [812, 66] width 13 height 13
click at [827, 65] on icon "Close" at bounding box center [825, 66] width 5 height 5
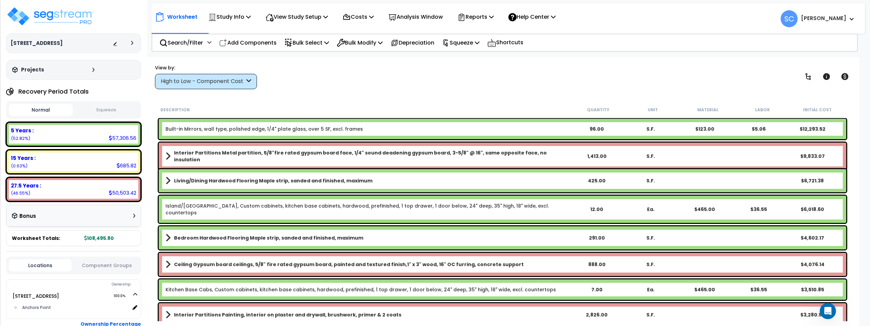
scroll to position [1249, 0]
click at [172, 15] on p "Worksheet" at bounding box center [182, 16] width 30 height 9
click at [232, 14] on p "Study Info" at bounding box center [229, 16] width 42 height 9
click at [233, 32] on link "Study Setup" at bounding box center [238, 32] width 67 height 14
click at [77, 18] on img at bounding box center [50, 16] width 88 height 20
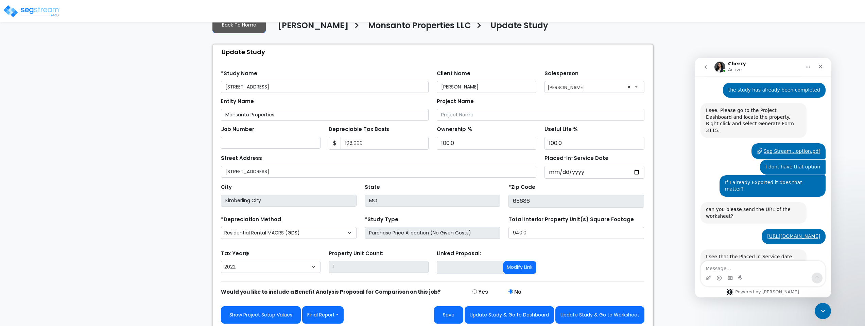
scroll to position [22, 0]
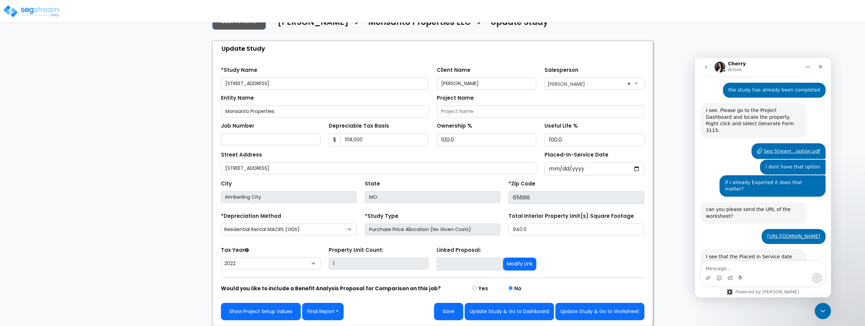
click at [292, 265] on select "2026 2025 2024 2023 2022" at bounding box center [271, 263] width 100 height 12
select select "2024"
click at [221, 257] on select "2026 2025 2024 2023 2022" at bounding box center [271, 263] width 100 height 12
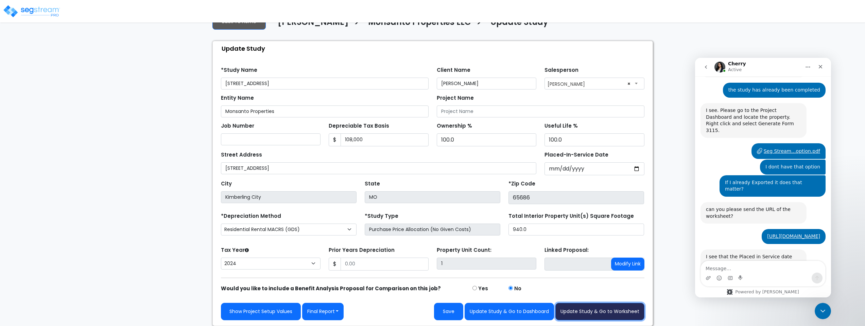
click at [620, 310] on button "Update Study & Go to Worksheet" at bounding box center [599, 310] width 89 height 17
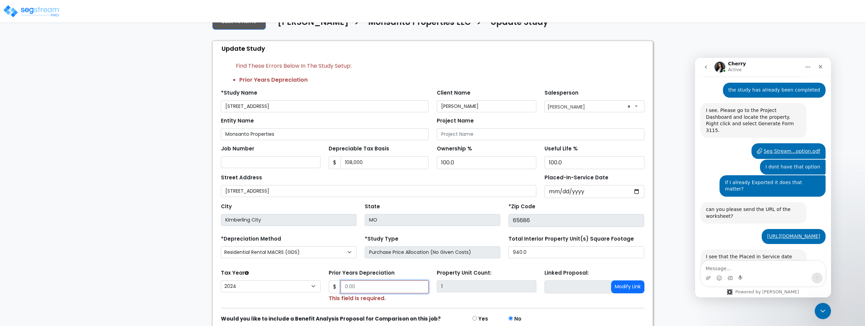
click at [405, 288] on input "Prior Years Depreciation" at bounding box center [385, 286] width 88 height 13
click at [430, 272] on div "Prior Years Depreciation $ 7,527 This field is required." at bounding box center [379, 284] width 108 height 35
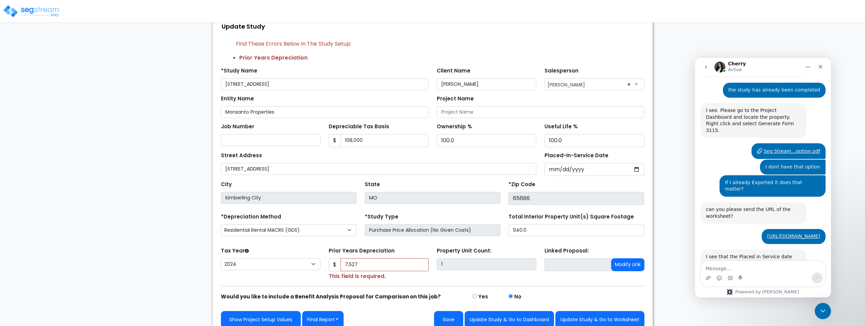
scroll to position [53, 0]
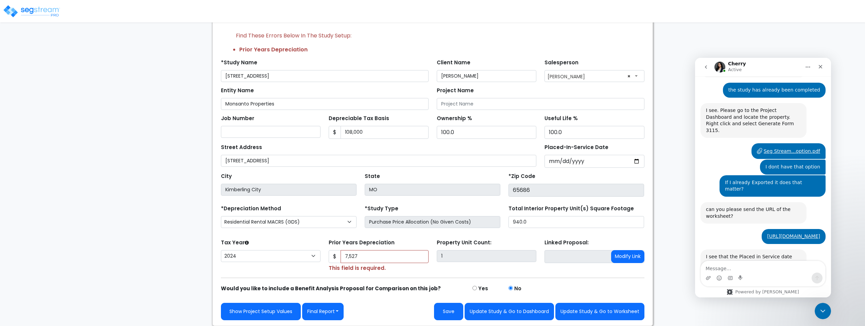
click at [574, 276] on form "*Study Name [STREET_ADDRESS] Client Name [PERSON_NAME] Salesperson × $" at bounding box center [432, 187] width 423 height 266
click at [395, 257] on input "7,527" at bounding box center [385, 256] width 88 height 13
click at [428, 273] on form "*Study Name [STREET_ADDRESS] Client Name [PERSON_NAME] Salesperson × $" at bounding box center [432, 187] width 423 height 266
click at [589, 308] on button "Update Study & Go to Worksheet" at bounding box center [599, 310] width 89 height 17
type input "7527"
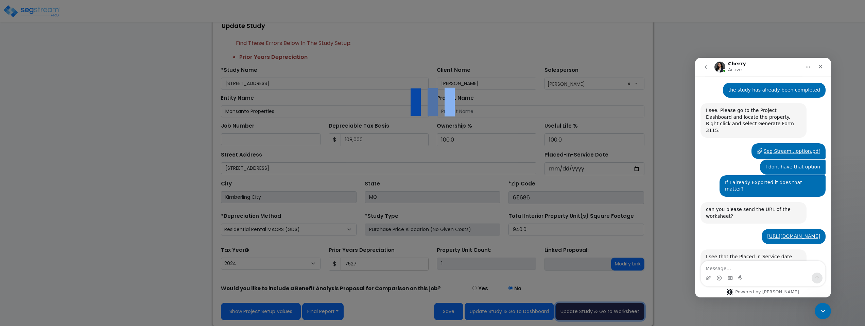
scroll to position [45, 0]
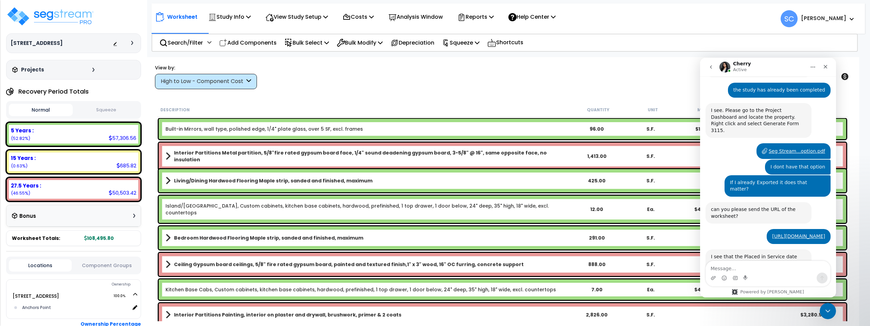
scroll to position [30, 0]
click at [79, 17] on img at bounding box center [50, 16] width 88 height 20
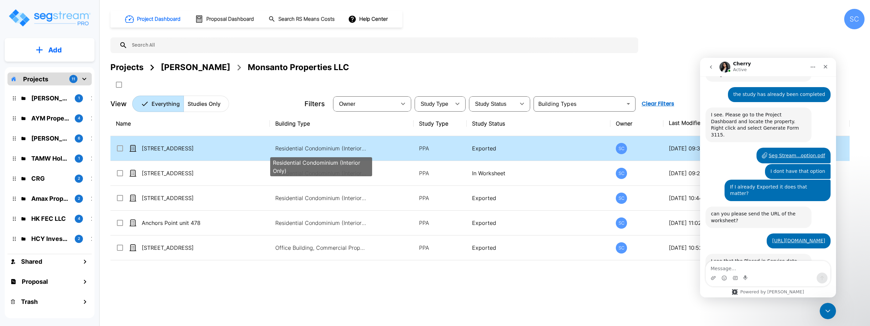
scroll to position [1238, 0]
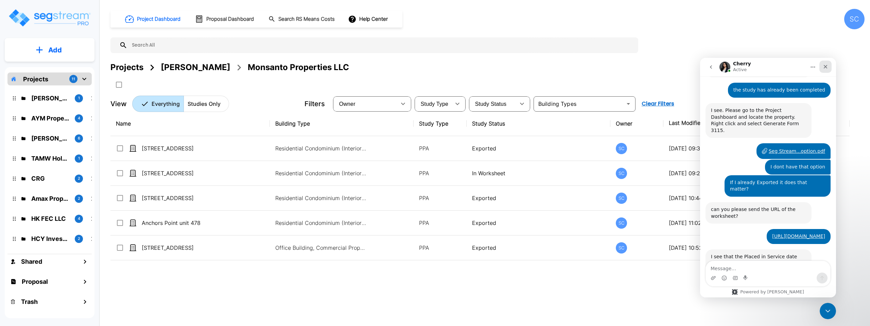
click at [823, 65] on icon "Close" at bounding box center [825, 66] width 5 height 5
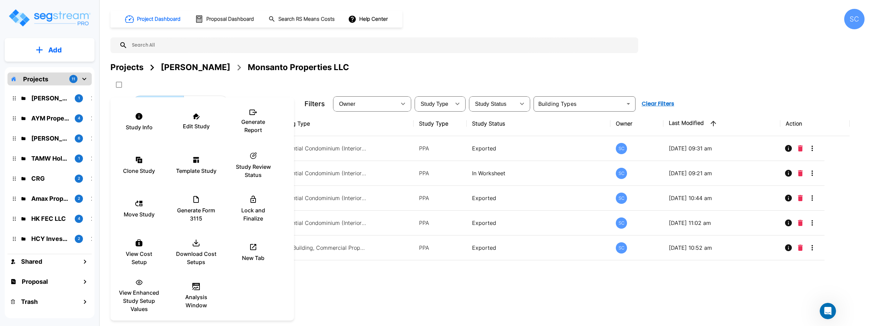
click at [722, 77] on div at bounding box center [435, 163] width 870 height 326
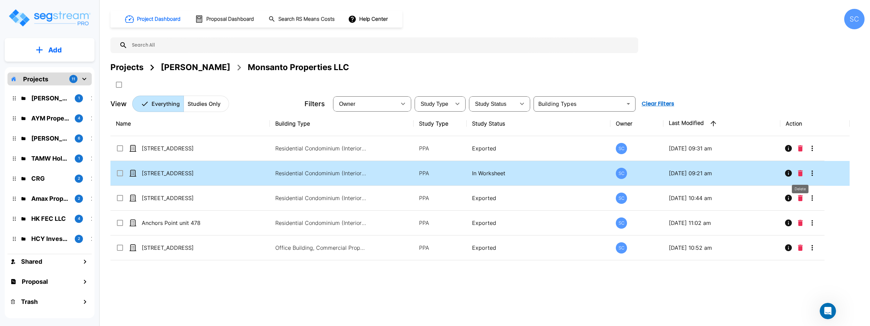
click at [799, 172] on icon "Delete" at bounding box center [800, 173] width 5 height 6
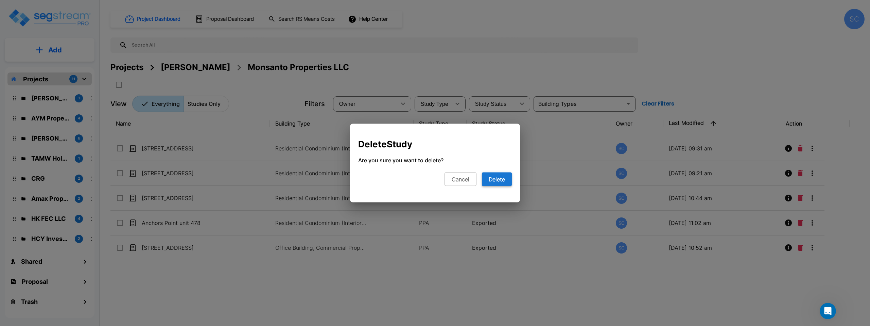
click at [502, 181] on button "Delete" at bounding box center [497, 179] width 30 height 14
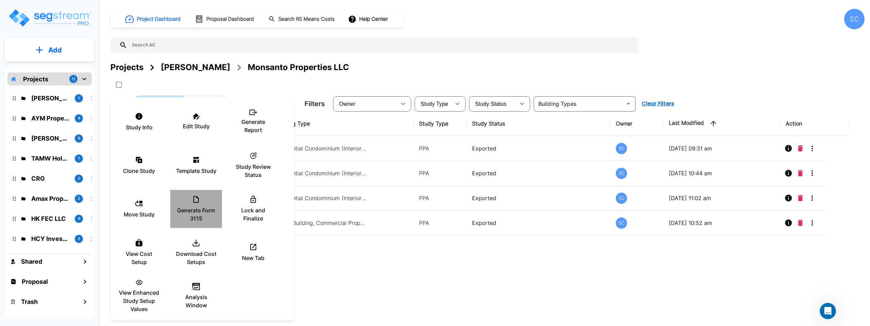
click at [197, 201] on icon at bounding box center [196, 199] width 8 height 8
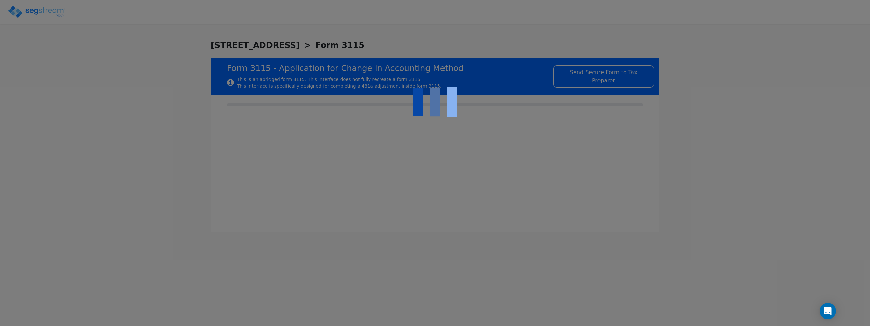
type input "[DATE]"
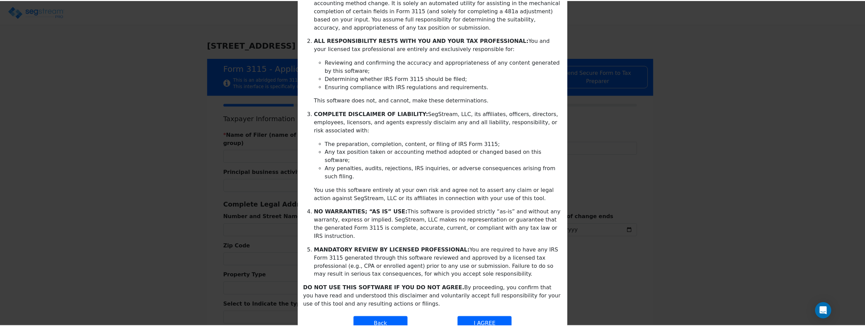
scroll to position [110, 0]
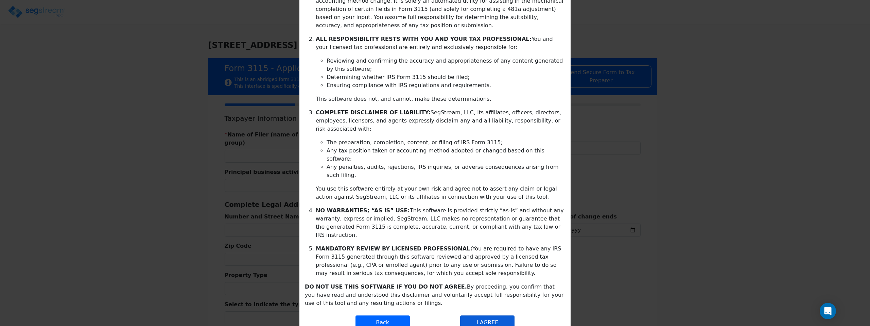
click at [494, 315] on button "I AGREE" at bounding box center [487, 322] width 54 height 14
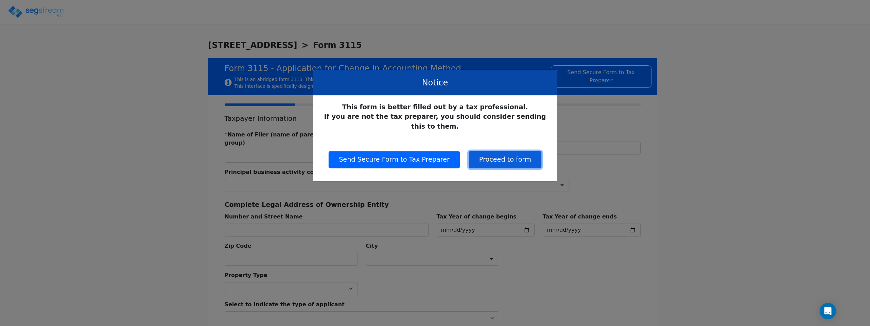
click at [512, 151] on button "Proceed to form" at bounding box center [505, 159] width 72 height 17
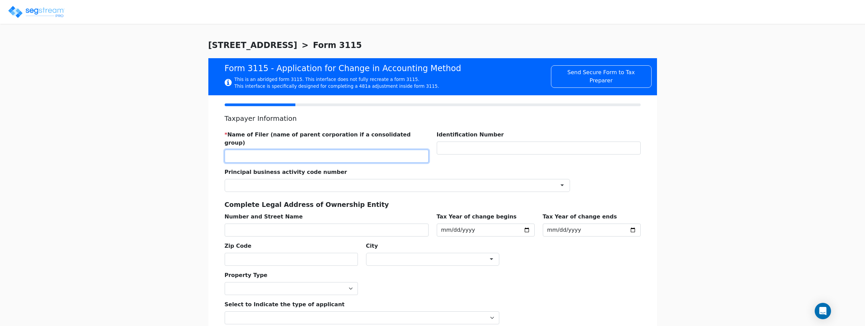
click at [381, 150] on input "text" at bounding box center [327, 156] width 204 height 13
type input "[PERSON_NAME]"
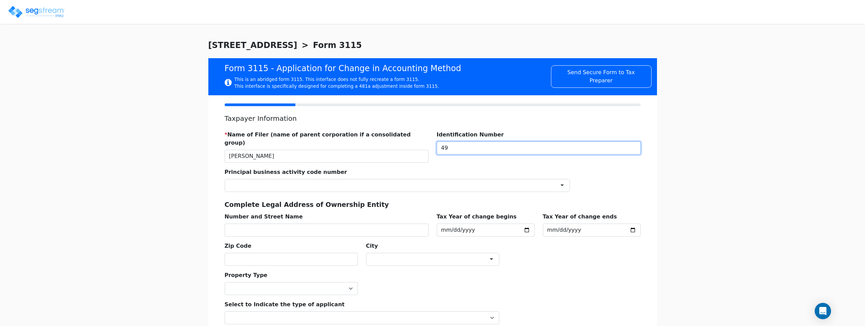
type input "4"
click at [555, 146] on input "text" at bounding box center [539, 147] width 204 height 13
type input "497989461"
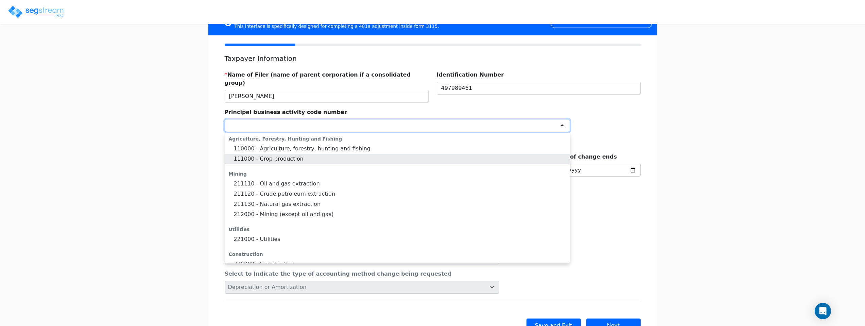
scroll to position [80, 0]
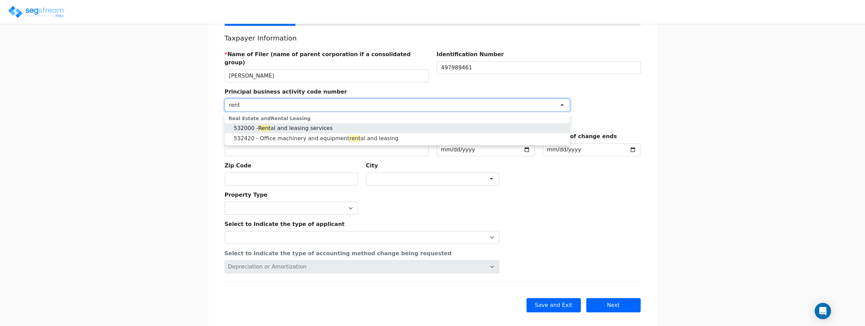
click at [321, 100] on div at bounding box center [397, 105] width 345 height 13
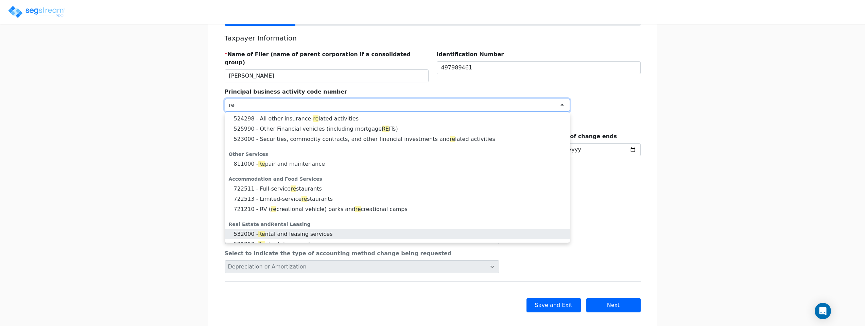
scroll to position [0, 0]
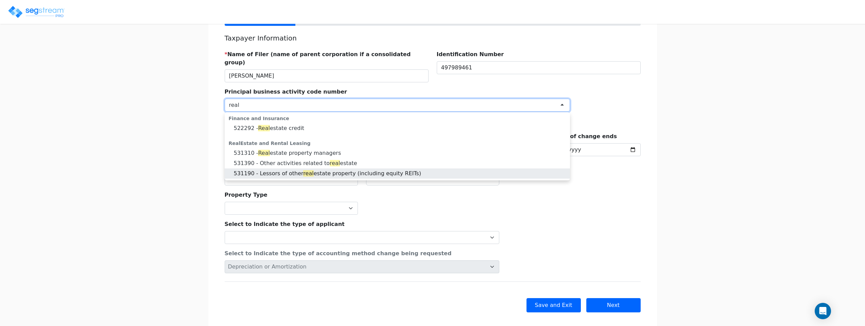
type input "real"
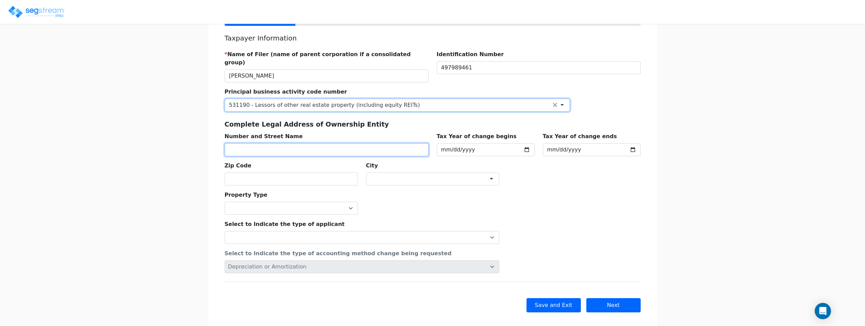
click at [375, 143] on input "text" at bounding box center [327, 149] width 204 height 13
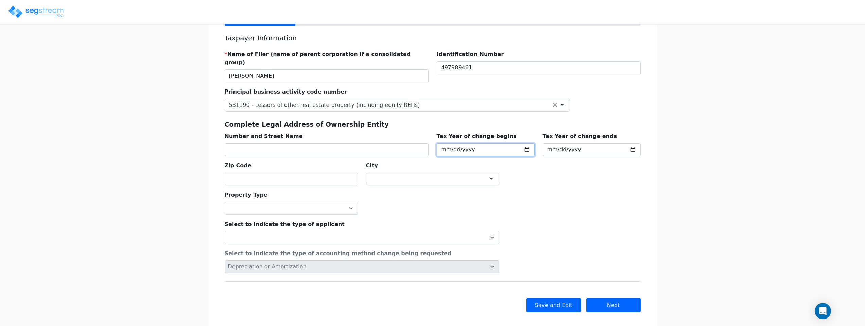
click at [505, 143] on input "[DATE]" at bounding box center [486, 149] width 98 height 13
click at [479, 143] on input "[DATE]" at bounding box center [486, 149] width 98 height 13
click at [462, 143] on input "[DATE]" at bounding box center [486, 149] width 98 height 13
type input "[DATE]"
click at [569, 143] on input "[DATE]" at bounding box center [592, 149] width 98 height 13
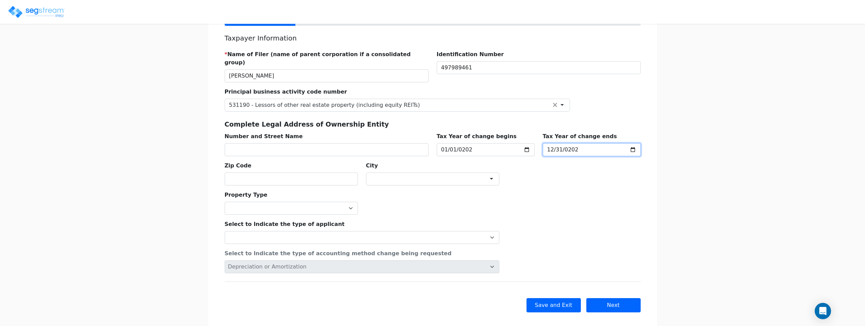
type input "[DATE]"
click at [338, 144] on input "text" at bounding box center [327, 149] width 204 height 13
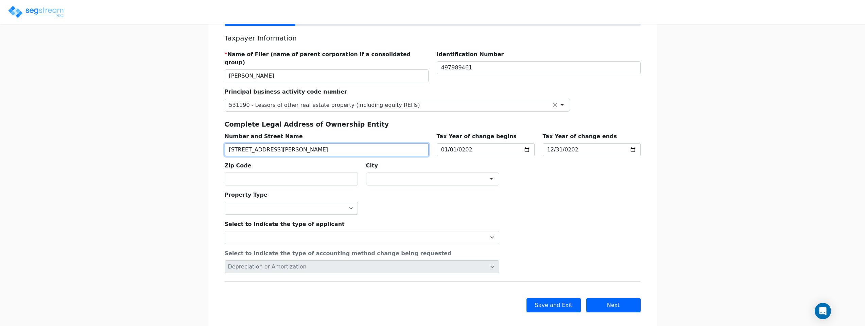
type input "[STREET_ADDRESS][PERSON_NAME]"
click at [315, 172] on input "16820" at bounding box center [291, 178] width 133 height 13
type input "65721"
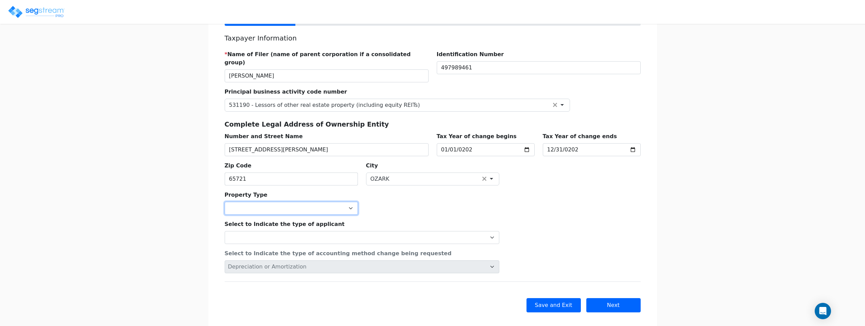
click at [288, 202] on select "Commercial Residential" at bounding box center [291, 208] width 133 height 13
select select "Residential"
click at [225, 202] on select "Commercial Residential" at bounding box center [291, 208] width 133 height 13
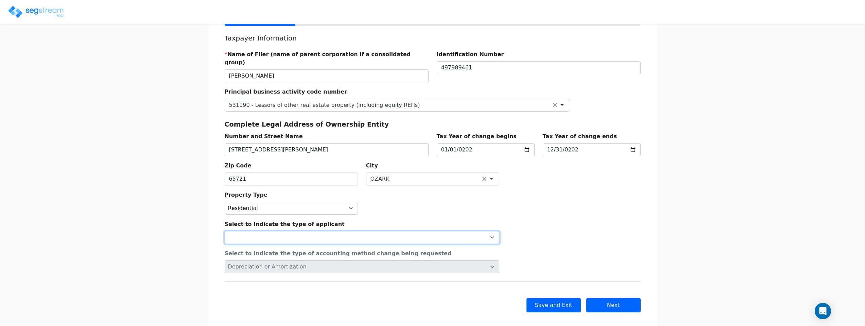
click at [310, 231] on select "Individual Corporation Controlled foreign corporation (Sec. 957) 10/50 corporat…" at bounding box center [362, 237] width 275 height 13
select select "Individual"
click at [225, 231] on select "Individual Corporation Controlled foreign corporation (Sec. 957) 10/50 corporat…" at bounding box center [362, 237] width 275 height 13
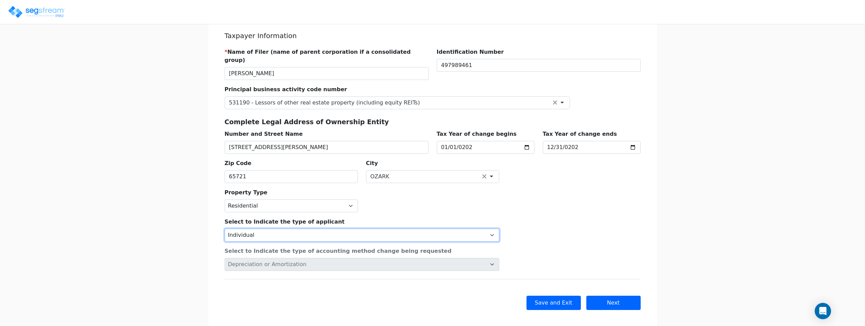
scroll to position [83, 0]
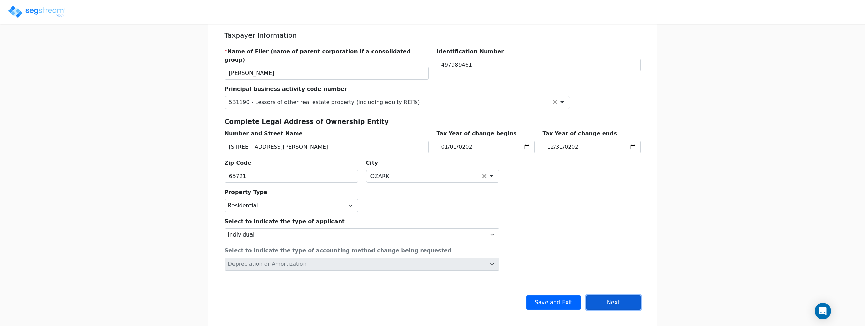
click at [624, 295] on button "Next" at bounding box center [613, 302] width 54 height 14
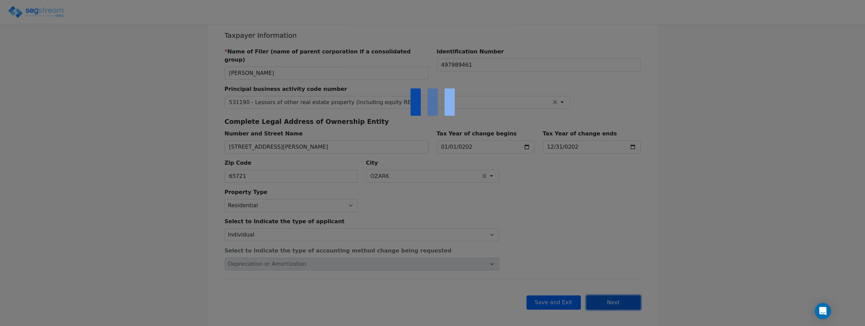
checkbox input "true"
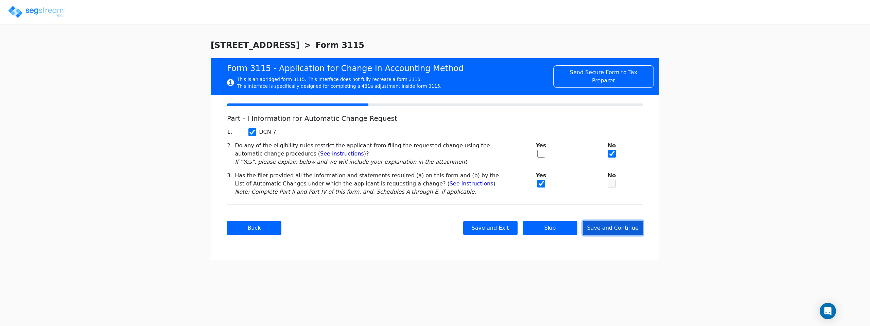
click at [626, 228] on button "Save and Continue" at bounding box center [613, 228] width 60 height 14
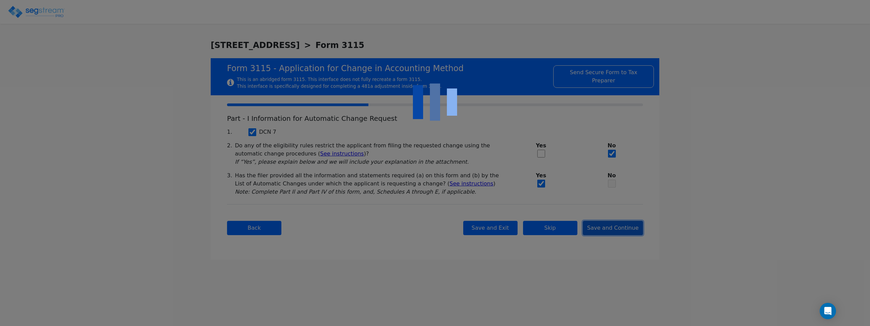
checkbox input "true"
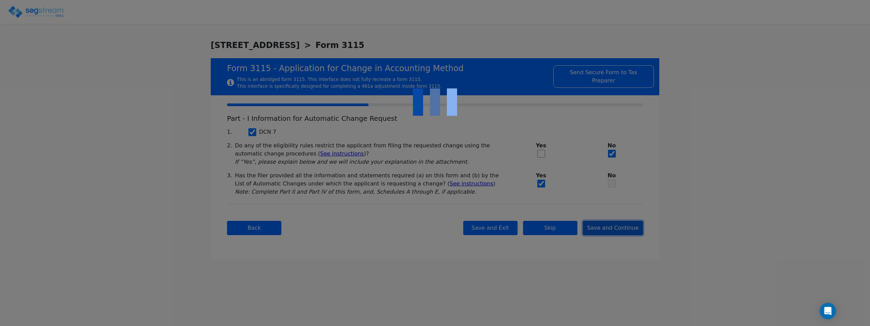
checkbox input "true"
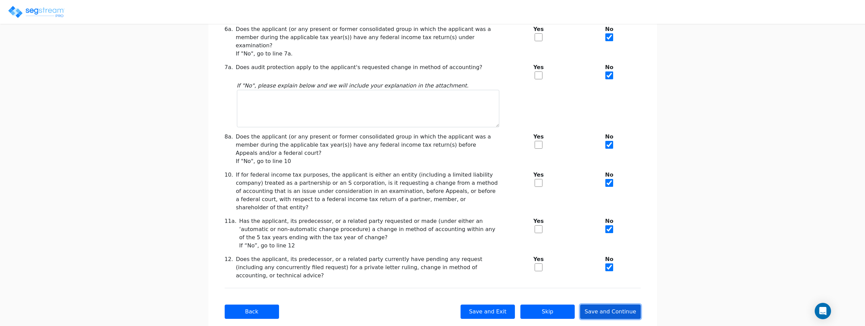
scroll to position [129, 0]
click at [610, 304] on button "Save and Continue" at bounding box center [610, 311] width 60 height 14
checkbox input "true"
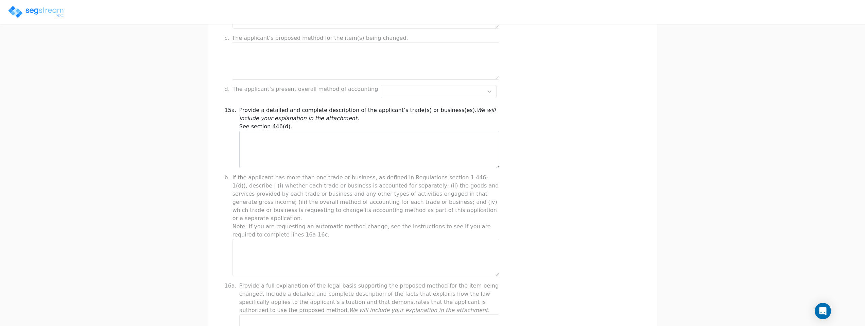
scroll to position [251, 0]
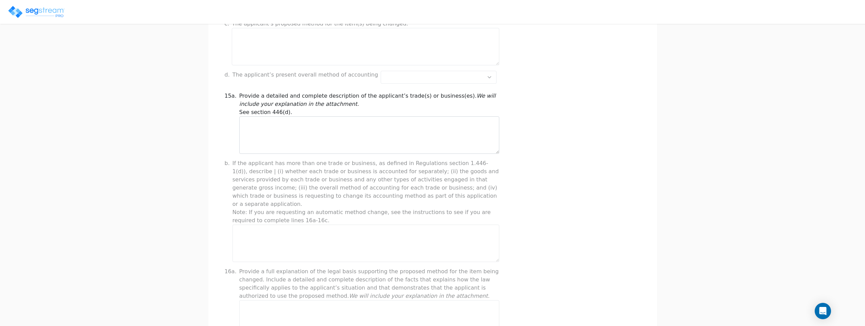
click at [346, 105] on div "Provide a detailed and complete description of the applicant’s trade(s) or busi…" at bounding box center [369, 100] width 260 height 16
drag, startPoint x: 309, startPoint y: 113, endPoint x: 235, endPoint y: 103, distance: 74.4
click at [235, 103] on div "15a. Provide a detailed and complete description of the applicant’s trade(s) or…" at bounding box center [362, 123] width 283 height 62
copy div "Provide a detailed and complete description of the applicant’s trade(s) or busi…"
click at [374, 131] on textarea at bounding box center [369, 134] width 260 height 37
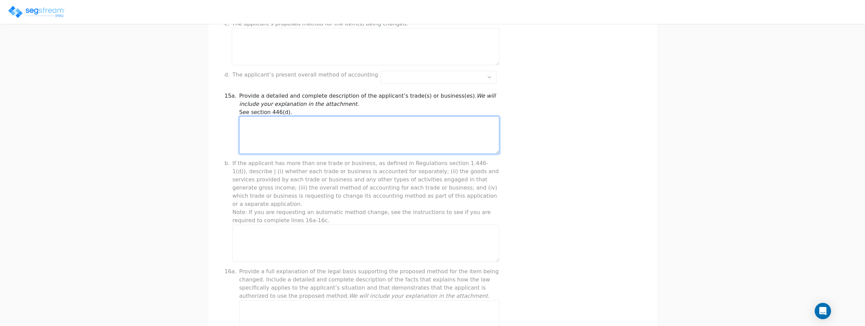
paste textarea "The applicant is engaged in the business of acquiring, developing, managing, an…"
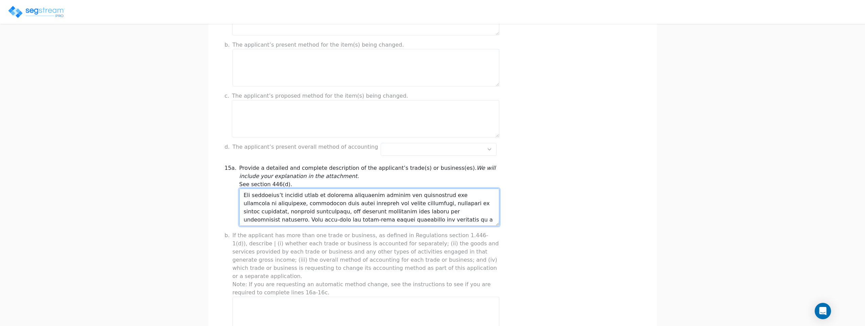
scroll to position [131, 0]
type textarea "The applicant is engaged in the business of acquiring, developing, managing, an…"
click at [599, 195] on div "15a. Provide a detailed and complete description of the applicant’s trade(s) or…" at bounding box center [433, 195] width 424 height 62
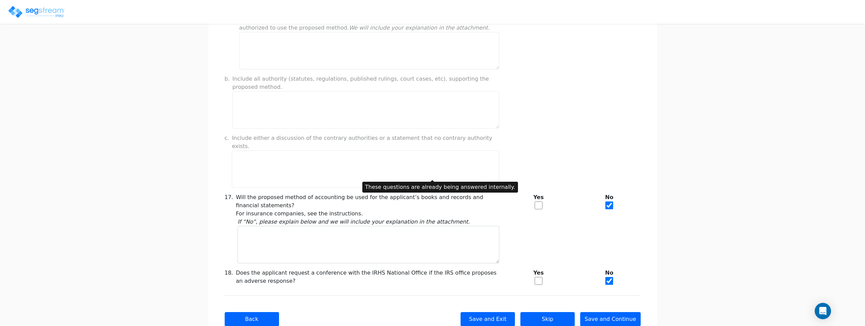
scroll to position [528, 0]
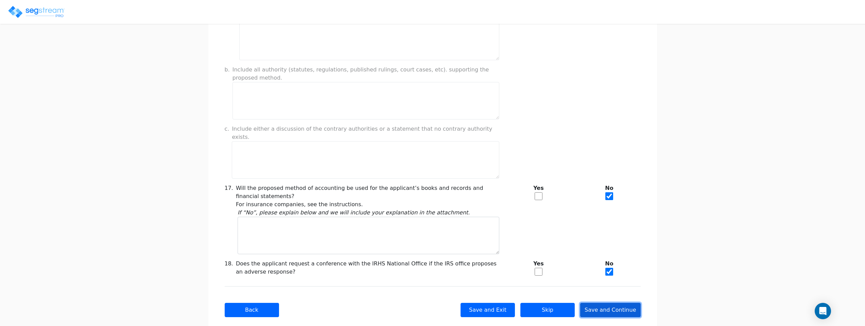
click at [611, 302] on button "Save and Continue" at bounding box center [610, 309] width 60 height 14
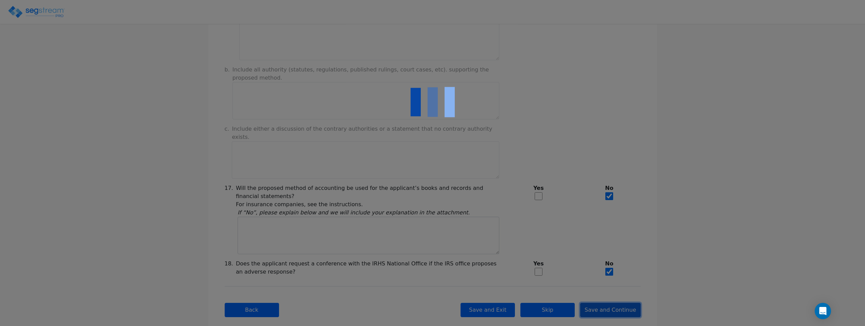
type input "-53,627.96"
checkbox input "true"
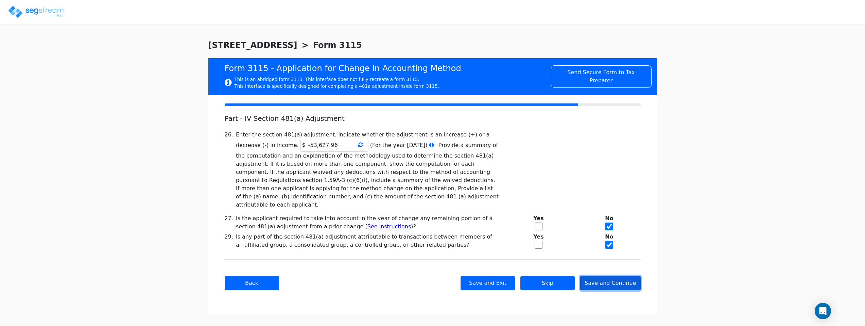
scroll to position [0, 0]
click at [615, 278] on button "Save and Continue" at bounding box center [613, 283] width 60 height 14
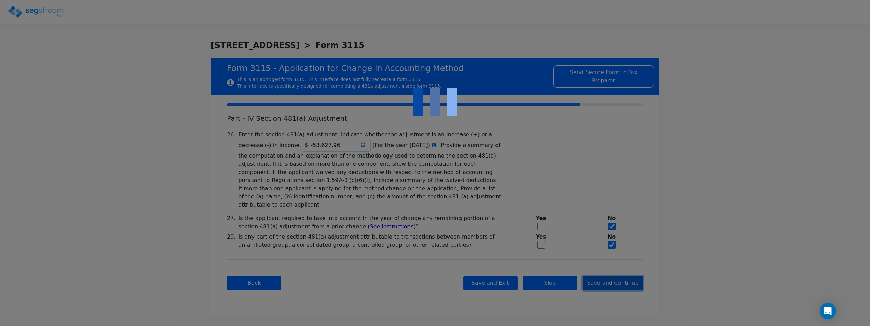
checkbox input "true"
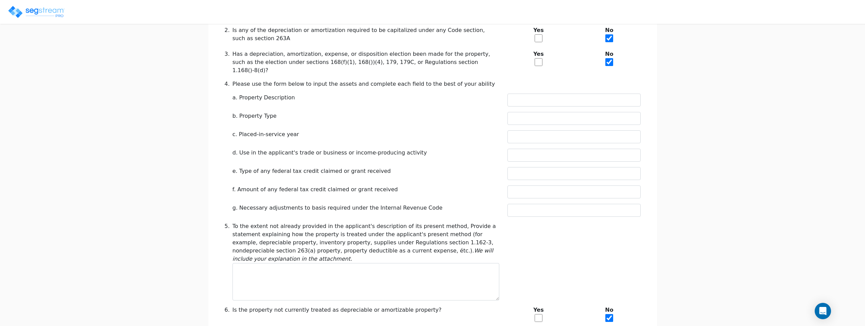
scroll to position [189, 0]
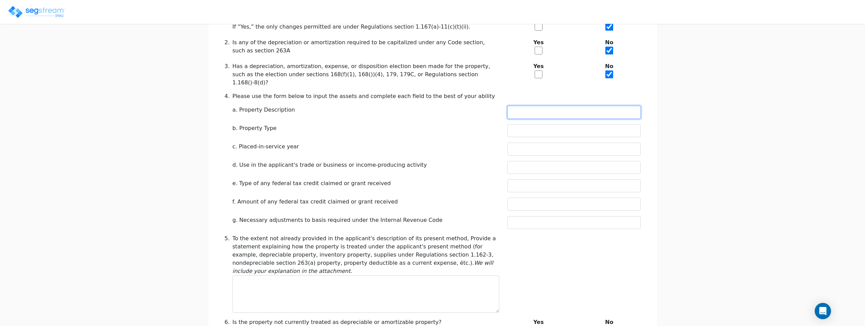
click at [553, 106] on input "text" at bounding box center [573, 112] width 133 height 13
paste input "371 ANCHORS POINT LN"
type input "371 ANCHORS POINT LN"
click at [550, 124] on input "text" at bounding box center [573, 130] width 133 height 13
type input "VACATION/SHORT-TERM RENTAL"
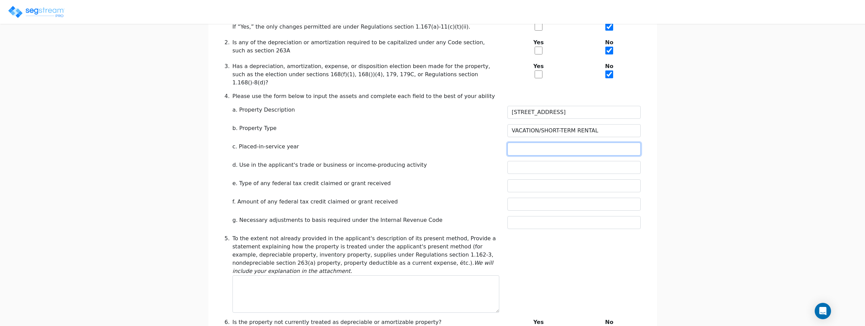
click at [547, 142] on input "text" at bounding box center [573, 148] width 133 height 13
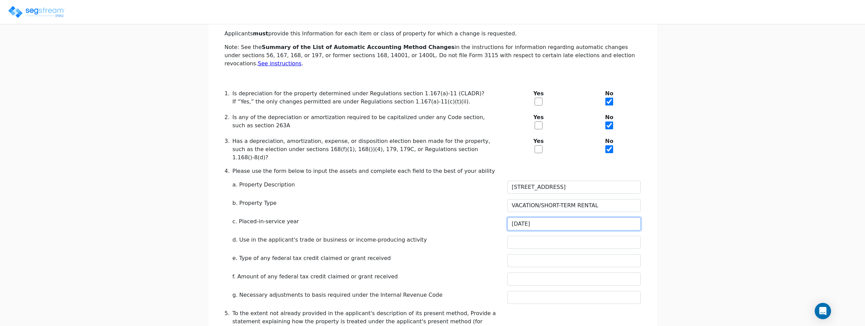
scroll to position [116, 0]
type input "02/08/2022"
click at [519, 234] on input "text" at bounding box center [573, 240] width 133 height 13
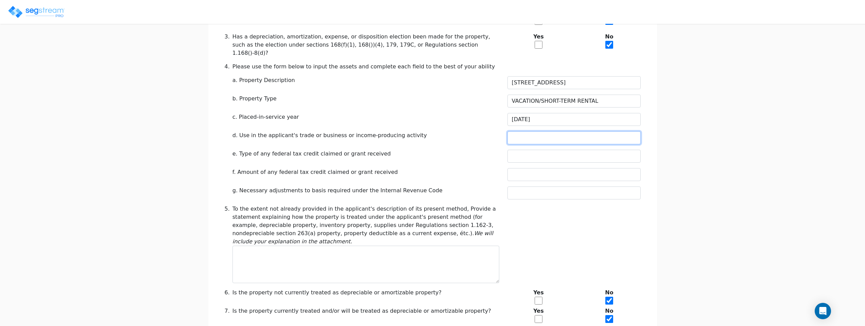
scroll to position [221, 0]
type input "SHORT TERM RENTAL"
click at [539, 148] on input "text" at bounding box center [573, 154] width 133 height 13
type input "NONE"
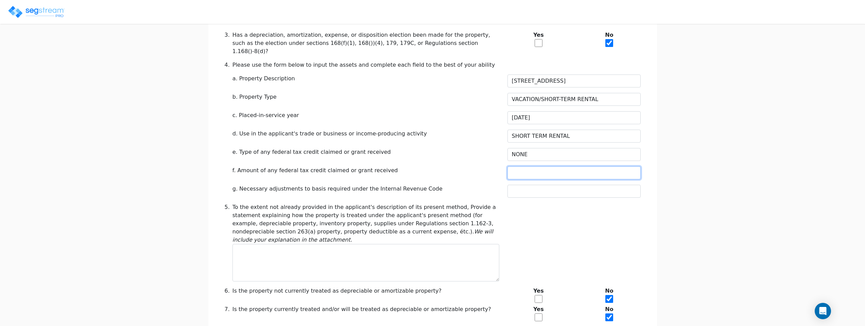
click at [532, 166] on input "text" at bounding box center [573, 172] width 133 height 13
type input "NONE"
click at [537, 185] on input "text" at bounding box center [573, 191] width 133 height 13
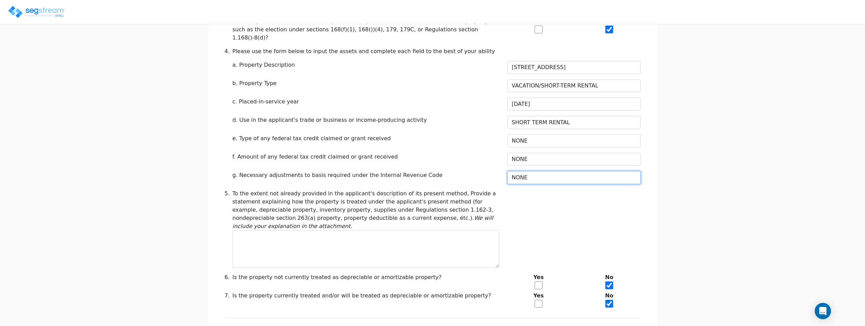
scroll to position [248, 0]
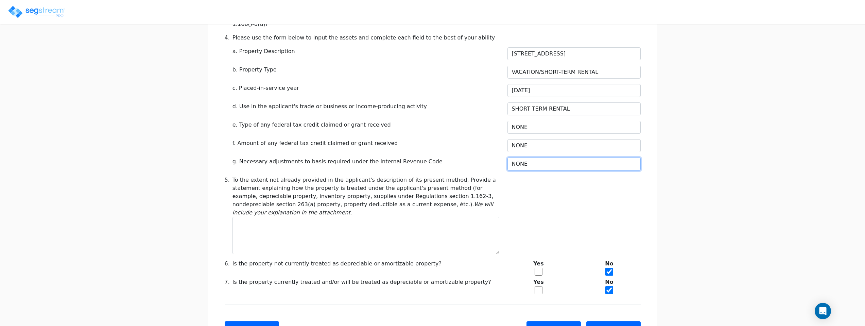
type input "NONE"
drag, startPoint x: 233, startPoint y: 180, endPoint x: 284, endPoint y: 182, distance: 51.0
click at [284, 182] on div "To the extent not already provided in the applicant's description of its presen…" at bounding box center [365, 196] width 267 height 41
copy div "depreciable property"
click at [278, 224] on textarea at bounding box center [365, 234] width 267 height 37
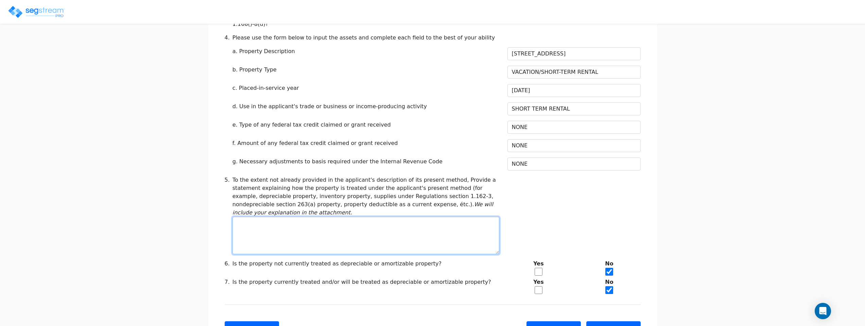
paste textarea "depreciable property"
type textarea "depreciable property"
click at [540, 286] on input "checkbox" at bounding box center [539, 290] width 8 height 8
checkbox input "true"
checkbox input "false"
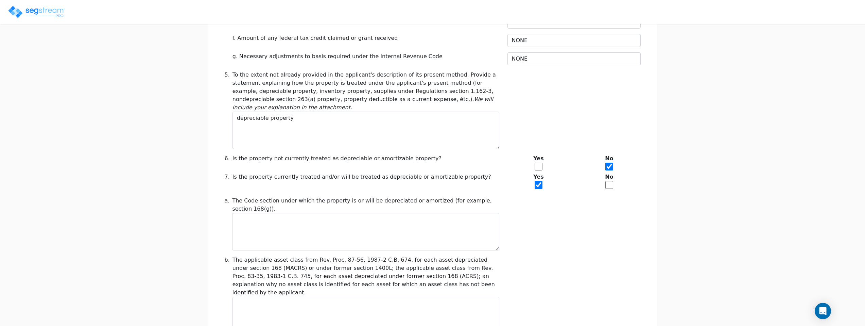
scroll to position [367, 0]
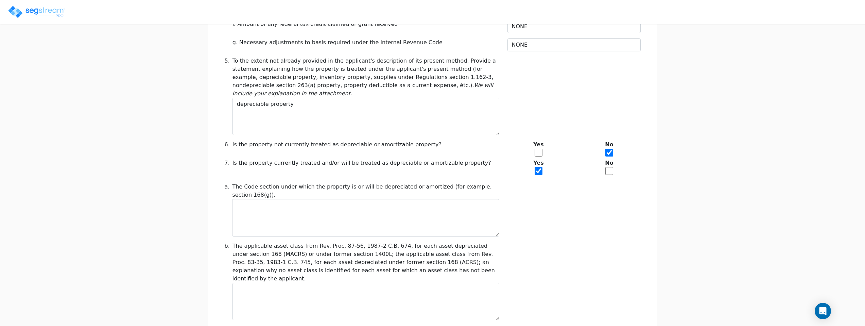
drag, startPoint x: 477, startPoint y: 170, endPoint x: 255, endPoint y: 182, distance: 222.6
click at [255, 182] on div "The Code section under which the property is or will be depreciated or amortize…" at bounding box center [365, 190] width 267 height 16
copy div "section 168(g)"
click at [279, 199] on textarea at bounding box center [365, 217] width 267 height 37
paste textarea "section 168(g)"
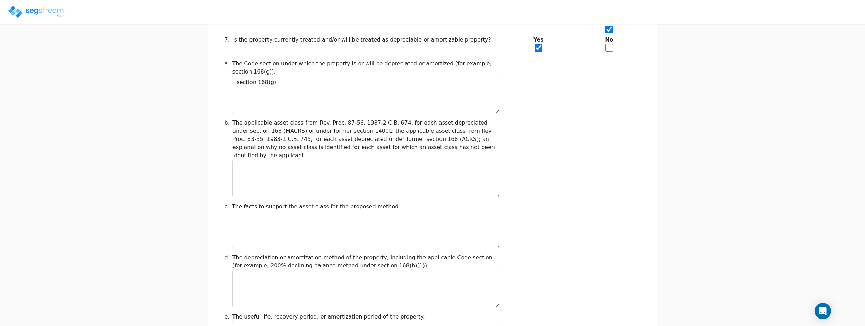
scroll to position [491, 0]
click at [345, 74] on textarea "section 168(g)" at bounding box center [365, 92] width 267 height 37
paste textarea "Code Sec. under which the property will be depreciated: Section 168 and regulat…"
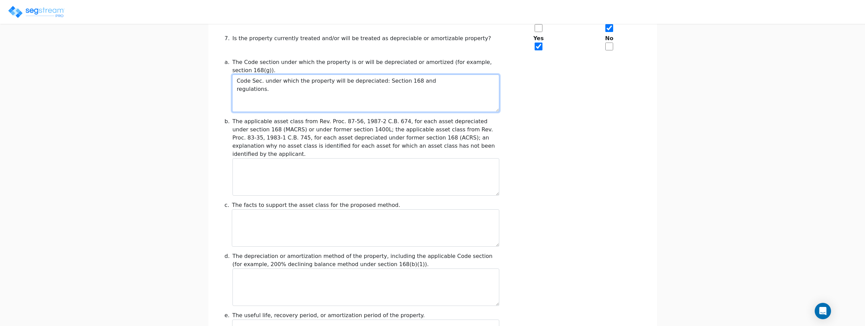
type textarea "Code Sec. under which the property will be depreciated: Section 168 and regulat…"
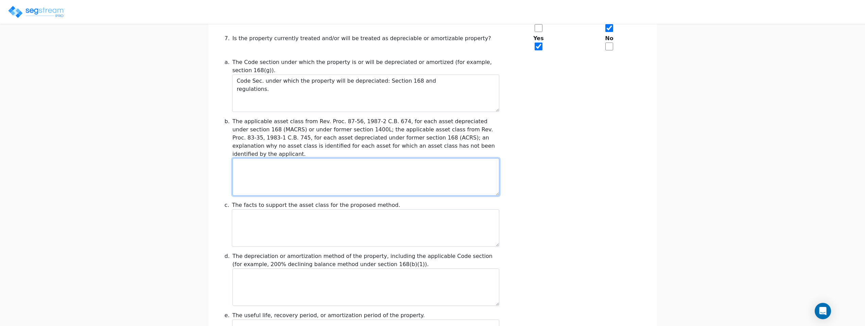
click at [397, 158] on textarea at bounding box center [365, 176] width 267 height 37
paste textarea "Asset Class: 27.5-yr Residential Real Estate."
click at [273, 158] on textarea "Asset Class: 27.5-yr Residential Real Estate." at bounding box center [365, 176] width 267 height 37
drag, startPoint x: 287, startPoint y: 142, endPoint x: 313, endPoint y: 143, distance: 26.2
click at [313, 158] on textarea "Asset Class: 39yr Residential Real Estate." at bounding box center [365, 176] width 267 height 37
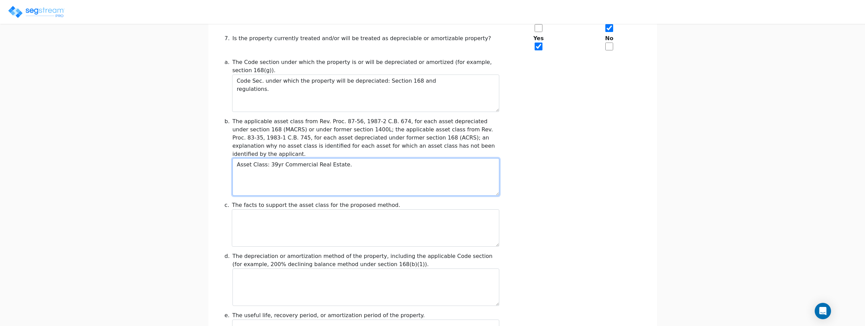
type textarea "Asset Class: 39yr Commercial Real Estate."
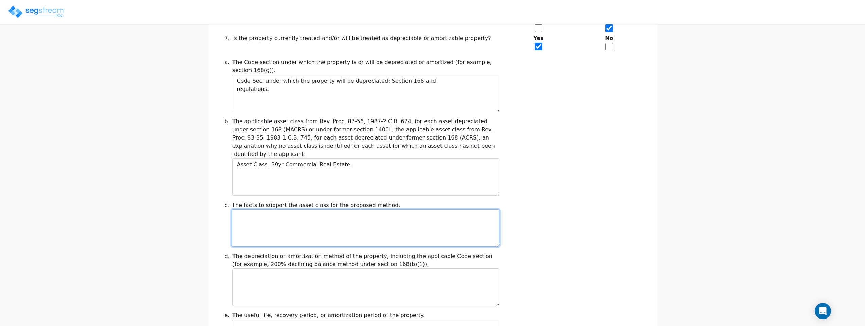
click at [395, 209] on textarea at bounding box center [365, 227] width 267 height 37
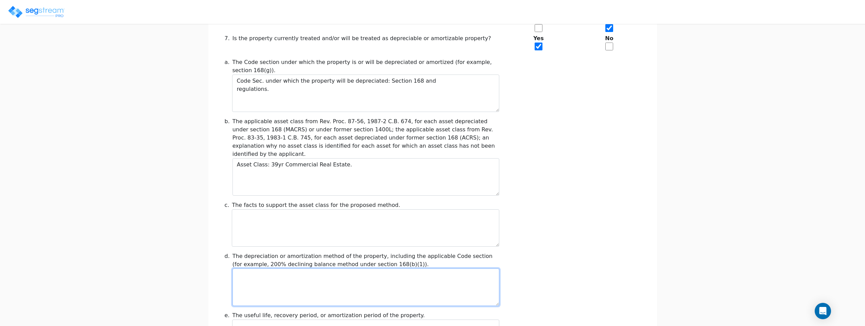
click at [345, 268] on textarea at bounding box center [365, 286] width 267 height 37
paste textarea "Depreciation method: Section 168 27.5-yr MACRS (SL MM)"
click at [328, 268] on textarea "Depreciation method: Section 168 27.5-yr MACRS (SL MM)" at bounding box center [365, 286] width 267 height 37
type textarea "Depreciation method: Section 168 39-yr MACRS (SL MM)"
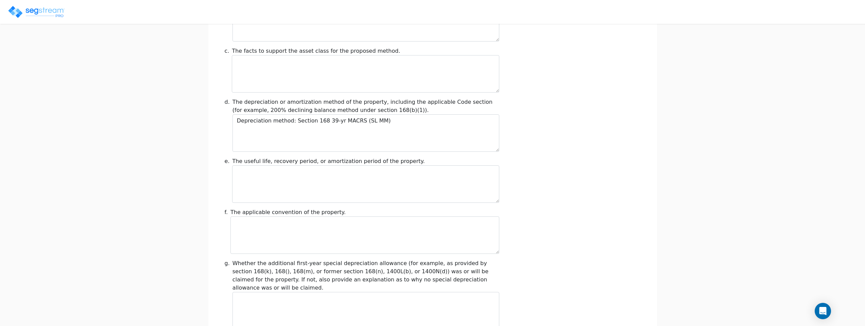
scroll to position [655, 0]
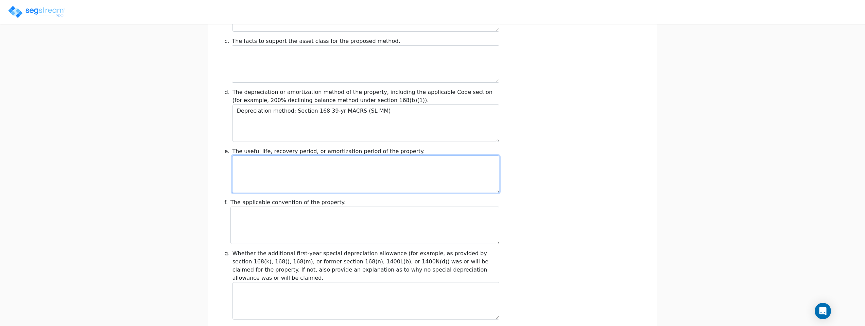
click at [438, 155] on textarea at bounding box center [365, 173] width 267 height 37
paste textarea "Useful life: 27.5 years."
click at [270, 155] on textarea "Useful life: 27.5 years." at bounding box center [365, 173] width 267 height 37
type textarea "Useful life: 39 years."
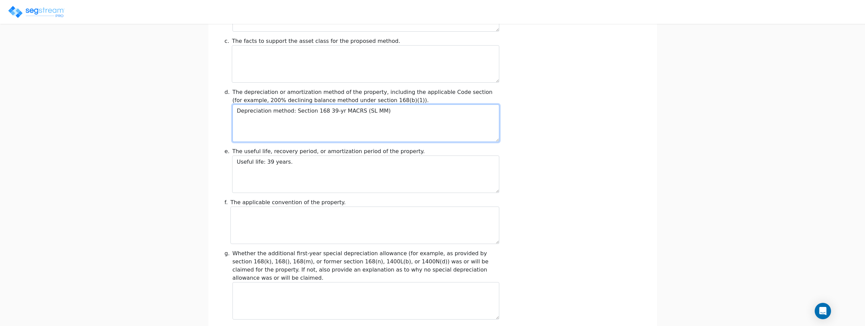
drag, startPoint x: 297, startPoint y: 88, endPoint x: 225, endPoint y: 89, distance: 71.4
click at [225, 88] on div "d. The depreciation or amortization method of the property, including the appli…" at bounding box center [362, 115] width 283 height 54
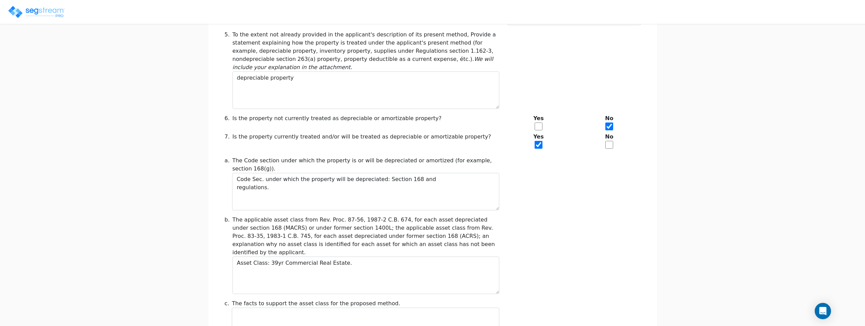
scroll to position [424, 0]
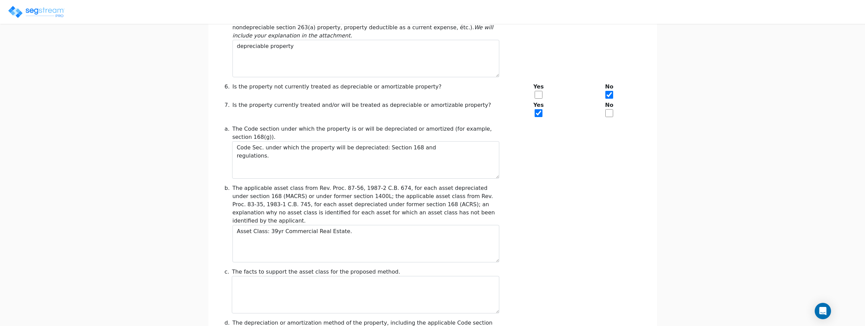
type textarea "Section 168 39-yr MACRS (SL MM)"
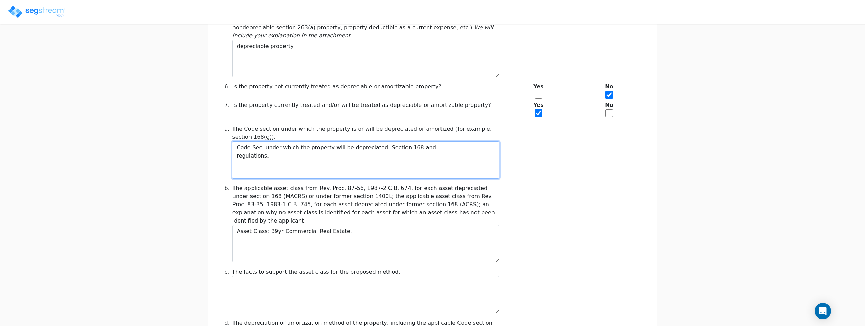
drag, startPoint x: 269, startPoint y: 133, endPoint x: 231, endPoint y: 132, distance: 38.4
click at [231, 132] on div "a. The Code section under which the property is or will be depreciated or amort…" at bounding box center [362, 152] width 283 height 54
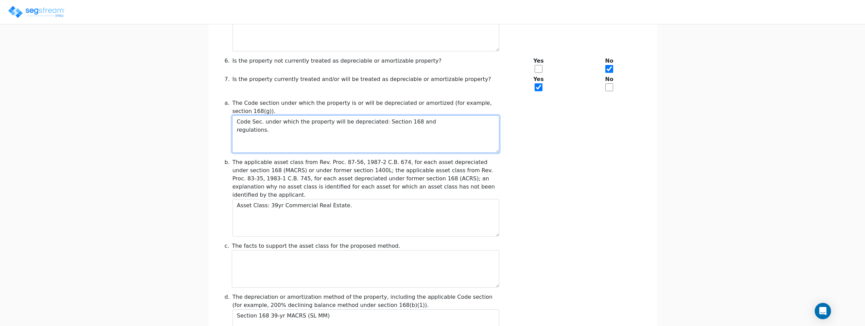
scroll to position [451, 0]
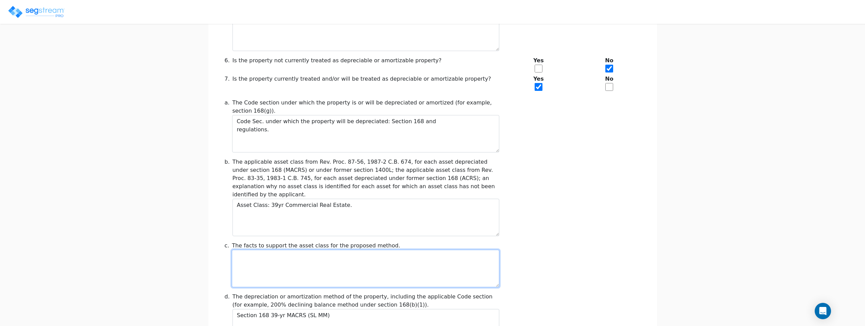
click at [323, 249] on textarea at bounding box center [365, 267] width 267 height 37
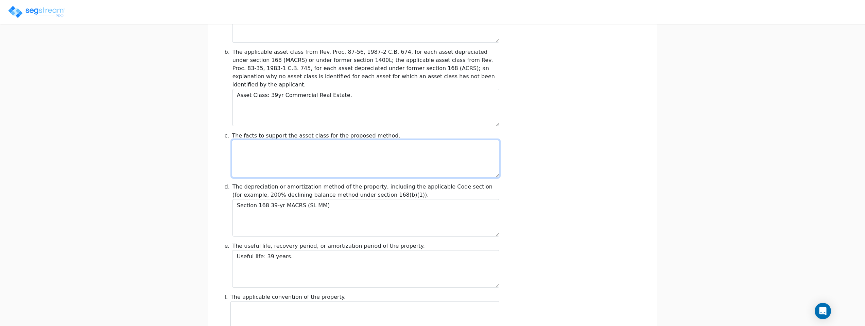
scroll to position [576, 0]
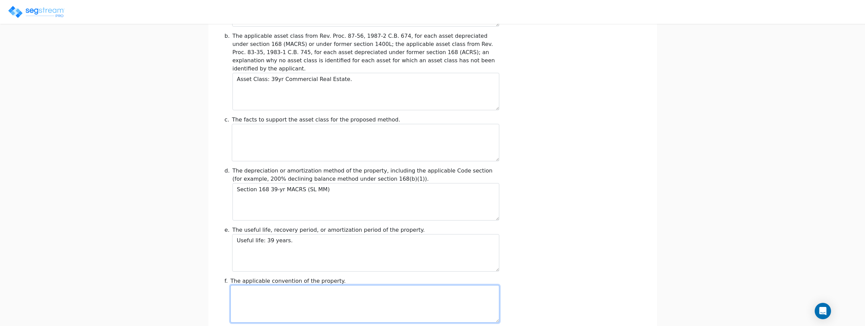
click at [369, 285] on textarea at bounding box center [364, 303] width 268 height 37
paste textarea "f) Convention: Mid-Month."
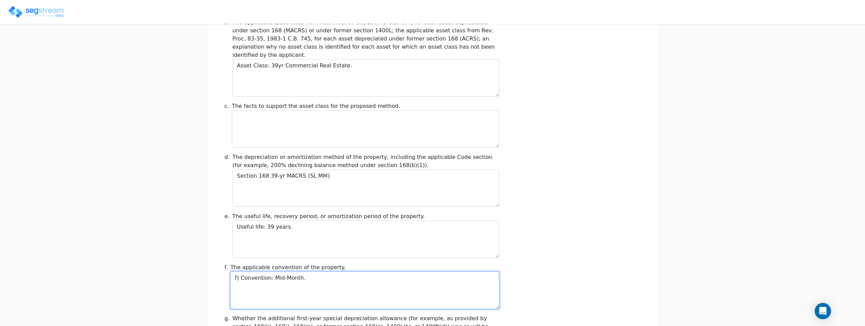
scroll to position [606, 0]
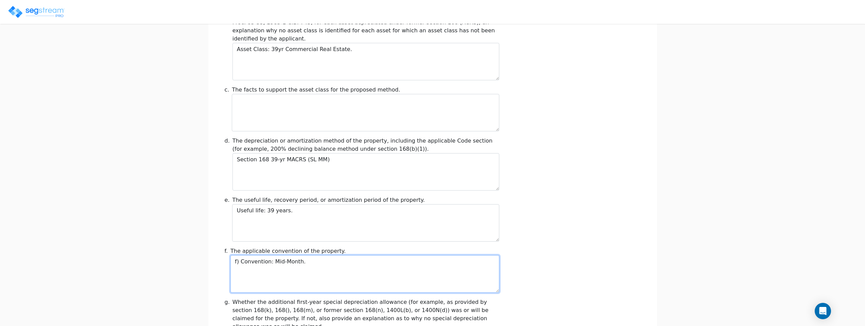
drag, startPoint x: 276, startPoint y: 238, endPoint x: 221, endPoint y: 240, distance: 55.4
click at [221, 247] on div "f. The applicable convention of the property. f) Convention: Mid-Month." at bounding box center [362, 270] width 283 height 46
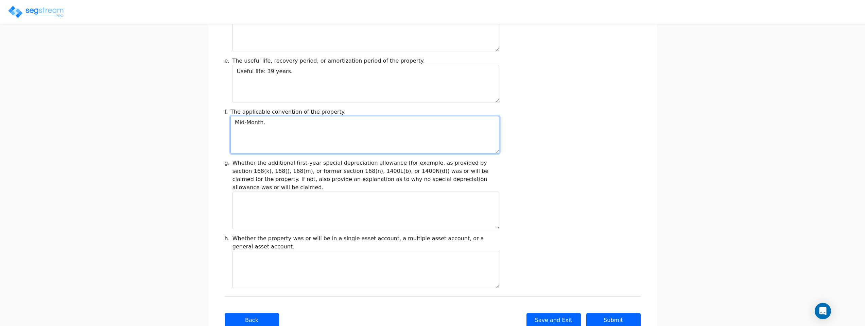
scroll to position [747, 0]
type textarea "Mid-Month."
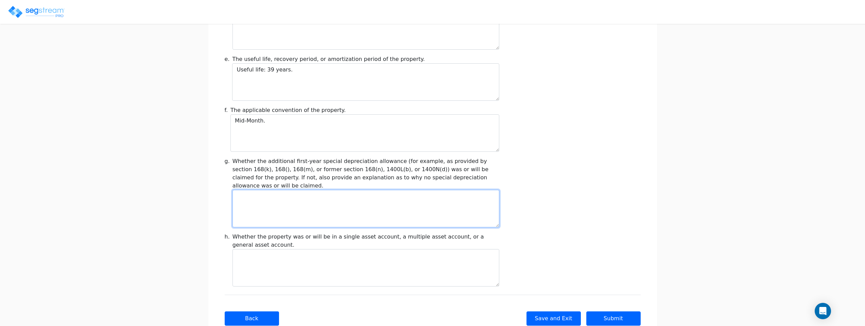
click at [364, 190] on textarea at bounding box center [365, 208] width 267 height 37
type textarea "n"
type textarea "No"
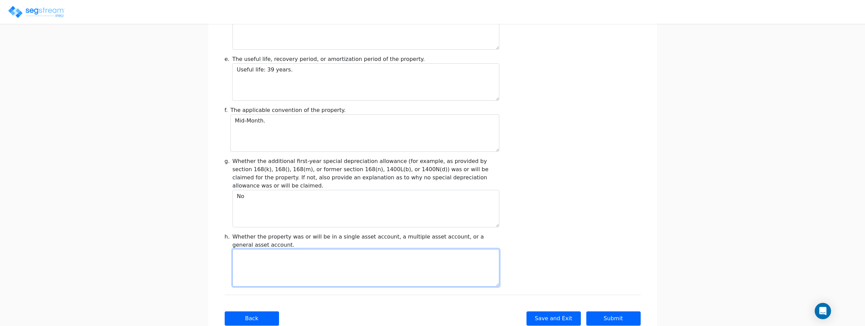
click at [371, 249] on textarea at bounding box center [365, 267] width 267 height 37
paste textarea "single asset account."
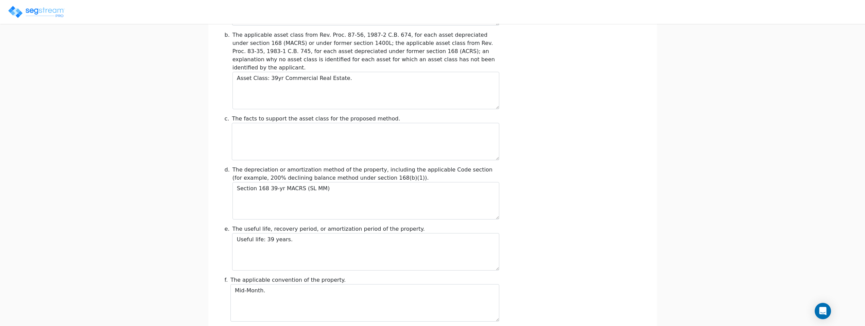
scroll to position [577, 0]
type textarea "single asset account."
click at [378, 125] on textarea at bounding box center [365, 141] width 267 height 37
drag, startPoint x: 263, startPoint y: 107, endPoint x: 205, endPoint y: 106, distance: 58.5
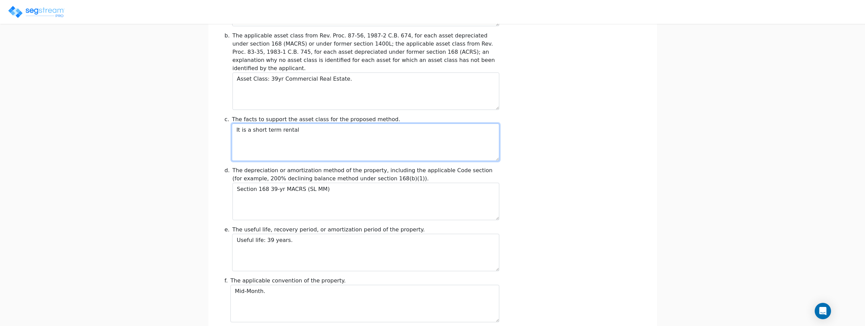
click at [313, 123] on textarea "It is a short term rental" at bounding box center [365, 141] width 267 height 37
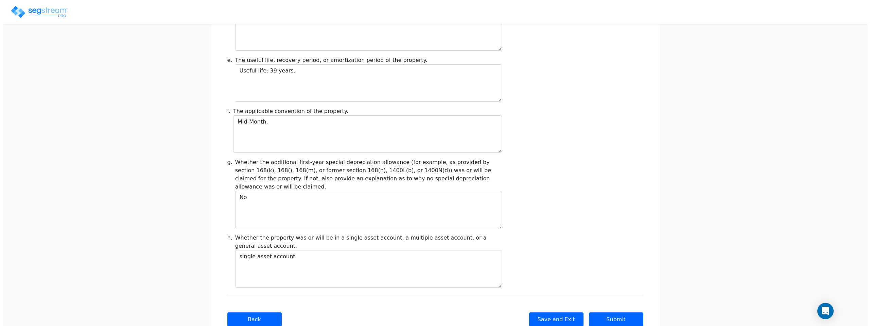
scroll to position [747, 0]
type textarea "It is a short term rental with an average stay of less than 7 days"
click at [615, 311] on button "Submit" at bounding box center [613, 318] width 54 height 14
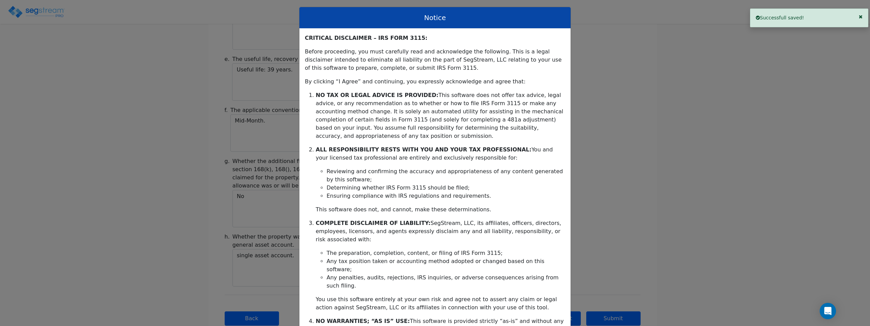
scroll to position [110, 0]
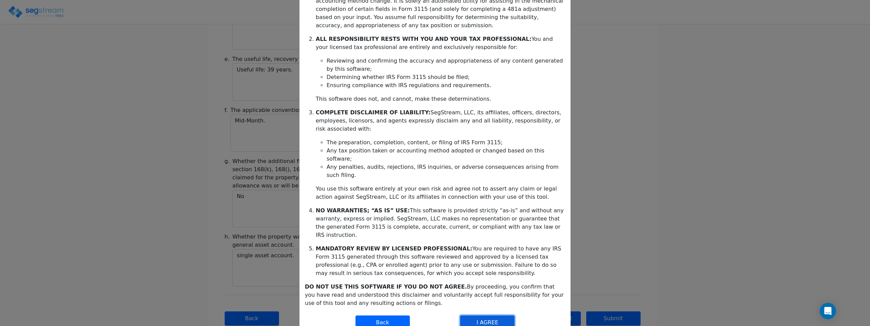
click at [488, 315] on button "I AGREE" at bounding box center [487, 322] width 54 height 14
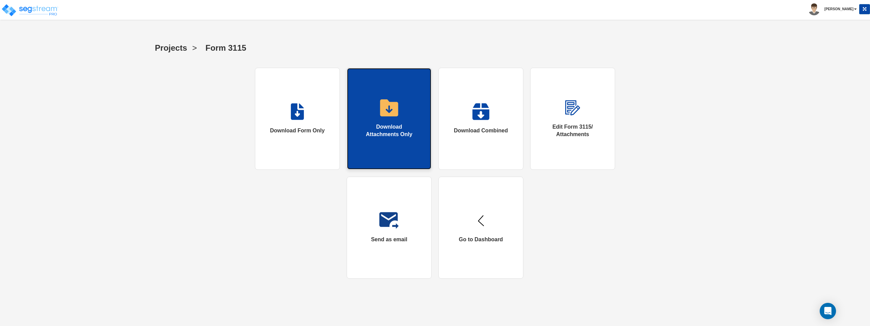
click at [396, 121] on link "Download Attachments Only" at bounding box center [389, 119] width 85 height 102
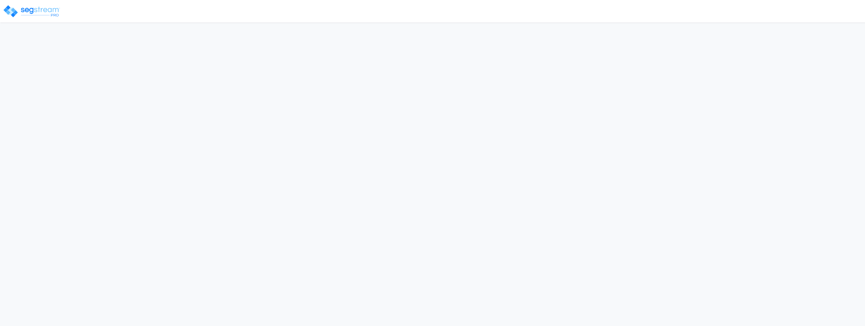
select select "2024"
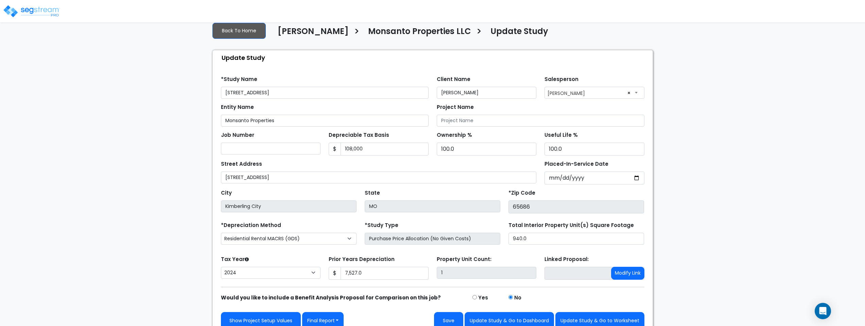
scroll to position [18, 0]
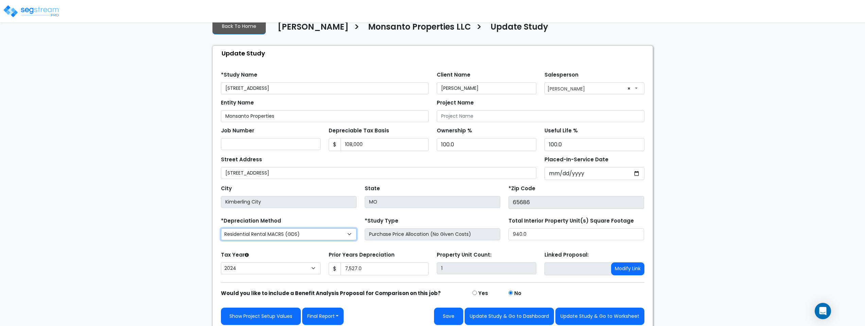
click at [318, 238] on select "Commercial MACRS (GDS) Residential Rental MACRS (GDS) Commercial MACRS (GDS) QIP" at bounding box center [289, 234] width 136 height 12
select select "CM(_138"
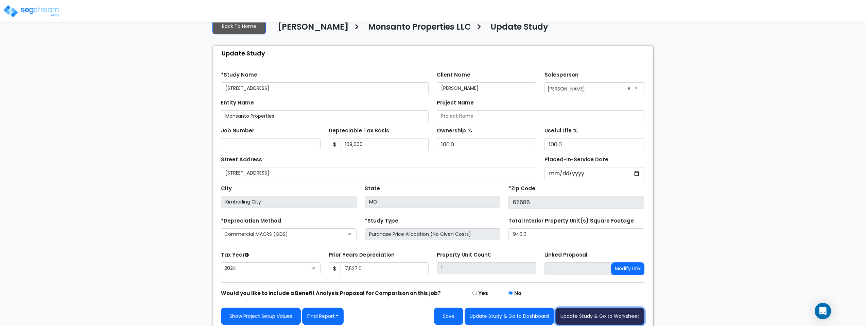
click at [608, 314] on button "Update Study & Go to Worksheet" at bounding box center [599, 315] width 89 height 17
type input "7527"
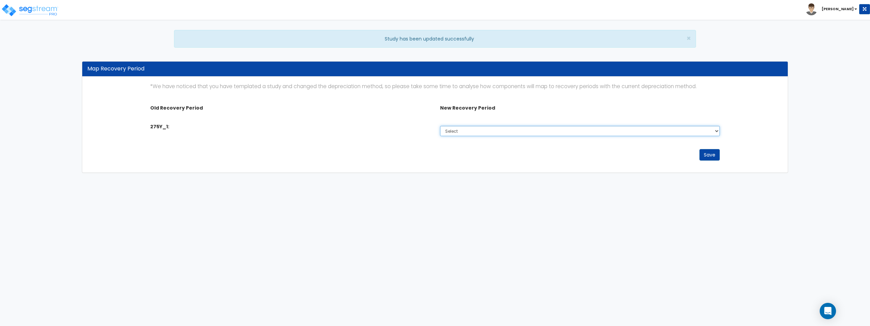
click at [458, 133] on select "Select 5 Years 7 Years 15 Years 39 Years 27.5 Year" at bounding box center [580, 131] width 280 height 10
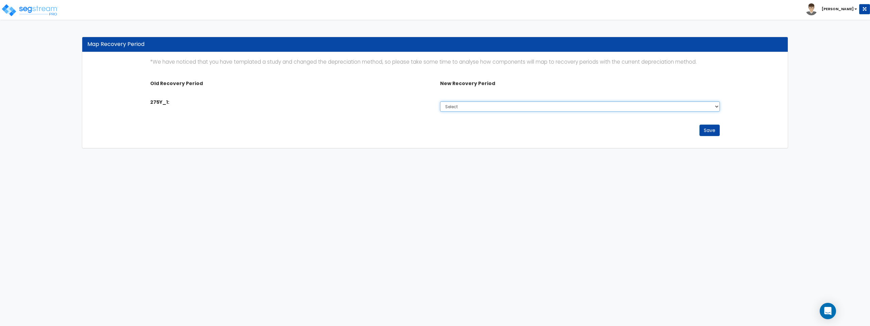
select select "39Y"
click at [440, 101] on select "Select 5 Years 7 Years 15 Years 39 Years 27.5 Year" at bounding box center [580, 106] width 280 height 10
click at [711, 129] on button "Save" at bounding box center [709, 130] width 20 height 12
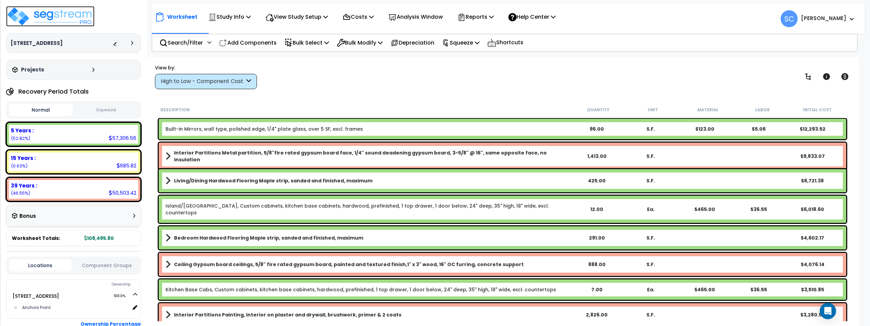
click at [76, 15] on img at bounding box center [50, 16] width 88 height 20
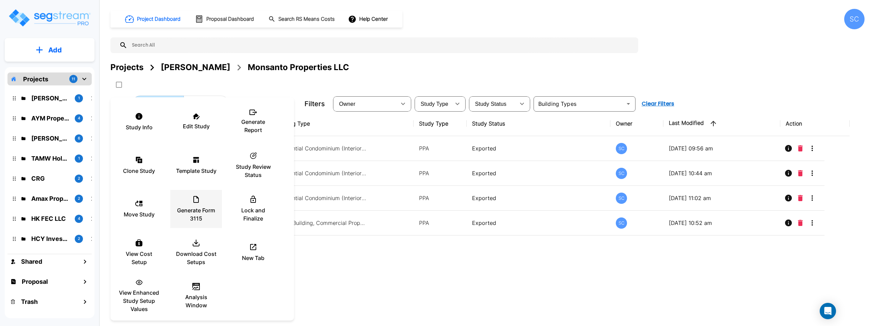
click at [195, 214] on p "Generate Form 3115" at bounding box center [196, 214] width 41 height 16
click at [203, 205] on div "Generate Form 3115" at bounding box center [196, 209] width 41 height 34
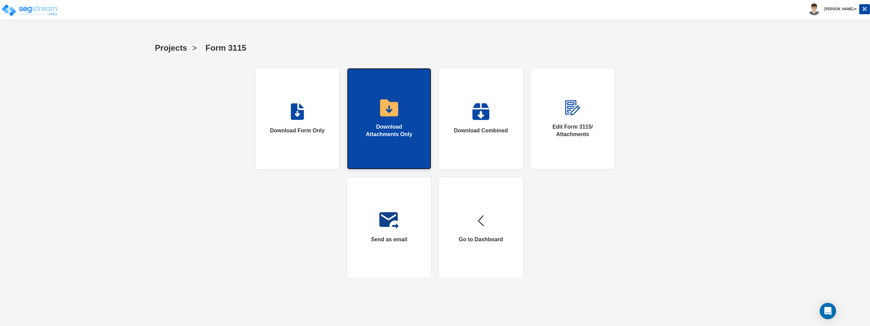
click at [407, 132] on div "Download Attachments Only" at bounding box center [389, 131] width 57 height 16
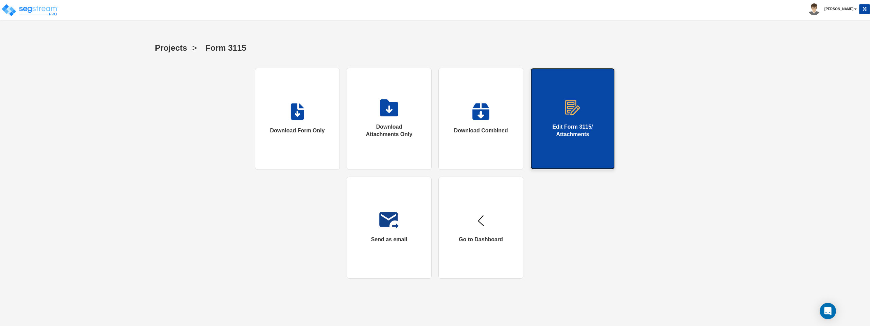
click at [570, 130] on div "Edit Form 3115/ Attachments" at bounding box center [572, 131] width 57 height 16
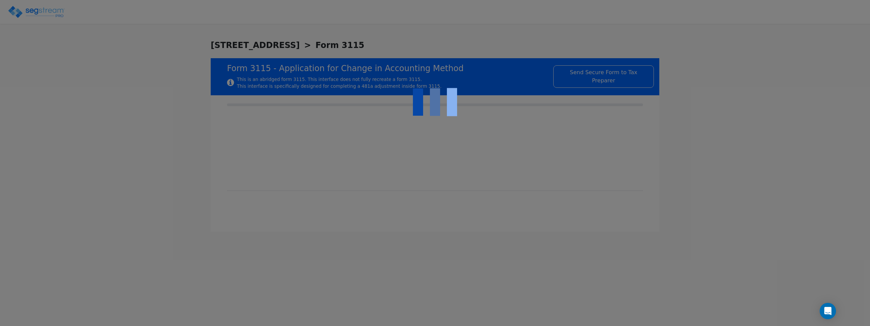
checkbox input "true"
type input "[STREET_ADDRESS]"
type input "VACATION/SHORT-TERM RENTAL"
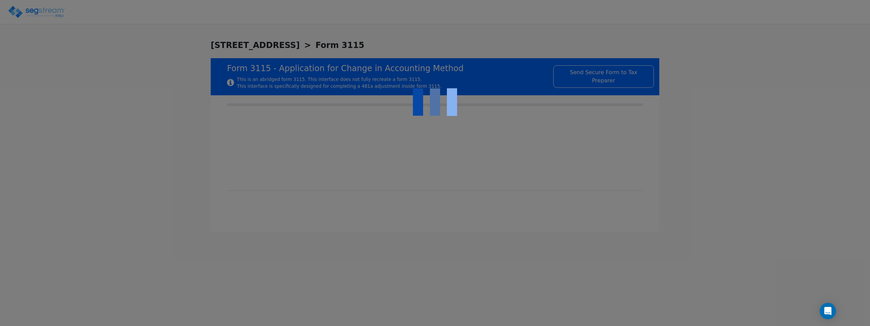
type input "[DATE]"
type input "SHORT TERM RENTAL"
type input "NONE"
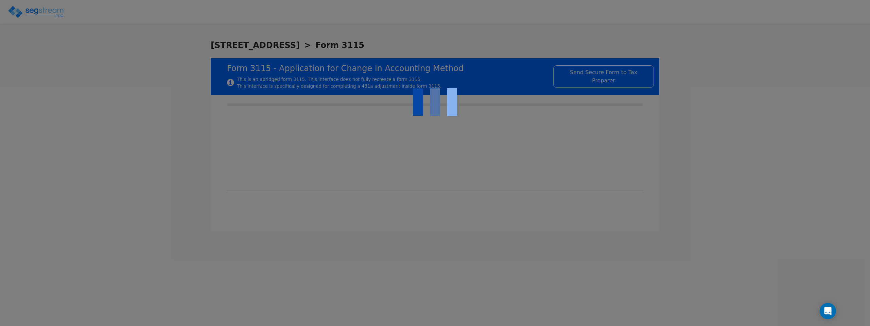
type textarea "depreciable property"
checkbox input "true"
type textarea "Code Sec. under which the property will be depreciated: Section 168 and regulat…"
type textarea "Asset Class: 39yr Commercial Real Estate."
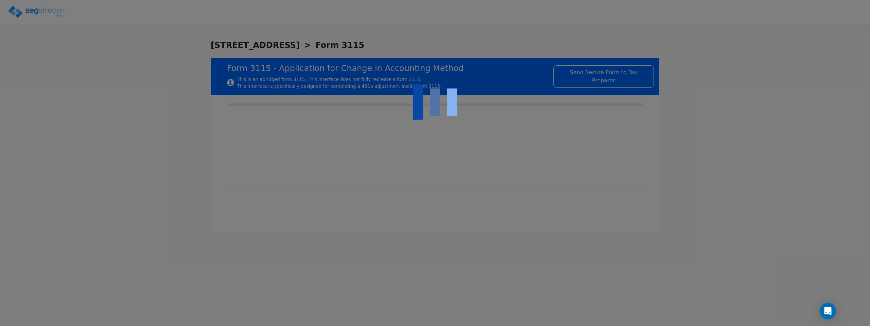
type textarea "It is a short term rental with an average stay of less than 7 days"
type textarea "Section 168 39-yr MACRS (SL MM)"
type textarea "Useful life: 39 years."
type textarea "Mid-Month."
type textarea "No"
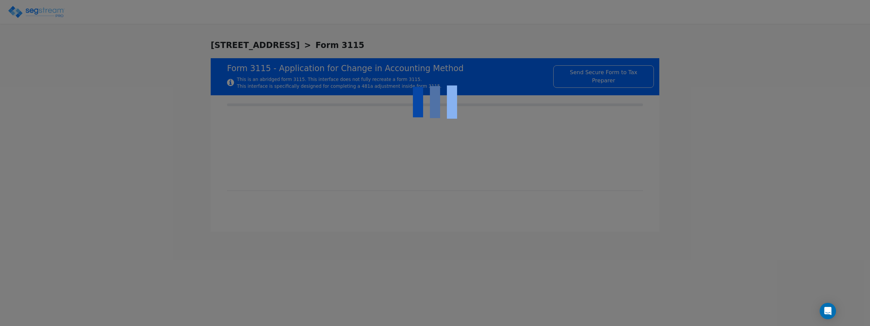
type textarea "single asset account."
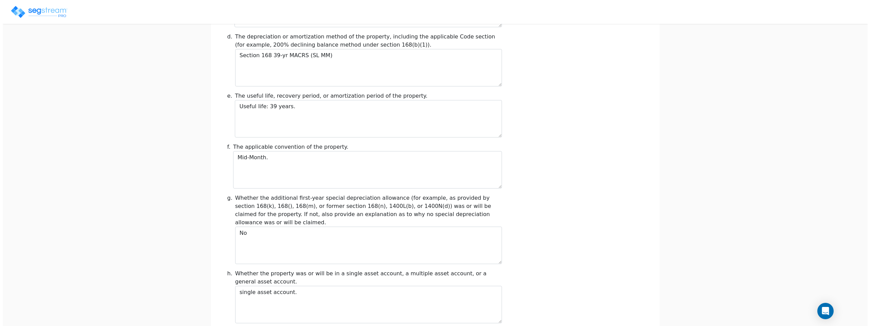
scroll to position [747, 0]
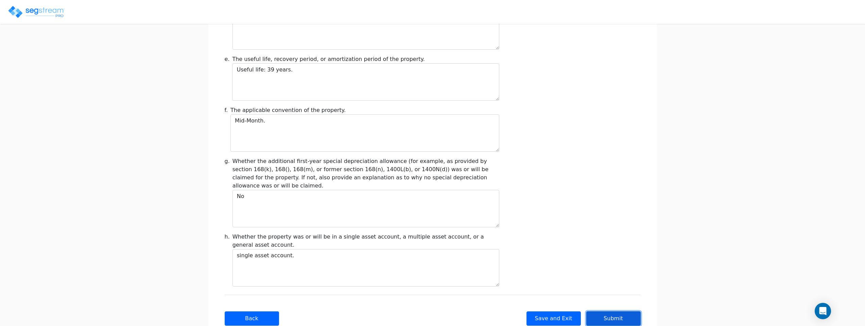
click at [609, 311] on button "Submit" at bounding box center [613, 318] width 54 height 14
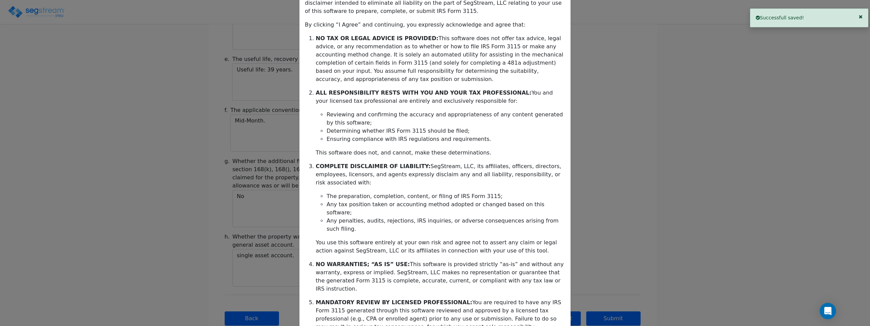
scroll to position [110, 0]
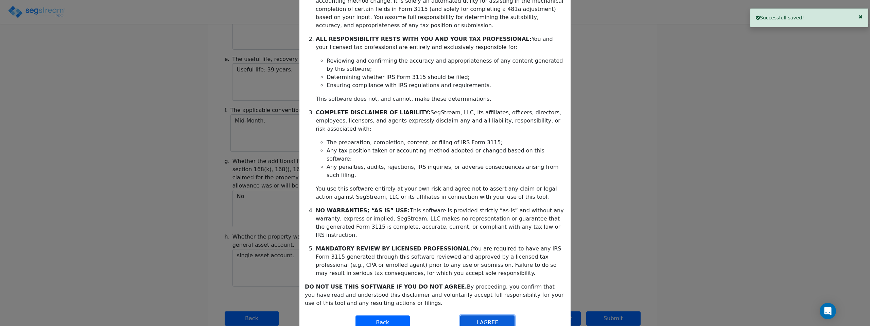
click at [493, 315] on button "I AGREE" at bounding box center [487, 322] width 54 height 14
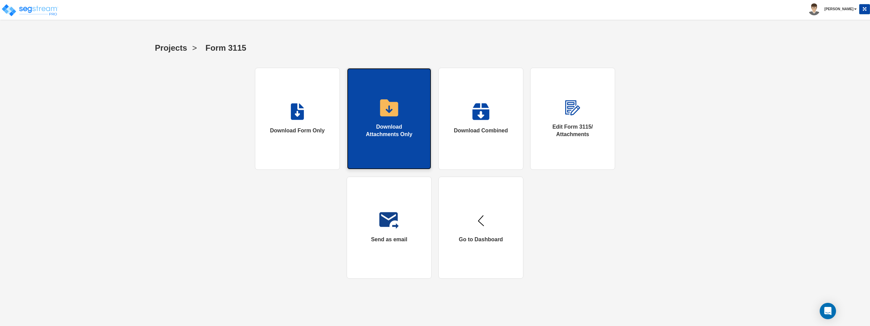
click at [392, 130] on div "Download Attachments Only" at bounding box center [389, 131] width 57 height 16
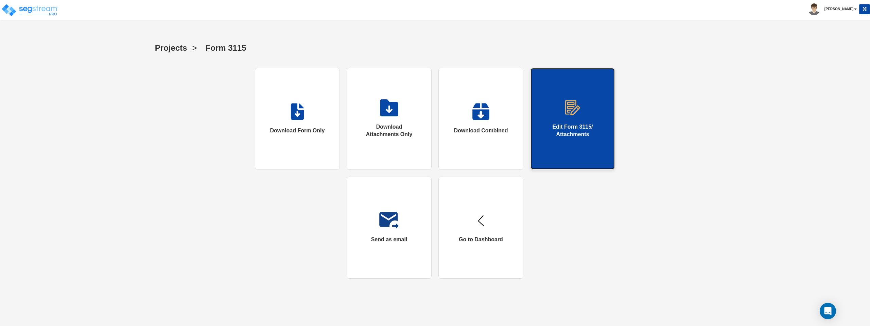
click at [572, 114] on img at bounding box center [572, 107] width 17 height 17
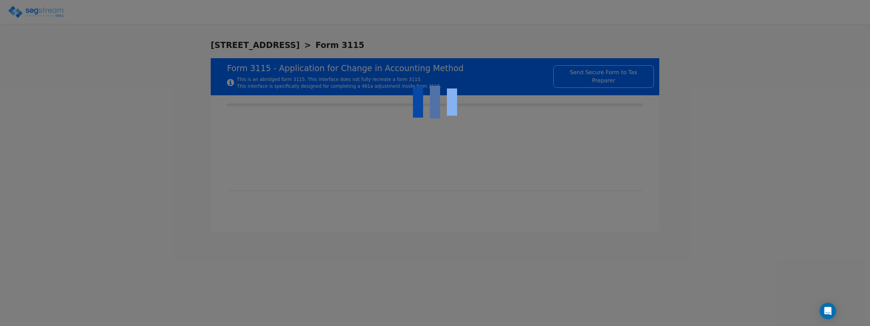
checkbox input "true"
type input "[STREET_ADDRESS]"
type input "VACATION/SHORT-TERM RENTAL"
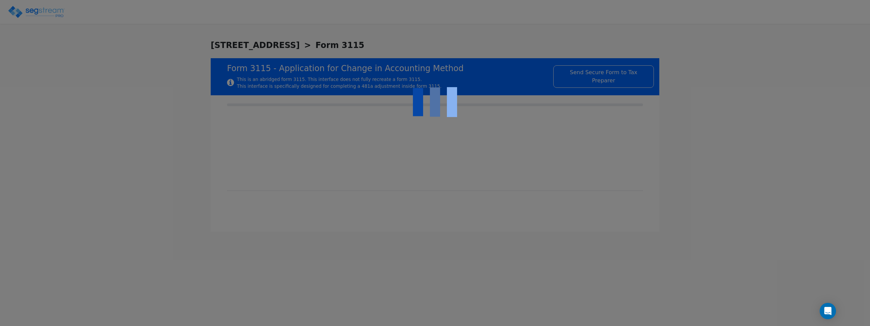
type input "[DATE]"
type input "SHORT TERM RENTAL"
type input "NONE"
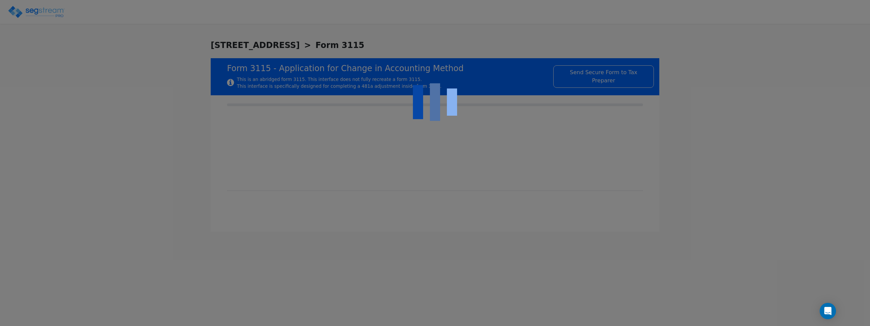
type textarea "depreciable property"
checkbox input "true"
type textarea "Code Sec. under which the property will be depreciated: Section 168 and regulat…"
type textarea "Asset Class: 39yr Commercial Real Estate."
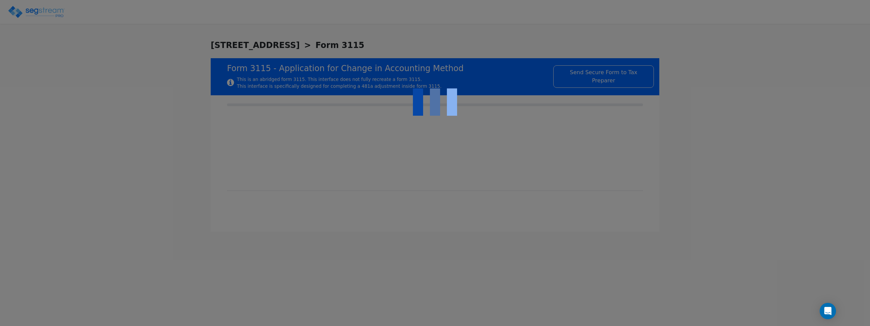
type textarea "It is a short term rental with an average stay of less than 7 days"
type textarea "Section 168 39-yr MACRS (SL MM)"
type textarea "Useful life: 39 years."
type textarea "Mid-Month."
type textarea "No"
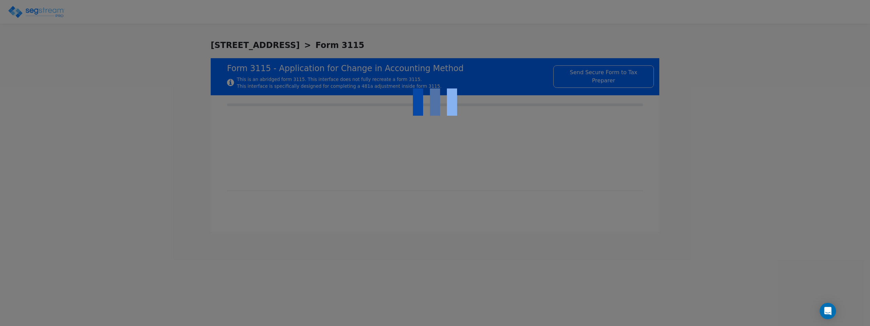
type textarea "single asset account."
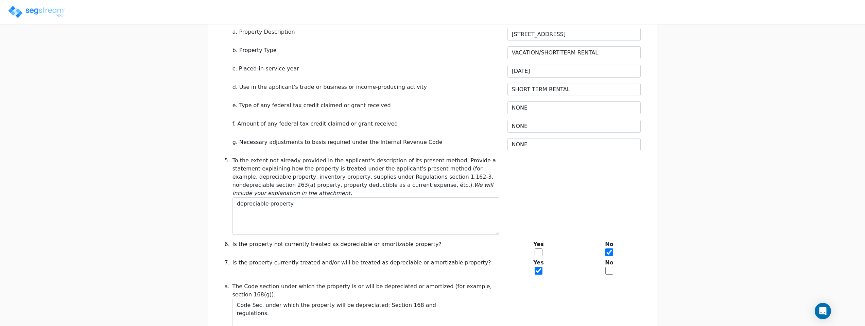
scroll to position [301, 0]
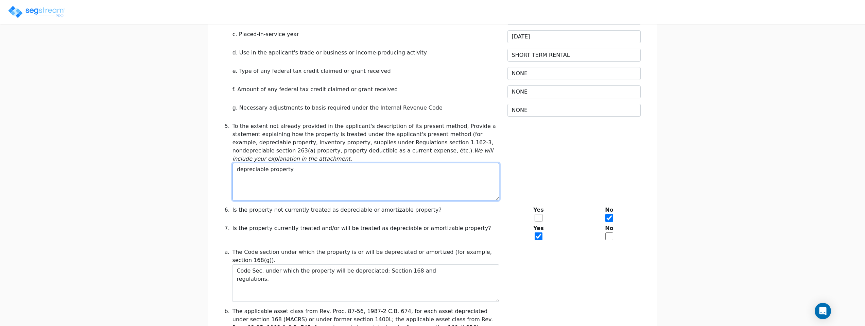
click at [342, 163] on textarea "depreciable property" at bounding box center [365, 181] width 267 height 37
click at [305, 163] on textarea "depreciable property" at bounding box center [365, 181] width 267 height 37
paste textarea "The property consists of nonresidential real estate currently depreciated using…"
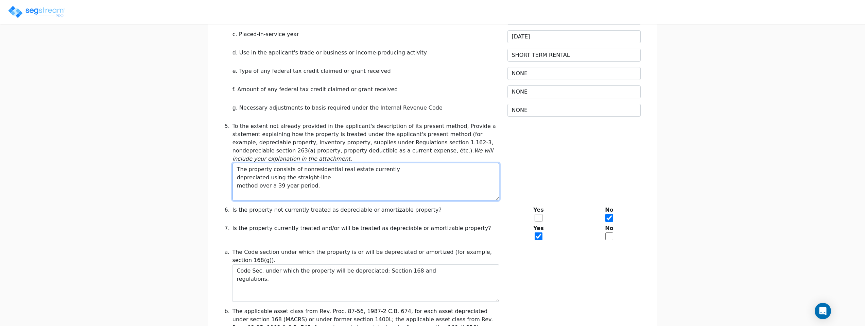
click at [297, 164] on textarea "The property consists of nonresidential real estate currently depreciated using…" at bounding box center [365, 181] width 267 height 37
click at [315, 171] on textarea "The property consists of nonresidential real estate currently depreciated using…" at bounding box center [365, 181] width 267 height 37
click at [283, 163] on textarea "The property consists of nonresidential real estate currently depreciated using…" at bounding box center [365, 181] width 267 height 37
click at [285, 163] on textarea "The property consists of nonresidential real estate currently depreciated using…" at bounding box center [365, 181] width 267 height 37
click at [315, 163] on textarea "The property consists of nonresidential real estate currently depreciated using…" at bounding box center [365, 181] width 267 height 37
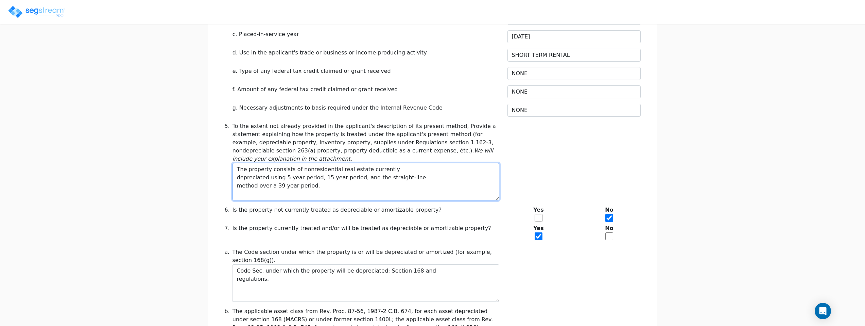
click at [315, 163] on textarea "The property consists of nonresidential real estate currently depreciated using…" at bounding box center [365, 181] width 267 height 37
drag, startPoint x: 317, startPoint y: 164, endPoint x: 335, endPoint y: 162, distance: 18.1
click at [335, 163] on textarea "The property consists of nonresidential real estate currently depreciated using…" at bounding box center [365, 181] width 267 height 37
click at [372, 163] on textarea "The property consists of nonresidential real estate currently depreciated using…" at bounding box center [365, 181] width 267 height 37
paste textarea "MACRS"
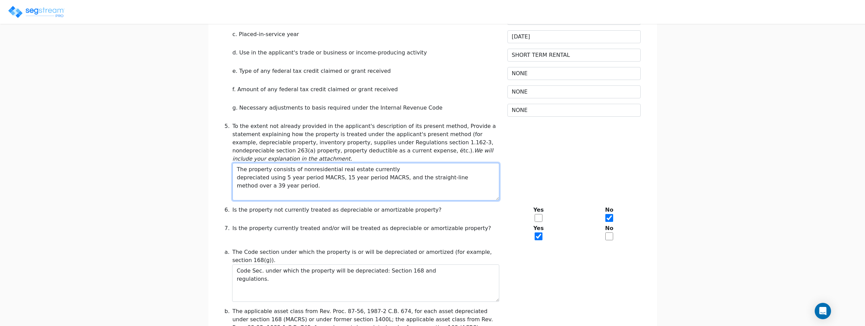
click at [362, 169] on textarea "The property consists of nonresidential real estate currently depreciated using…" at bounding box center [365, 181] width 267 height 37
type textarea "The property consists of nonresidential real estate currently depreciated using…"
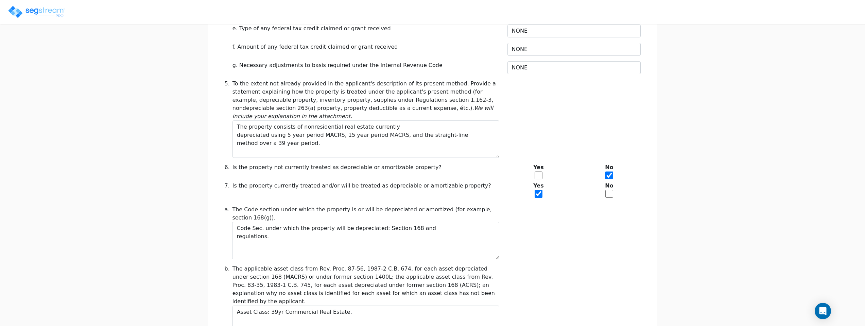
scroll to position [350, 0]
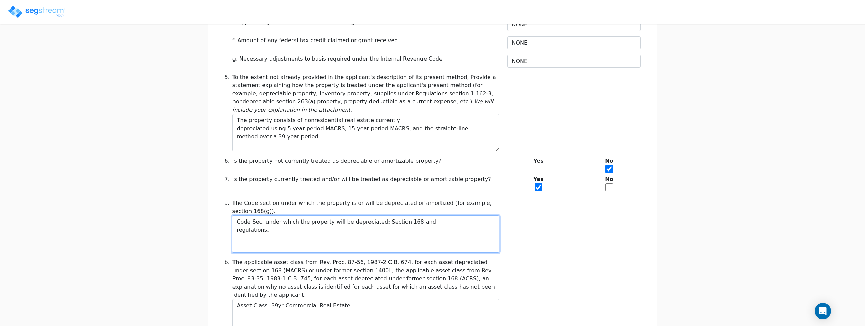
drag, startPoint x: 286, startPoint y: 214, endPoint x: 223, endPoint y: 201, distance: 64.5
click at [224, 201] on div "a. The Code section under which the property is or will be depreciated or amort…" at bounding box center [362, 226] width 283 height 54
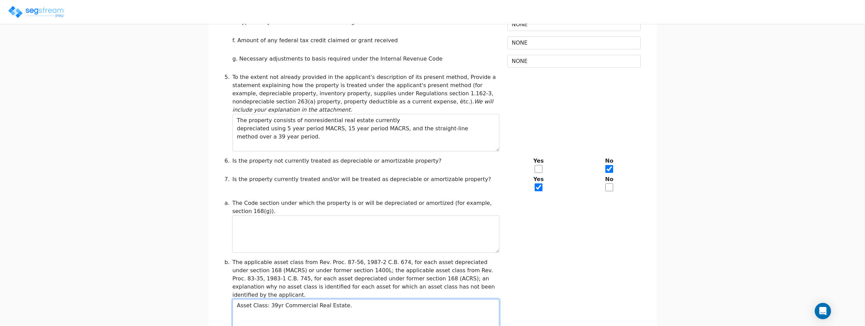
drag, startPoint x: 353, startPoint y: 282, endPoint x: 237, endPoint y: 285, distance: 116.6
click at [236, 285] on div "b. The applicable asset class from Rev. Proc. 87-56, 1987-2 C.B. 674, for each …" at bounding box center [362, 297] width 283 height 78
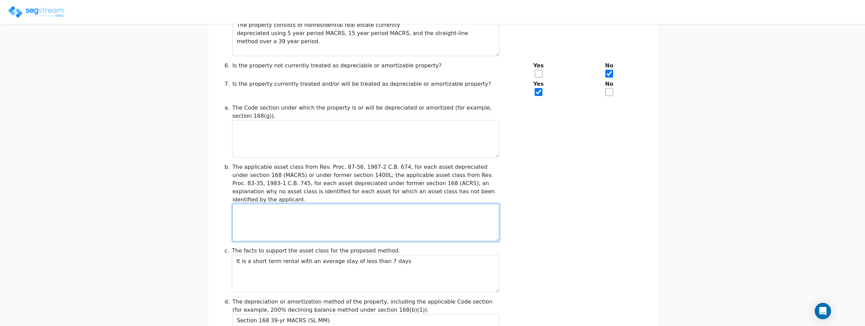
scroll to position [480, 0]
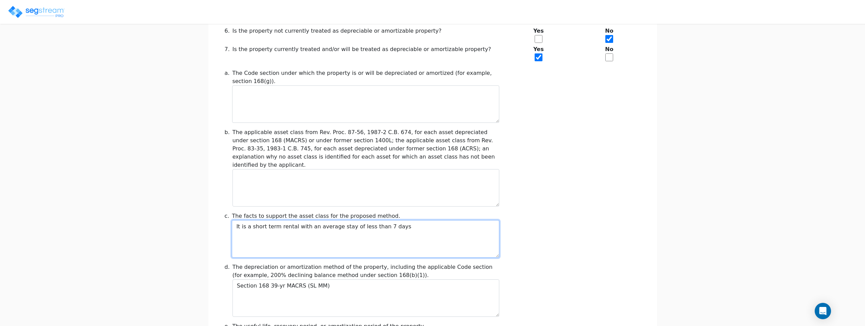
drag, startPoint x: 407, startPoint y: 201, endPoint x: 279, endPoint y: 196, distance: 127.9
click at [285, 212] on div "The facts to support the asset class for the proposed method. It is a short ter…" at bounding box center [365, 235] width 267 height 46
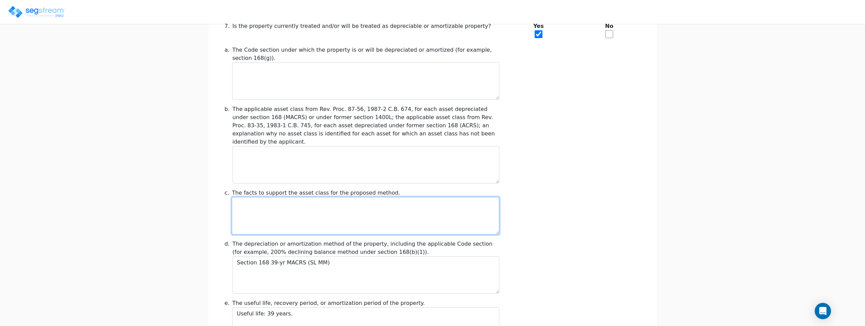
scroll to position [516, 0]
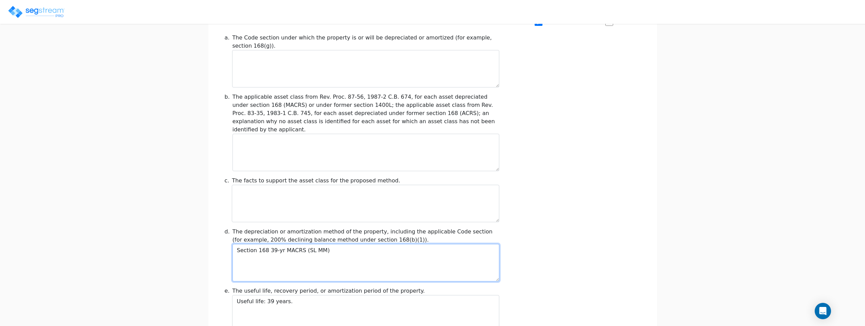
drag, startPoint x: 321, startPoint y: 223, endPoint x: 238, endPoint y: 223, distance: 82.9
click at [238, 244] on textarea "Section 168 39-yr MACRS (SL MM)" at bounding box center [365, 262] width 267 height 37
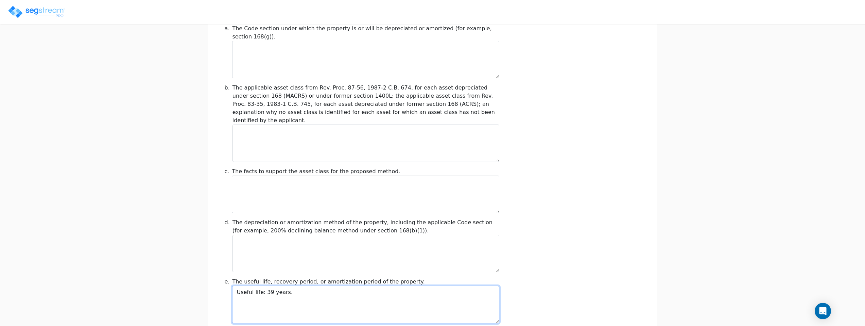
drag, startPoint x: 312, startPoint y: 269, endPoint x: 212, endPoint y: 269, distance: 100.6
click at [213, 268] on div "Taxpayer Information * Name of Filer (name of parent corporation if a consolida…" at bounding box center [432, 71] width 449 height 1002
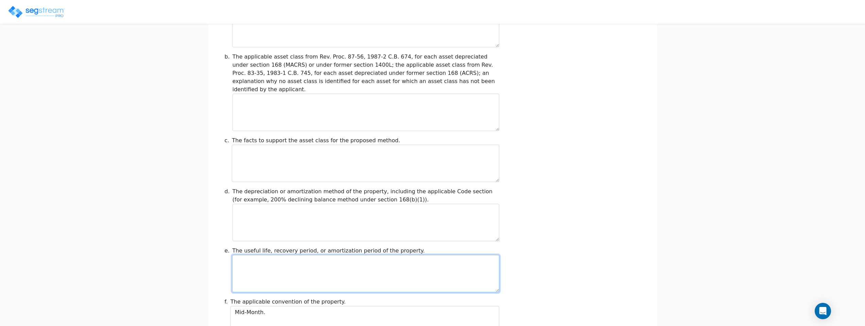
scroll to position [562, 0]
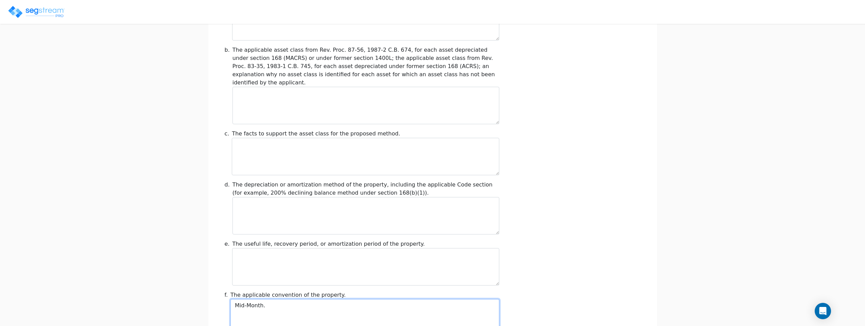
click at [292, 299] on textarea "Mid-Month." at bounding box center [364, 317] width 268 height 37
paste textarea "The current convention is midmonth and the half year convention"
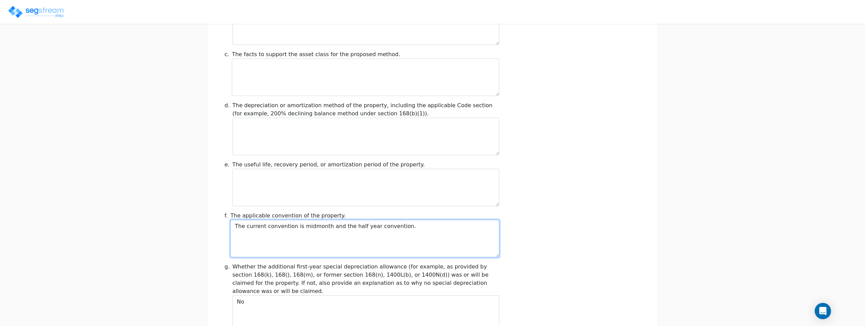
scroll to position [648, 0]
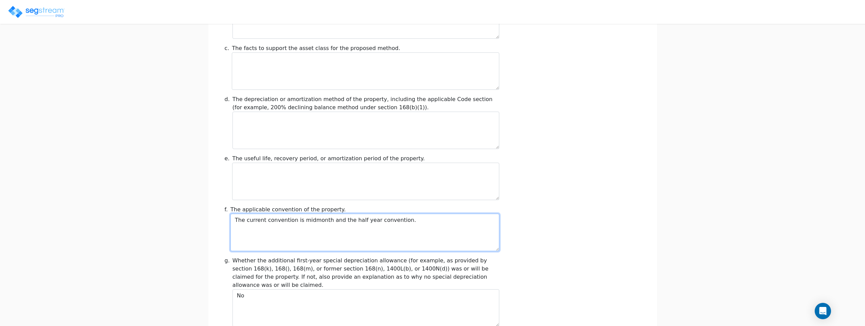
type textarea "The current convention is midmonth and the half year convention."
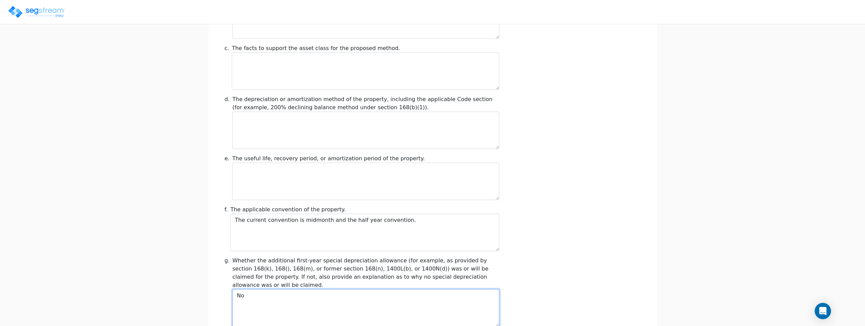
drag, startPoint x: 263, startPoint y: 276, endPoint x: 215, endPoint y: 273, distance: 48.0
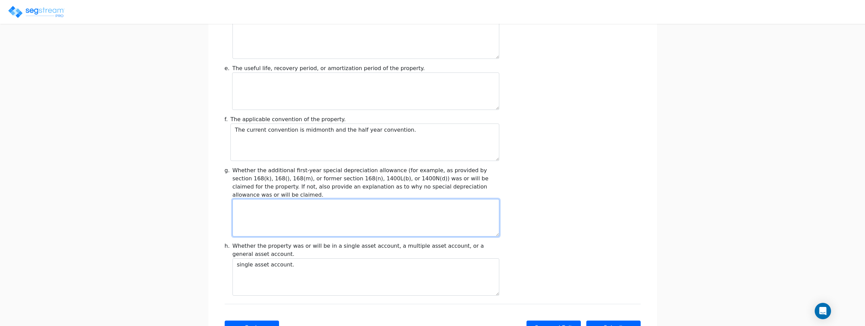
scroll to position [747, 0]
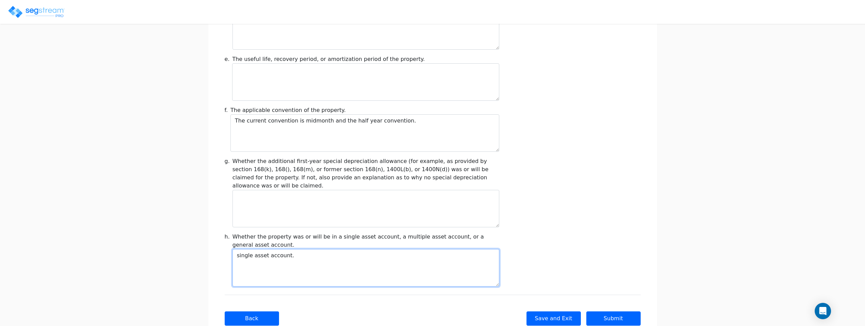
click at [321, 249] on textarea "single asset account." at bounding box center [365, 267] width 267 height 37
drag, startPoint x: 317, startPoint y: 231, endPoint x: 227, endPoint y: 237, distance: 90.6
click at [227, 236] on div "h. Whether the property was or will be in a single asset account, a multiple as…" at bounding box center [362, 259] width 283 height 54
drag, startPoint x: 308, startPoint y: 235, endPoint x: 211, endPoint y: 224, distance: 97.5
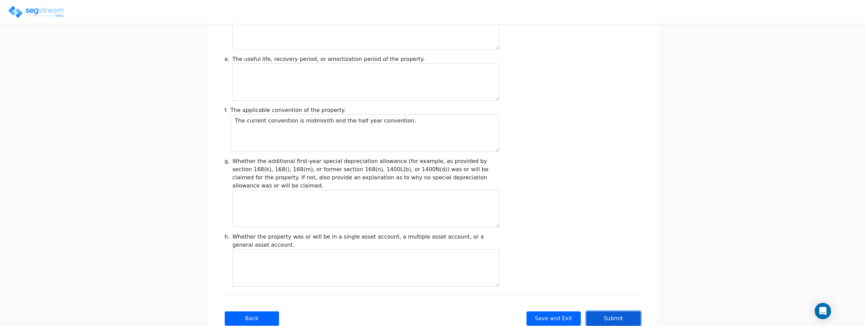
click at [606, 311] on button "Submit" at bounding box center [613, 318] width 54 height 14
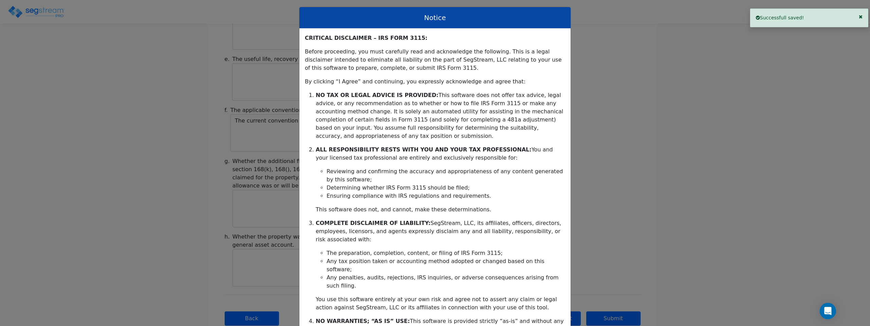
scroll to position [110, 0]
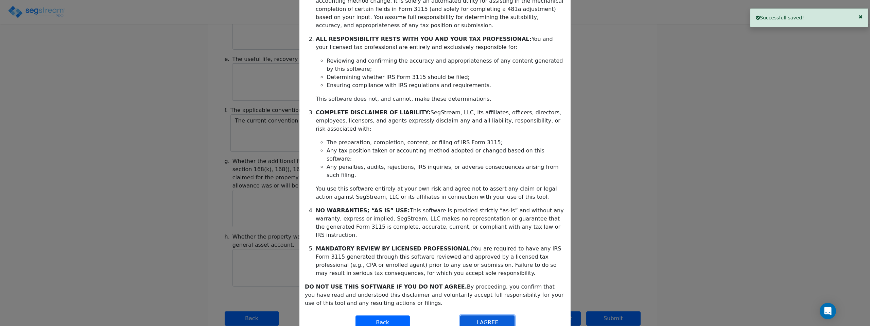
click at [484, 315] on button "I AGREE" at bounding box center [487, 322] width 54 height 14
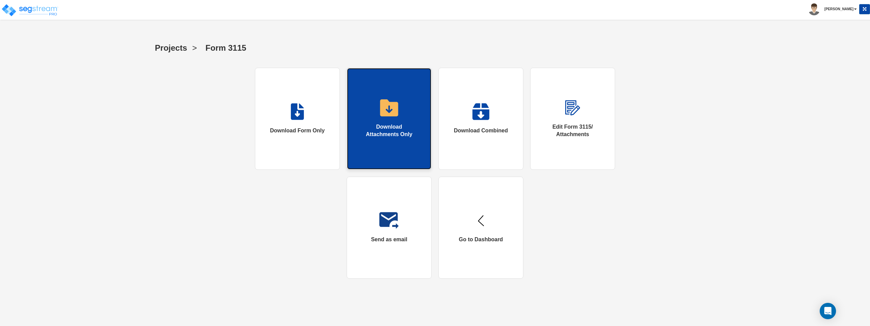
click at [389, 130] on div "Download Attachments Only" at bounding box center [389, 131] width 57 height 16
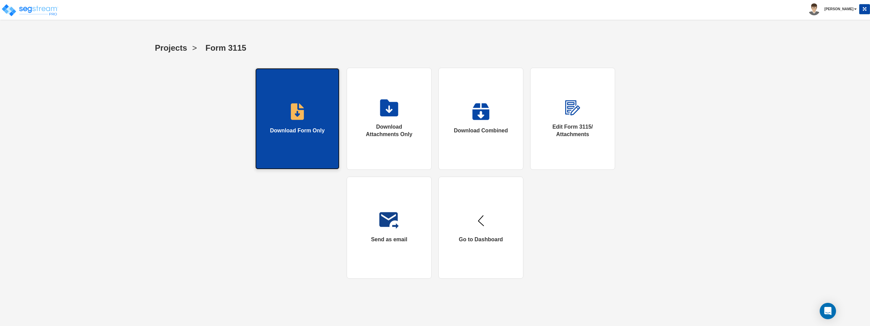
click at [296, 127] on div "Download Form Only" at bounding box center [297, 131] width 55 height 8
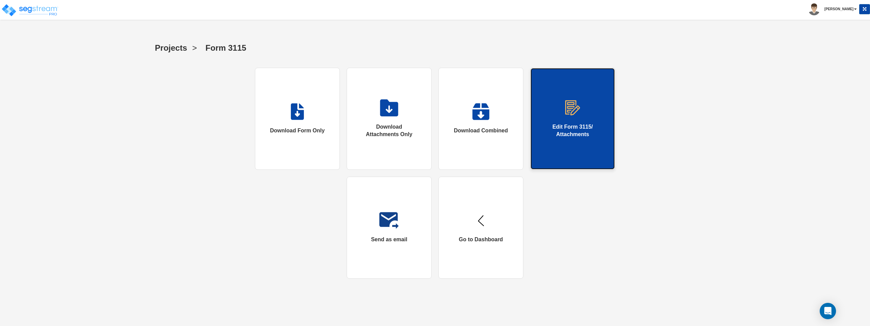
click at [572, 129] on div "Edit Form 3115/ Attachments" at bounding box center [572, 131] width 57 height 16
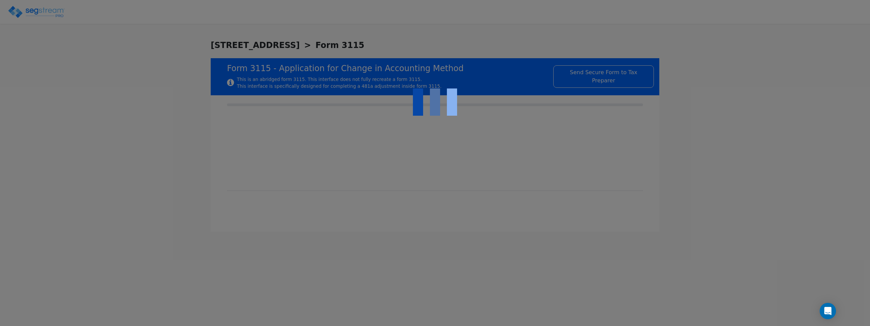
checkbox input "true"
type input "371 ANCHORS POINT LN"
type input "VACATION/SHORT-TERM RENTAL"
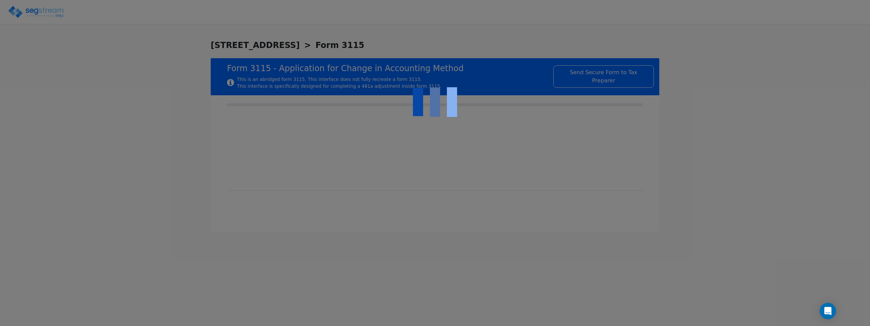
type input "02/08/2022"
type input "SHORT TERM RENTAL"
type input "NONE"
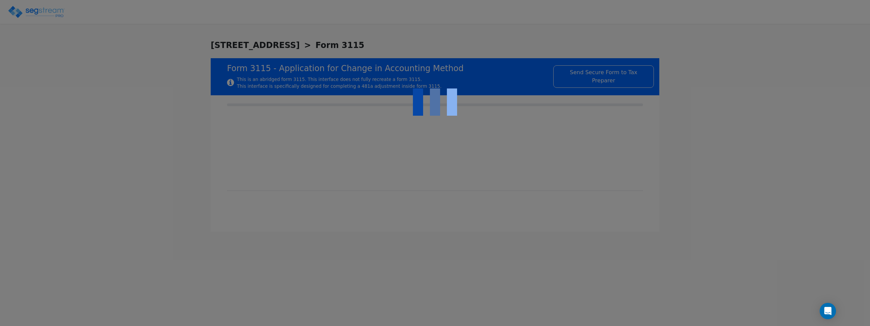
type textarea "The property consists of nonresidential real estate currently depreciated using…"
checkbox input "true"
type textarea "The current convention is midmonth and the half year convention."
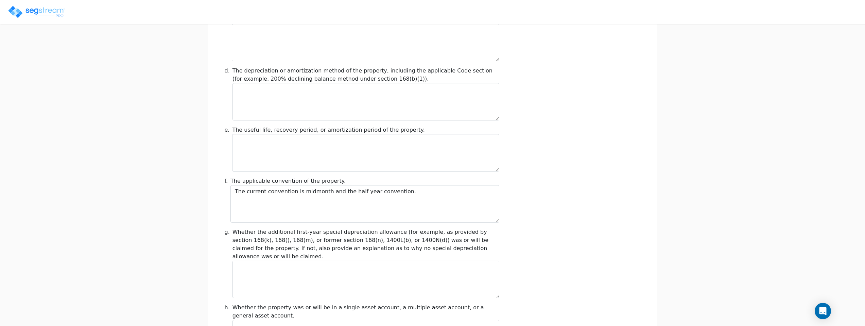
scroll to position [747, 0]
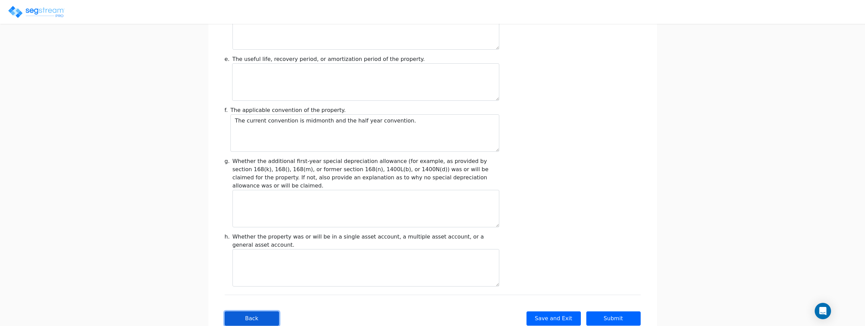
click at [268, 311] on button "Back" at bounding box center [252, 318] width 54 height 14
type input "-53,627.96"
checkbox input "true"
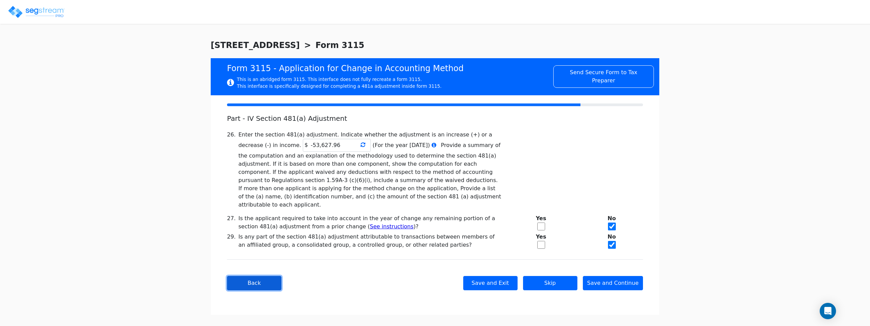
click at [245, 277] on button "Back" at bounding box center [254, 283] width 54 height 14
type textarea "The applicant is engaged in the business of acquiring, developing, managing, an…"
checkbox input "true"
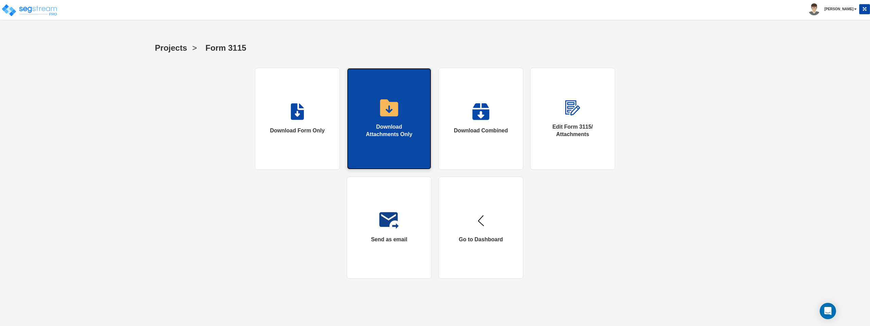
click at [403, 108] on link "Download Attachments Only" at bounding box center [389, 119] width 85 height 102
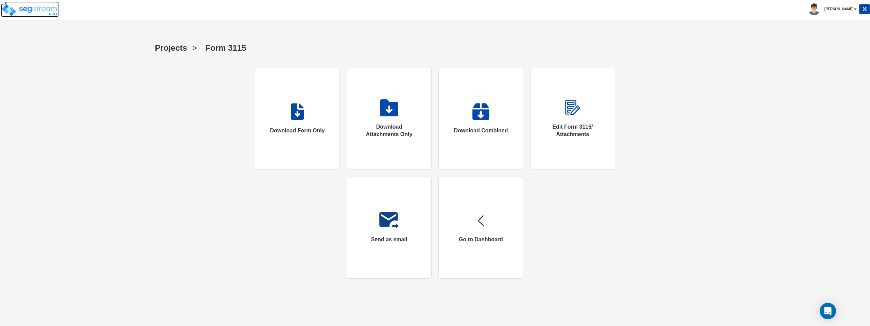
click at [41, 14] on img at bounding box center [30, 10] width 58 height 14
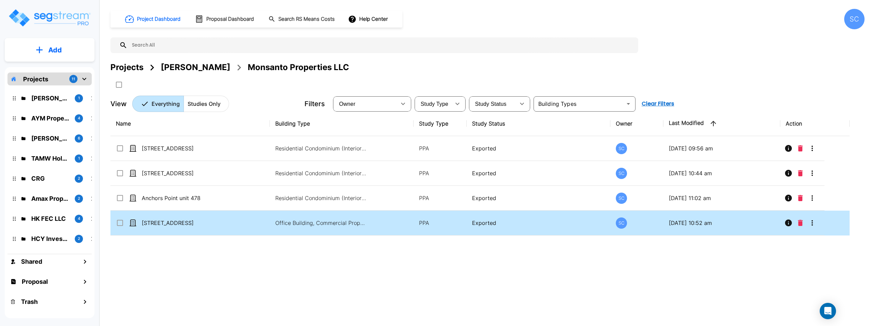
click at [222, 223] on td "[STREET_ADDRESS]" at bounding box center [189, 222] width 159 height 25
checkbox input "true"
click at [222, 223] on td "[STREET_ADDRESS]" at bounding box center [189, 222] width 159 height 25
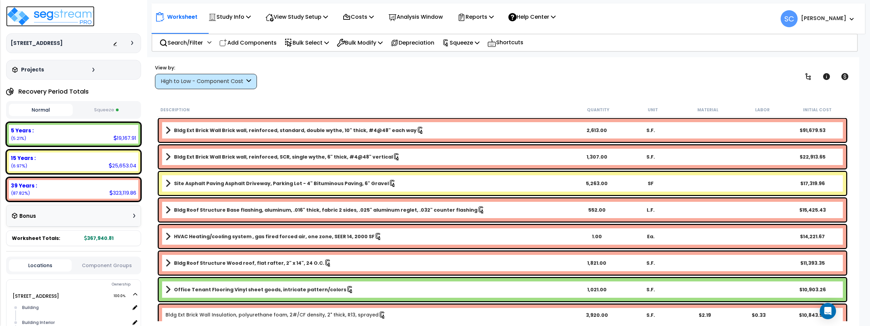
click at [59, 13] on img at bounding box center [50, 16] width 88 height 20
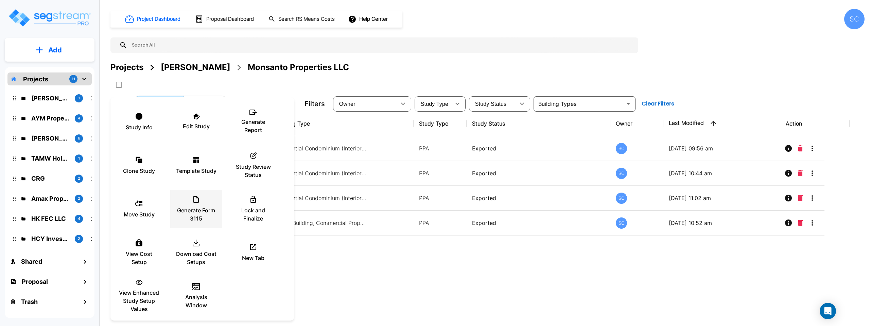
click at [202, 211] on p "Generate Form 3115" at bounding box center [196, 214] width 41 height 16
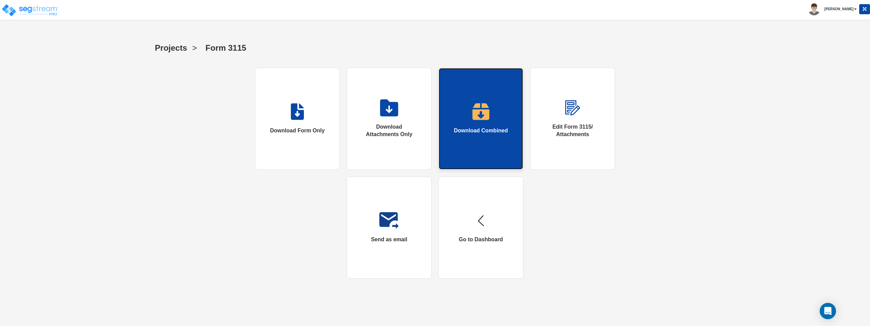
click at [463, 139] on link "Download Combined" at bounding box center [480, 119] width 85 height 102
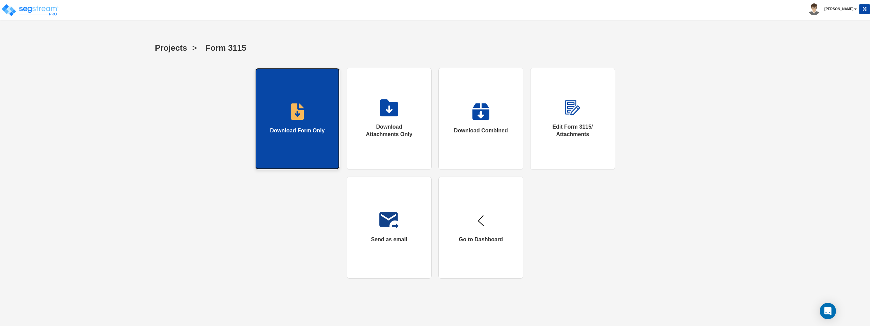
click at [301, 139] on link "Download Form Only" at bounding box center [297, 119] width 85 height 102
